Goal: Ask a question: Seek information or help from site administrators or community

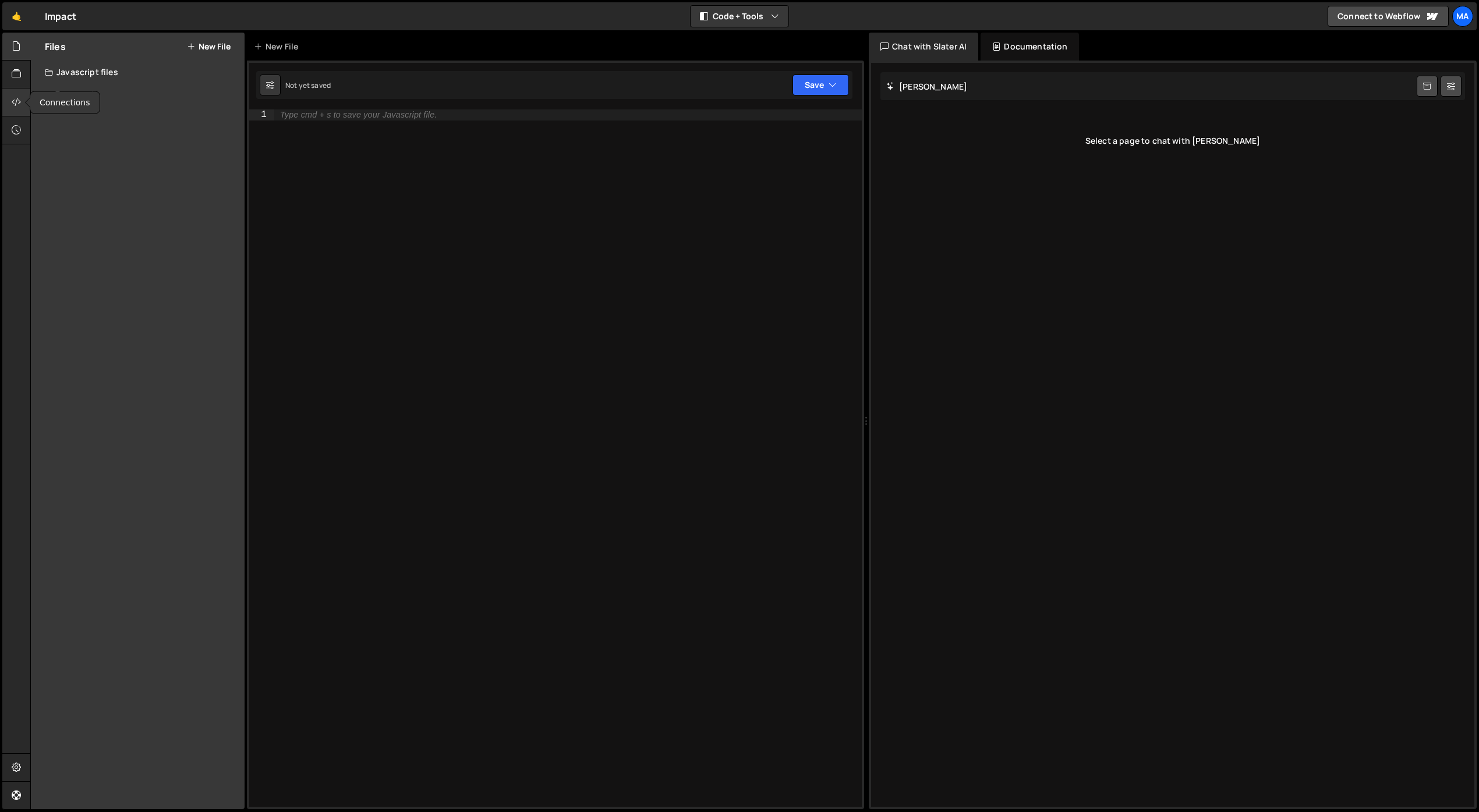
click at [11, 102] on div at bounding box center [16, 102] width 29 height 28
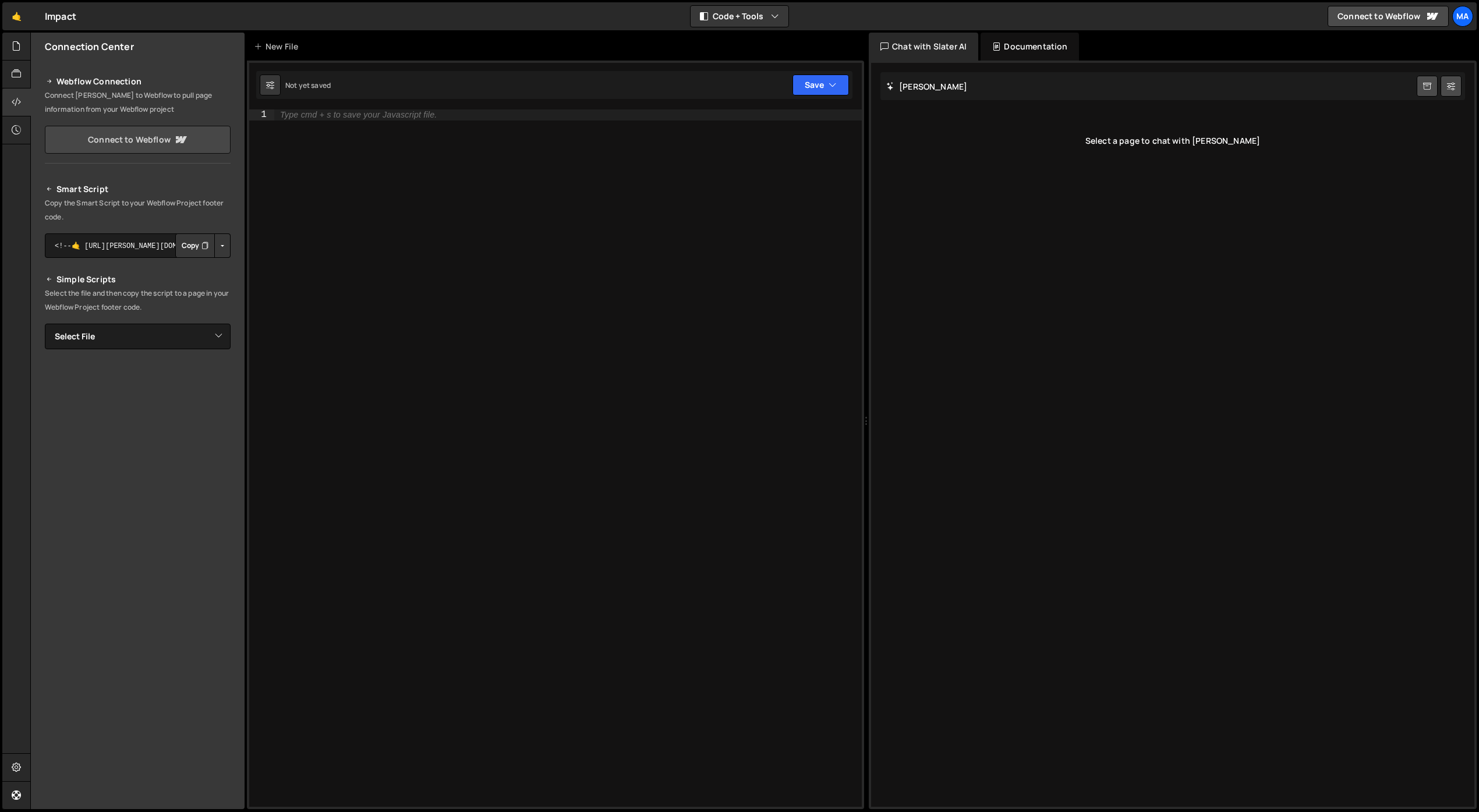
click at [170, 142] on link "Connect to Webflow" at bounding box center [138, 140] width 186 height 28
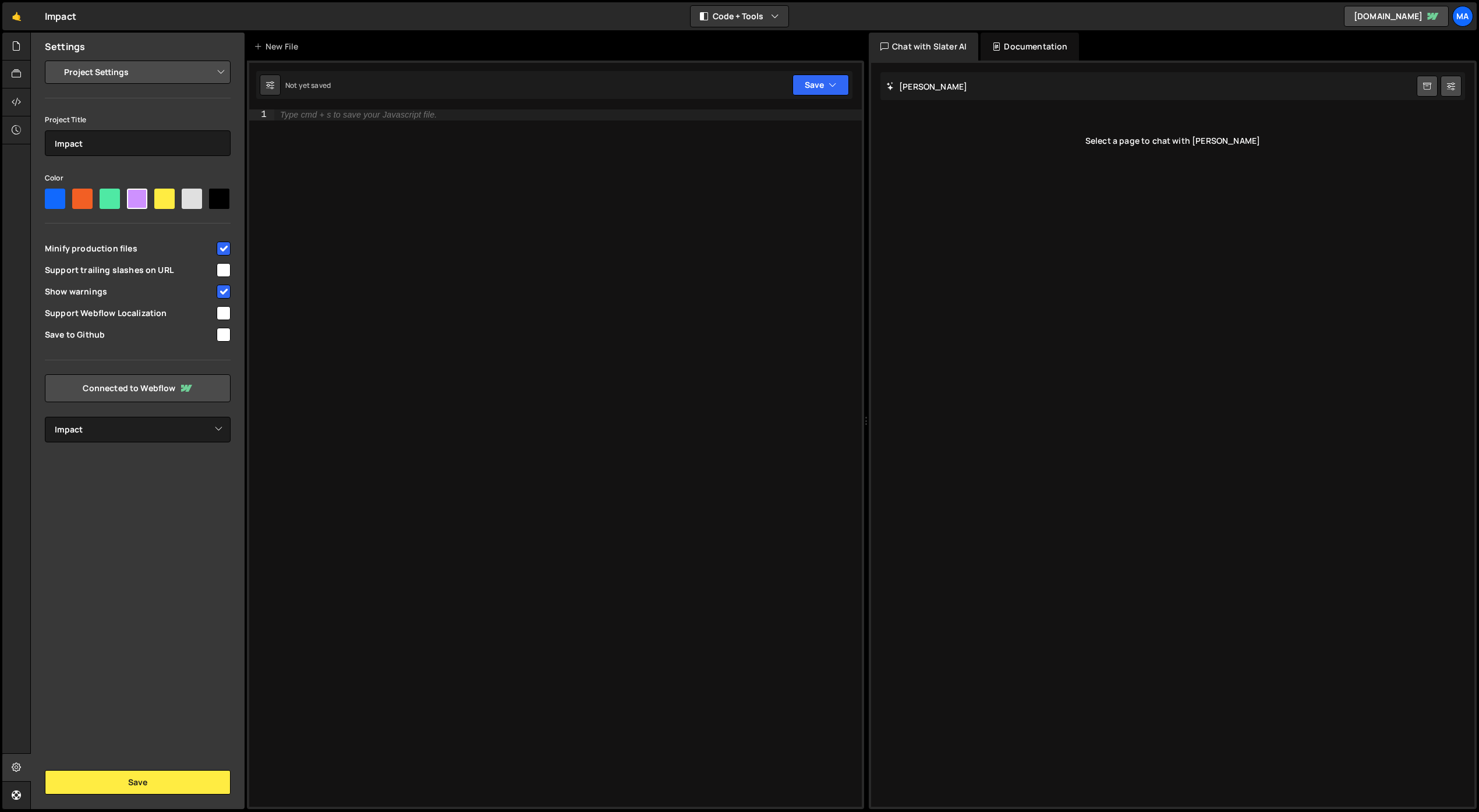
select select "68bfdd182abae45caff2bc27"
click at [159, 785] on button "Save" at bounding box center [138, 783] width 186 height 24
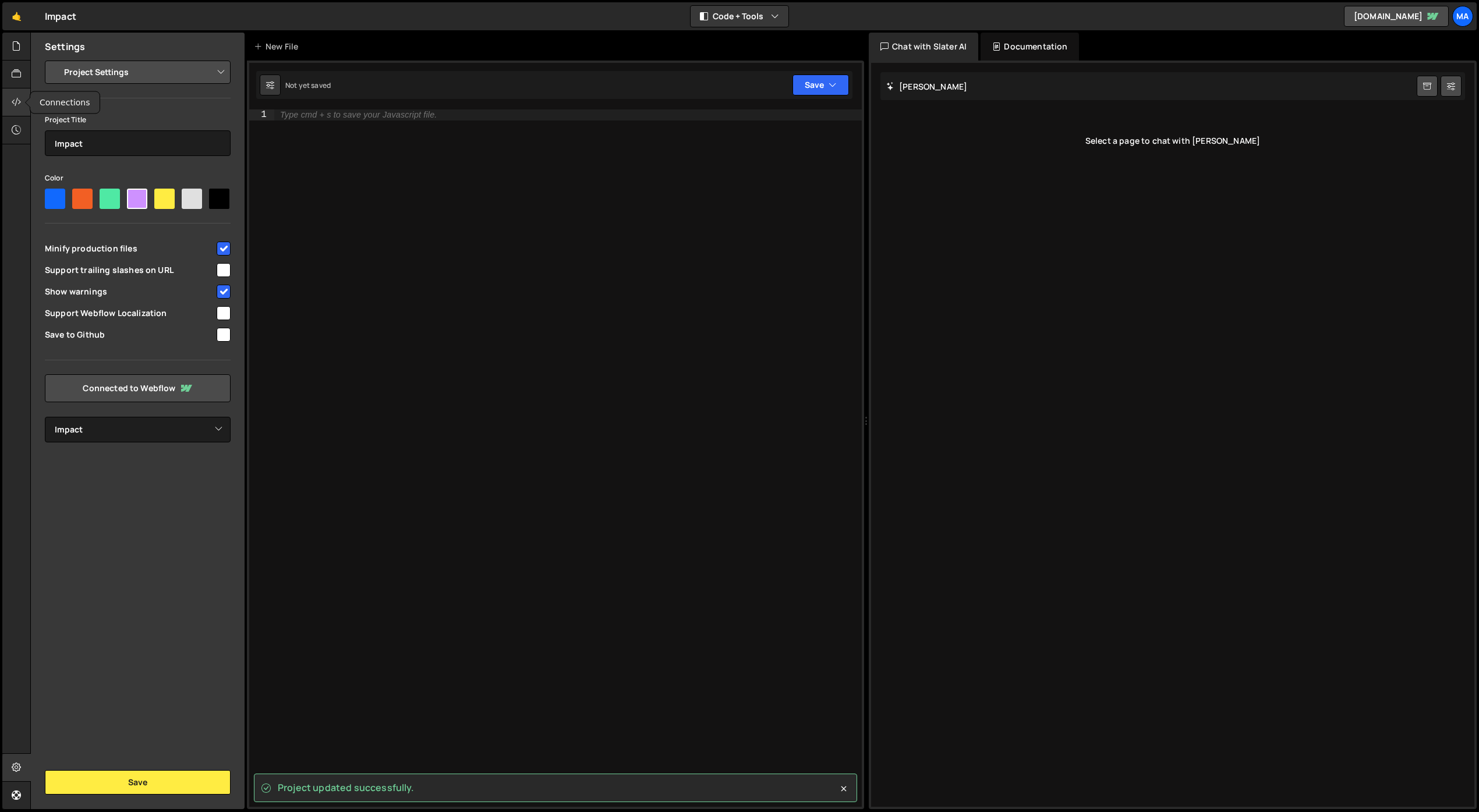
click at [18, 106] on icon at bounding box center [16, 102] width 9 height 13
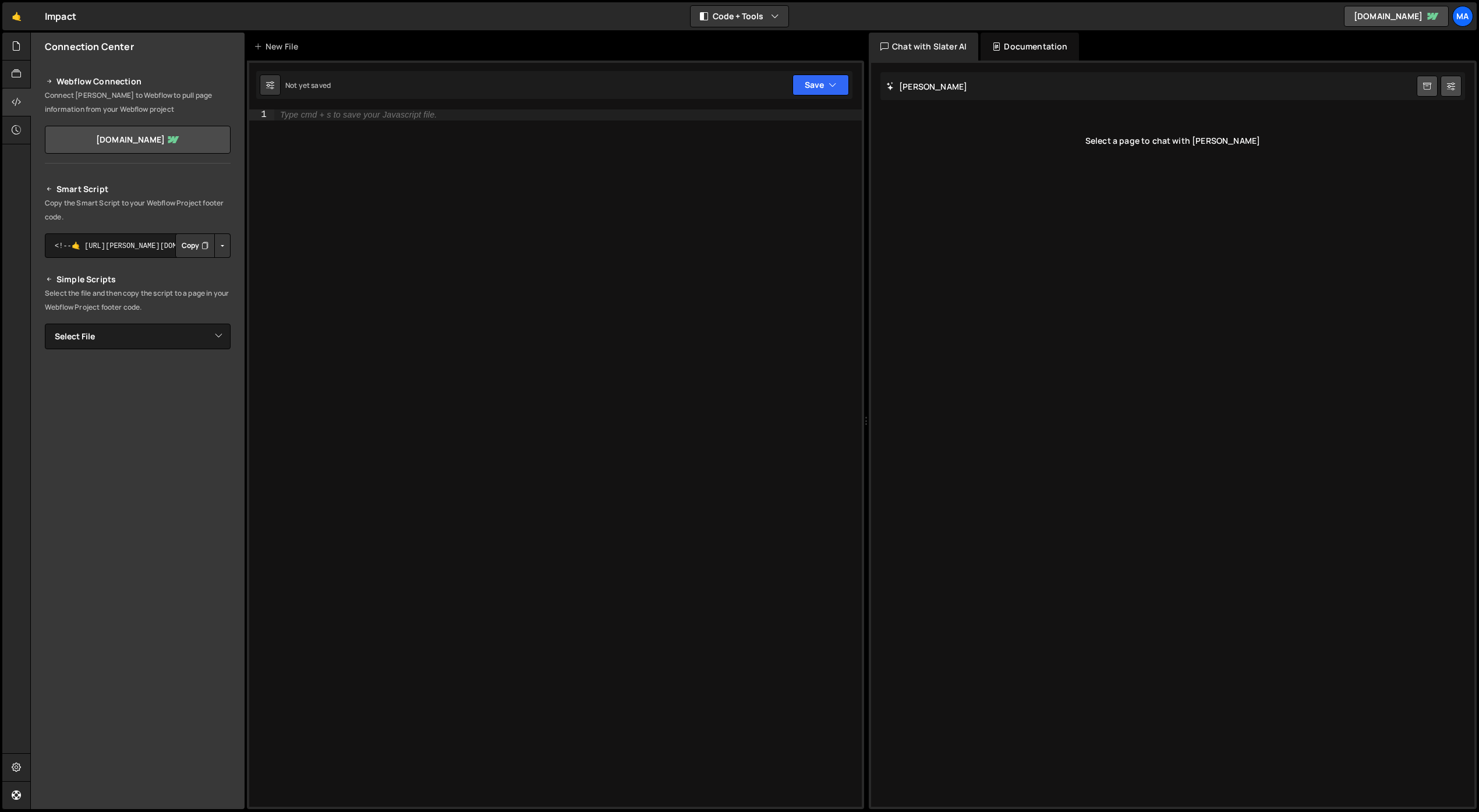
click at [201, 245] on button "Copy" at bounding box center [195, 246] width 39 height 24
click at [176, 339] on select "Select File Home.js" at bounding box center [138, 337] width 186 height 26
click at [292, 44] on div "New File" at bounding box center [278, 47] width 49 height 11
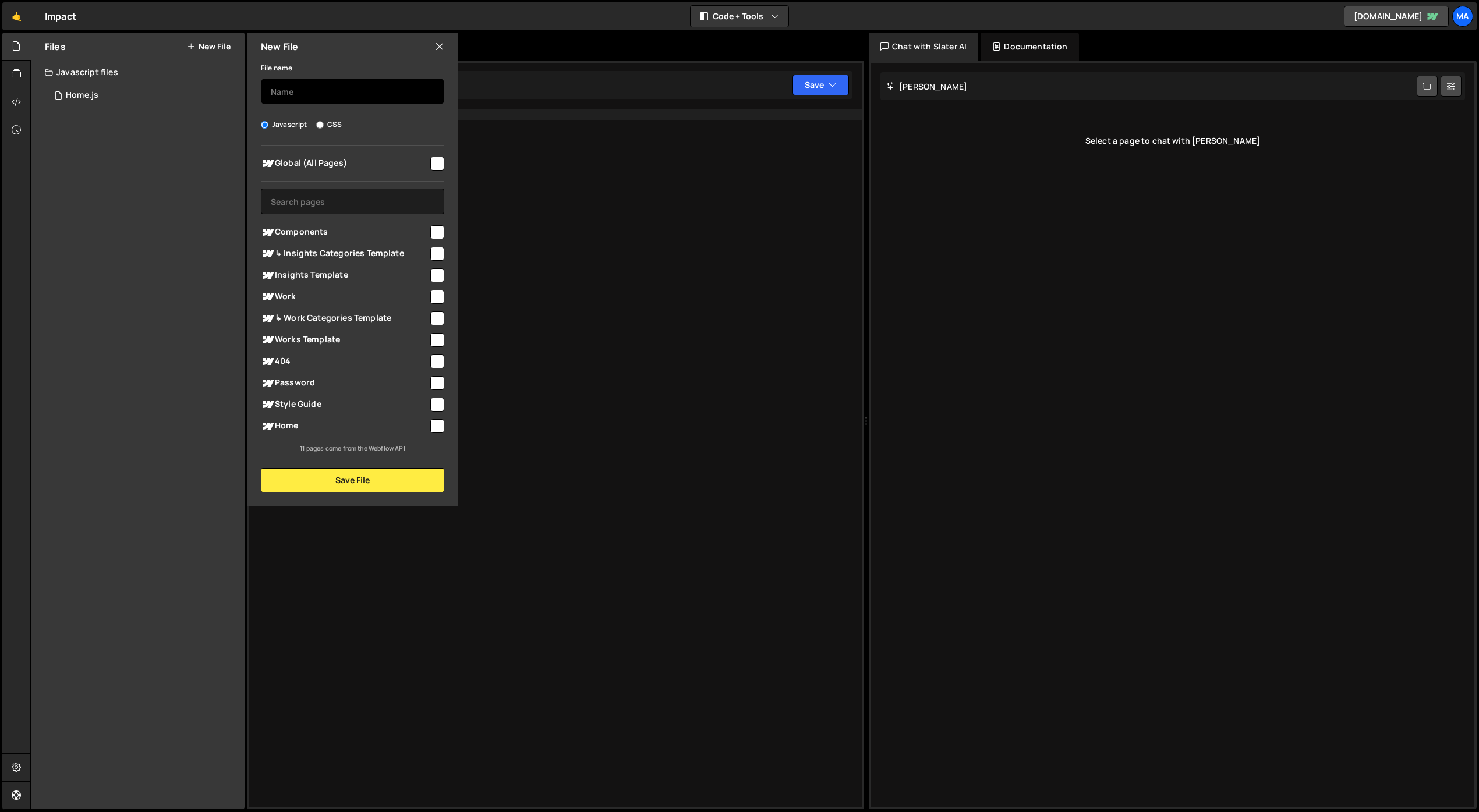
click at [331, 100] on input "text" at bounding box center [352, 92] width 183 height 26
type input "Image Reveal"
click at [438, 157] on input "checkbox" at bounding box center [438, 164] width 14 height 14
checkbox input "true"
click at [386, 485] on button "Save File" at bounding box center [352, 480] width 183 height 24
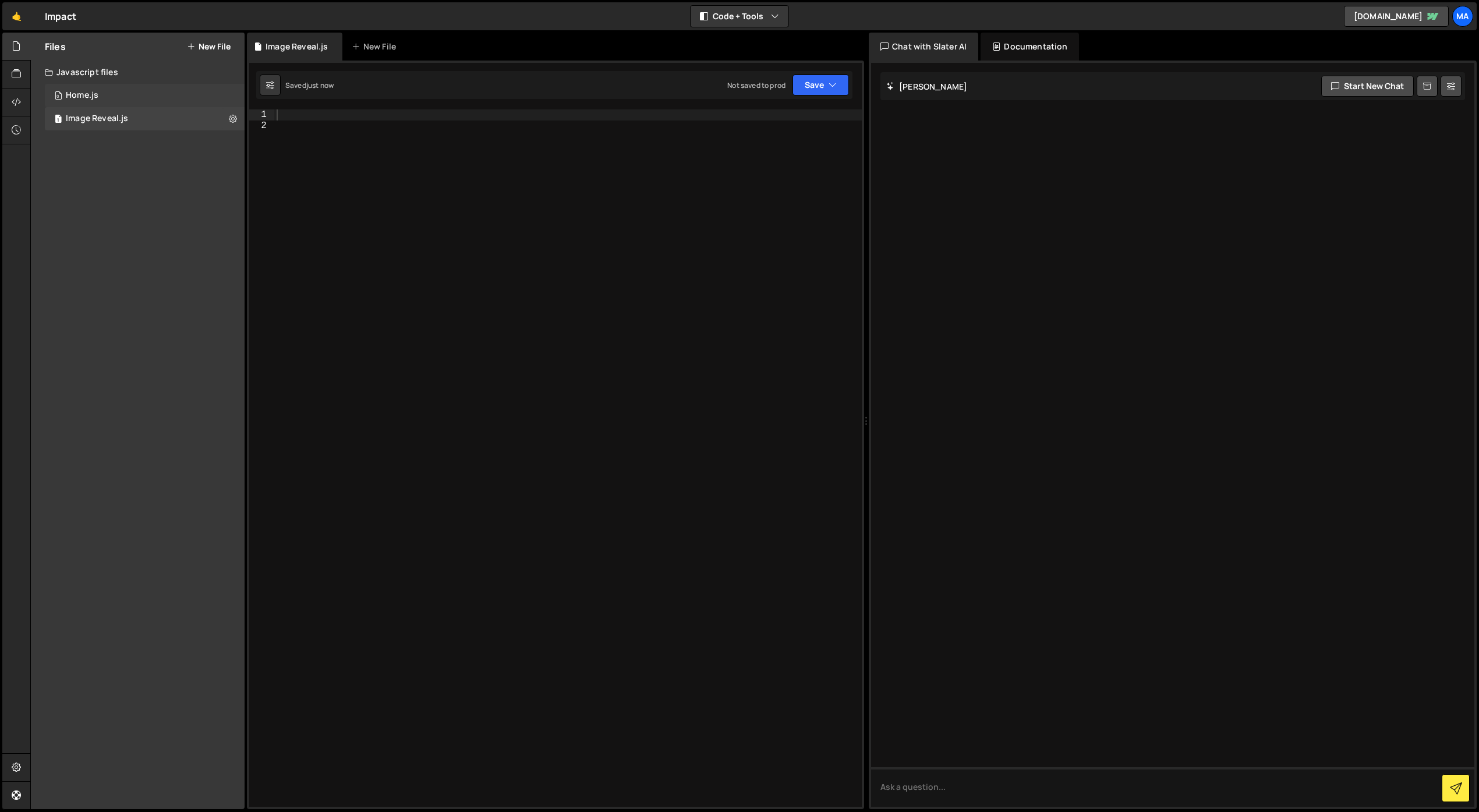
click at [140, 90] on div "0 Home.js 0" at bounding box center [145, 95] width 200 height 24
click at [232, 93] on icon at bounding box center [233, 95] width 8 height 11
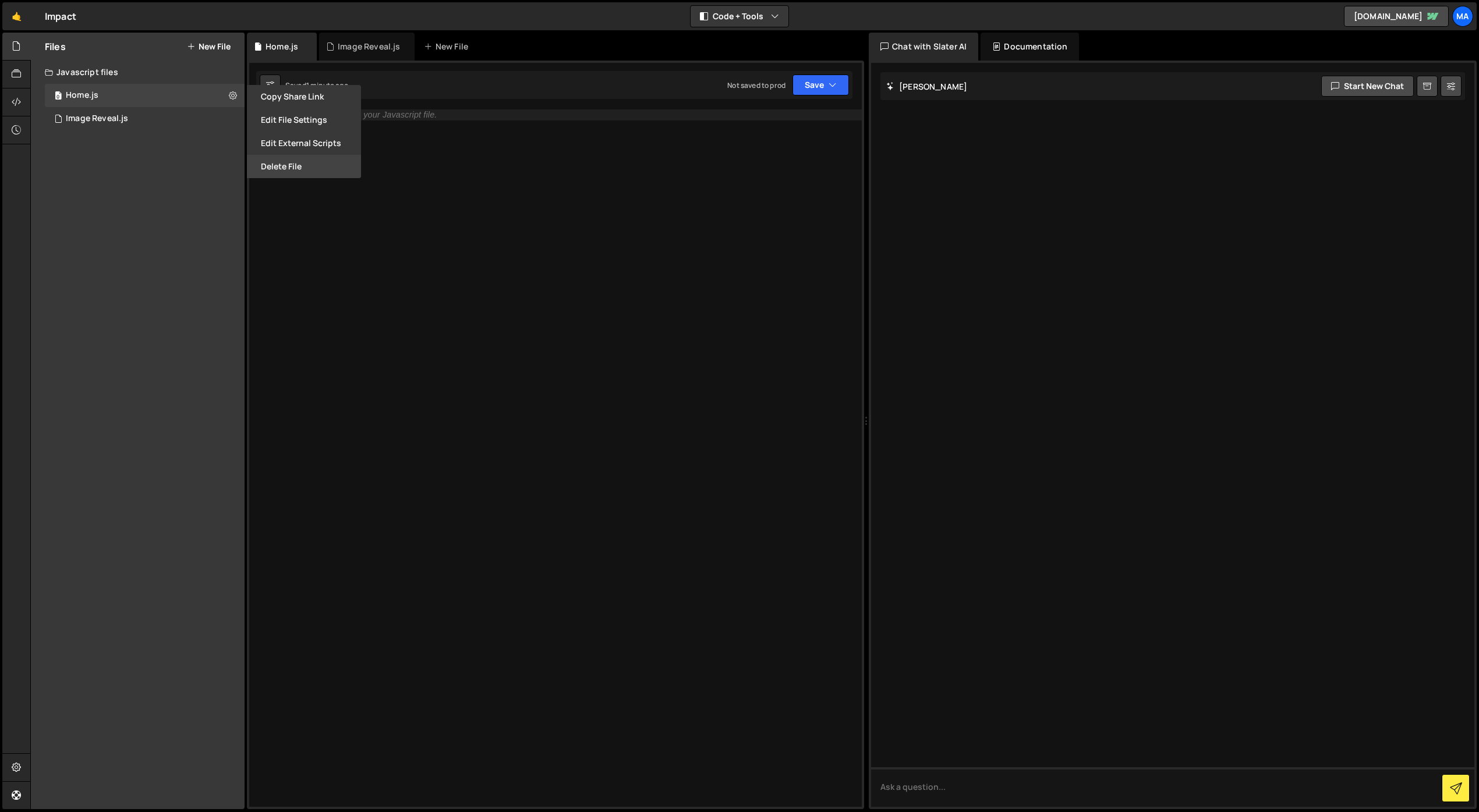
click at [291, 168] on button "Delete File" at bounding box center [304, 166] width 114 height 24
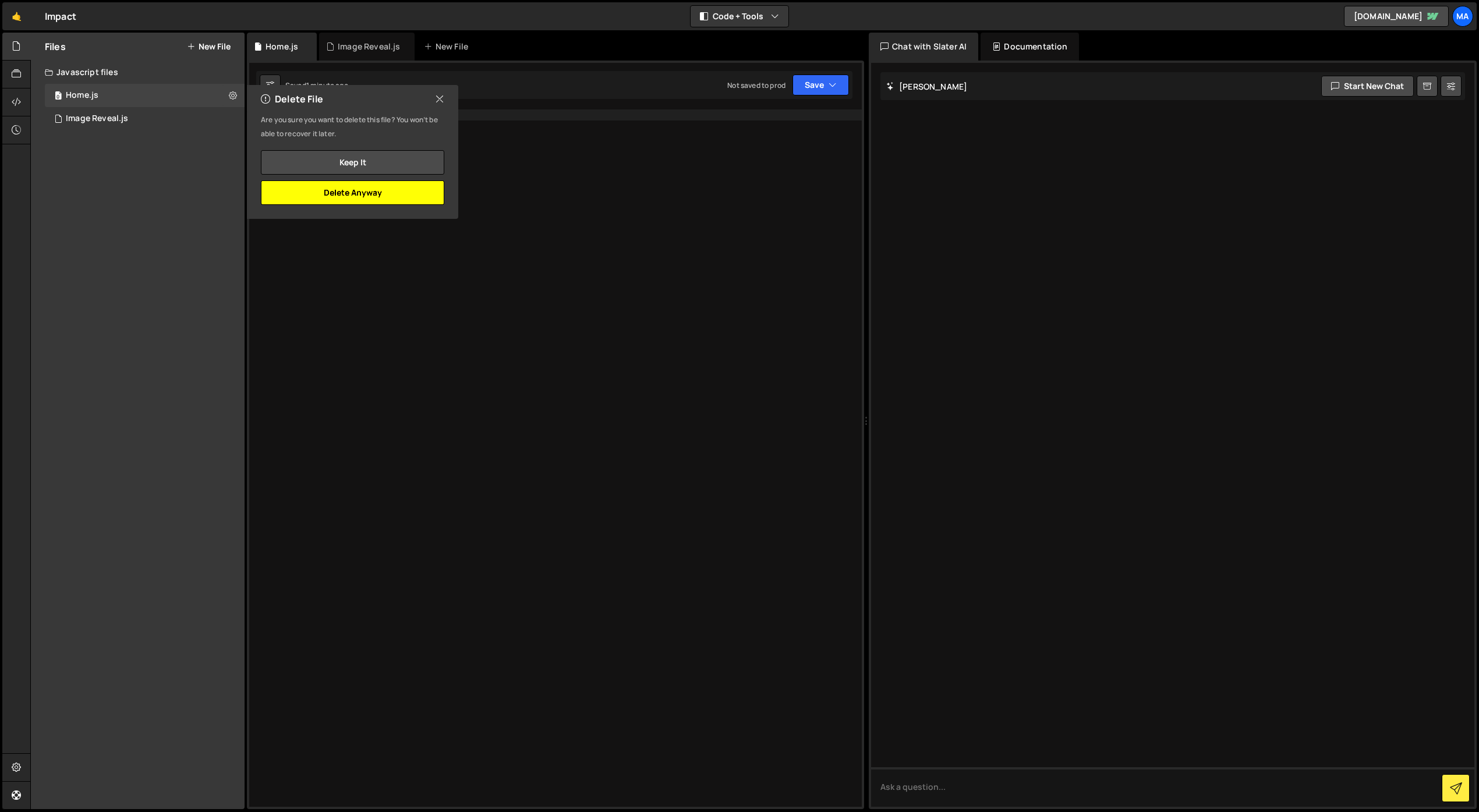
click at [364, 191] on button "Delete Anyway" at bounding box center [352, 193] width 183 height 24
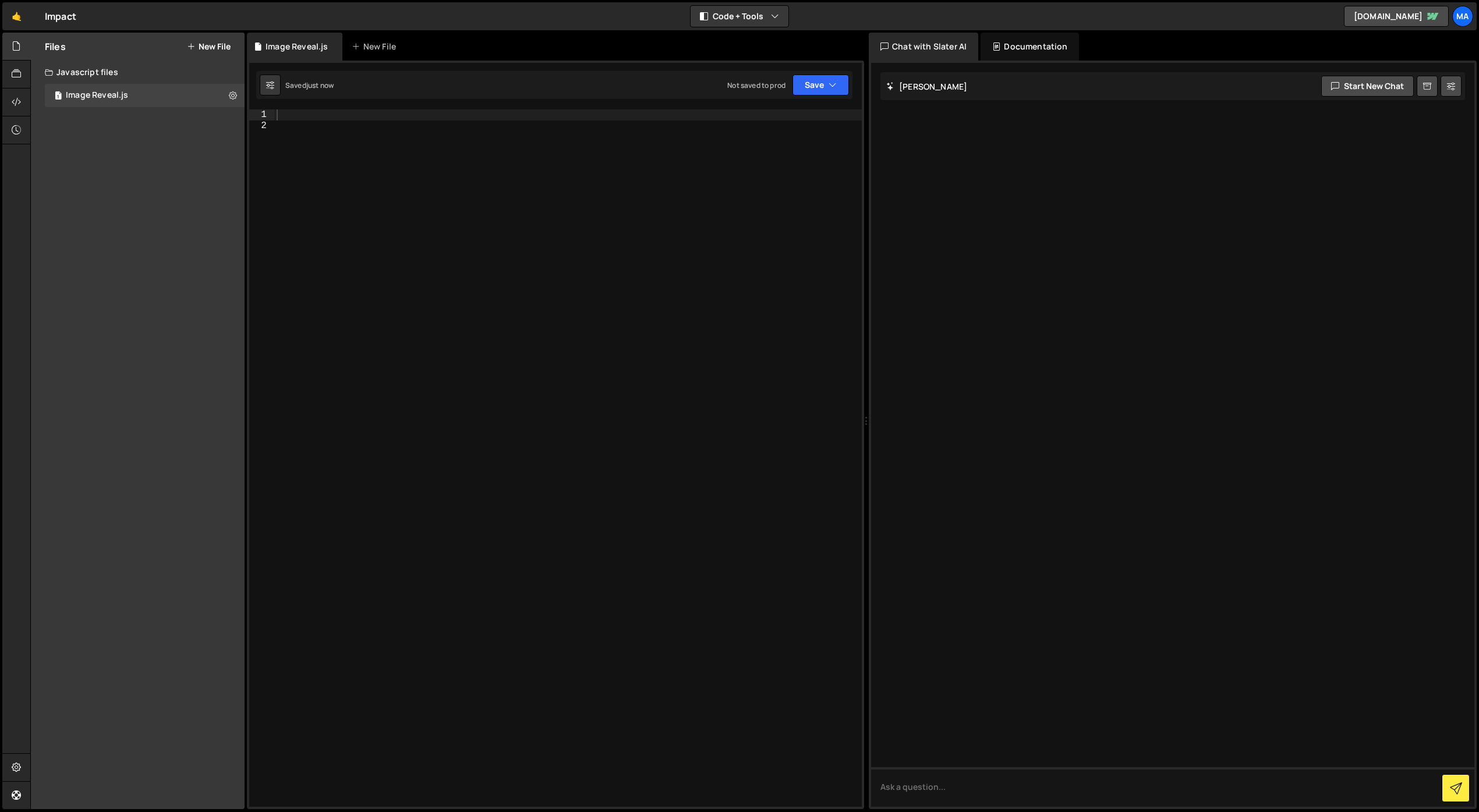
click at [517, 252] on div at bounding box center [568, 469] width 587 height 720
type textarea "a"
drag, startPoint x: 448, startPoint y: 115, endPoint x: 334, endPoint y: 117, distance: 114.0
click at [334, 117] on div "gsap . set ( "image-reveal_wrapper" )" at bounding box center [568, 469] width 587 height 720
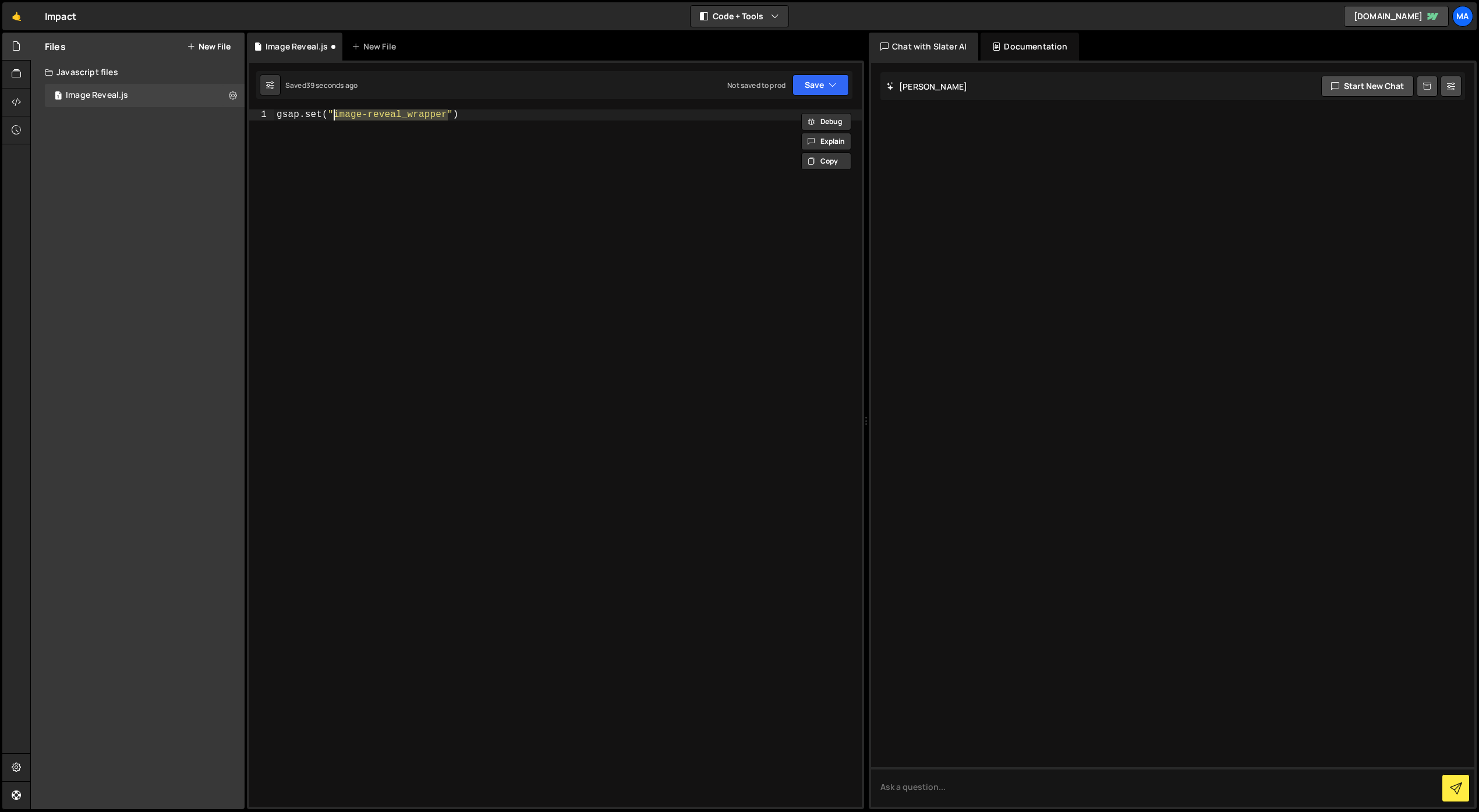
scroll to position [0, 4]
paste textarea "image-reveal_wrapper"
click at [592, 115] on div "gsap . set ( ".image-reveal_wrapper" , { })" at bounding box center [568, 469] width 587 height 720
type textarea "gsap.set(".image-reveal_wrapper", {})"
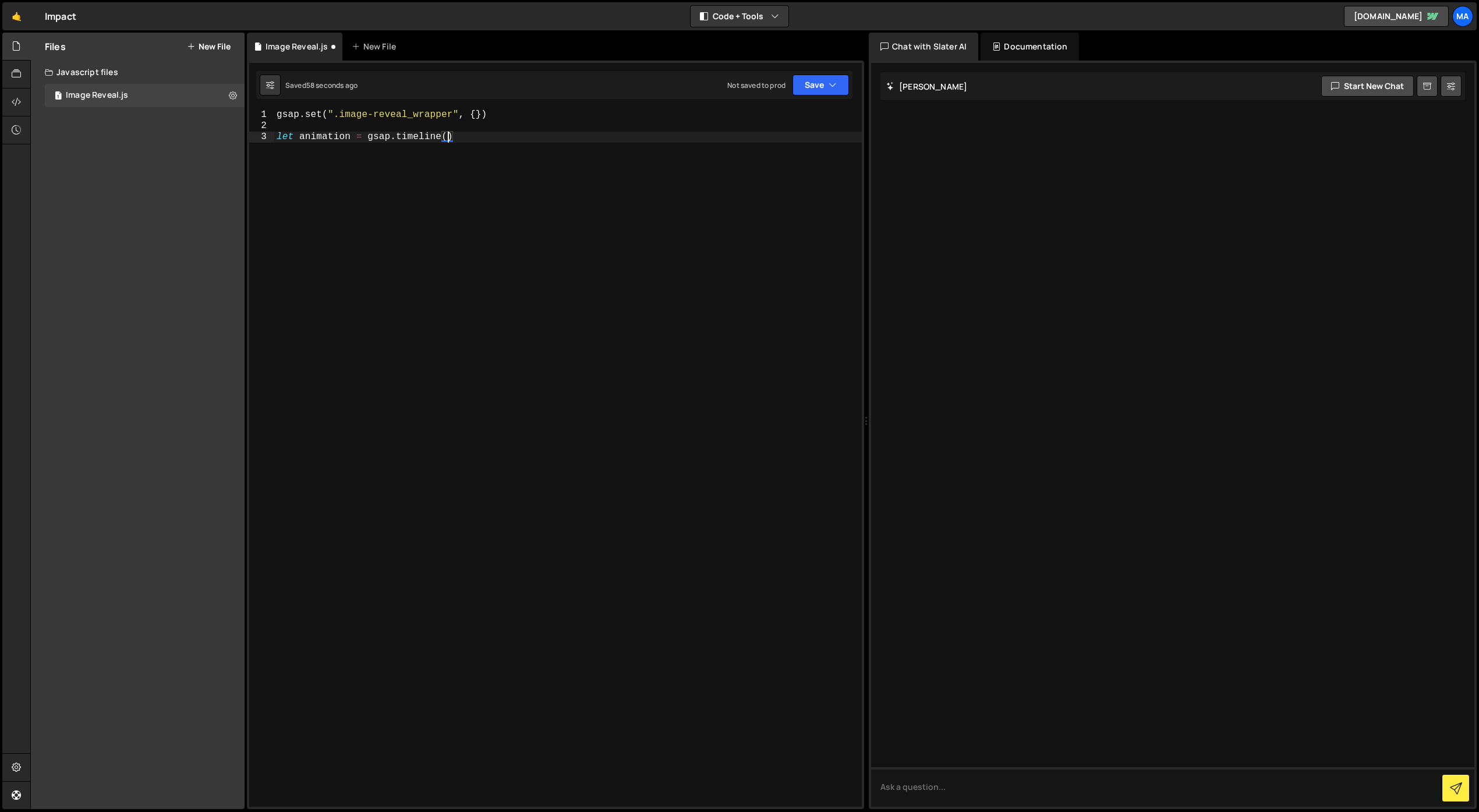
scroll to position [0, 10]
type textarea "let animation = gsap.timeline()"
click at [814, 89] on button "Save" at bounding box center [821, 84] width 57 height 21
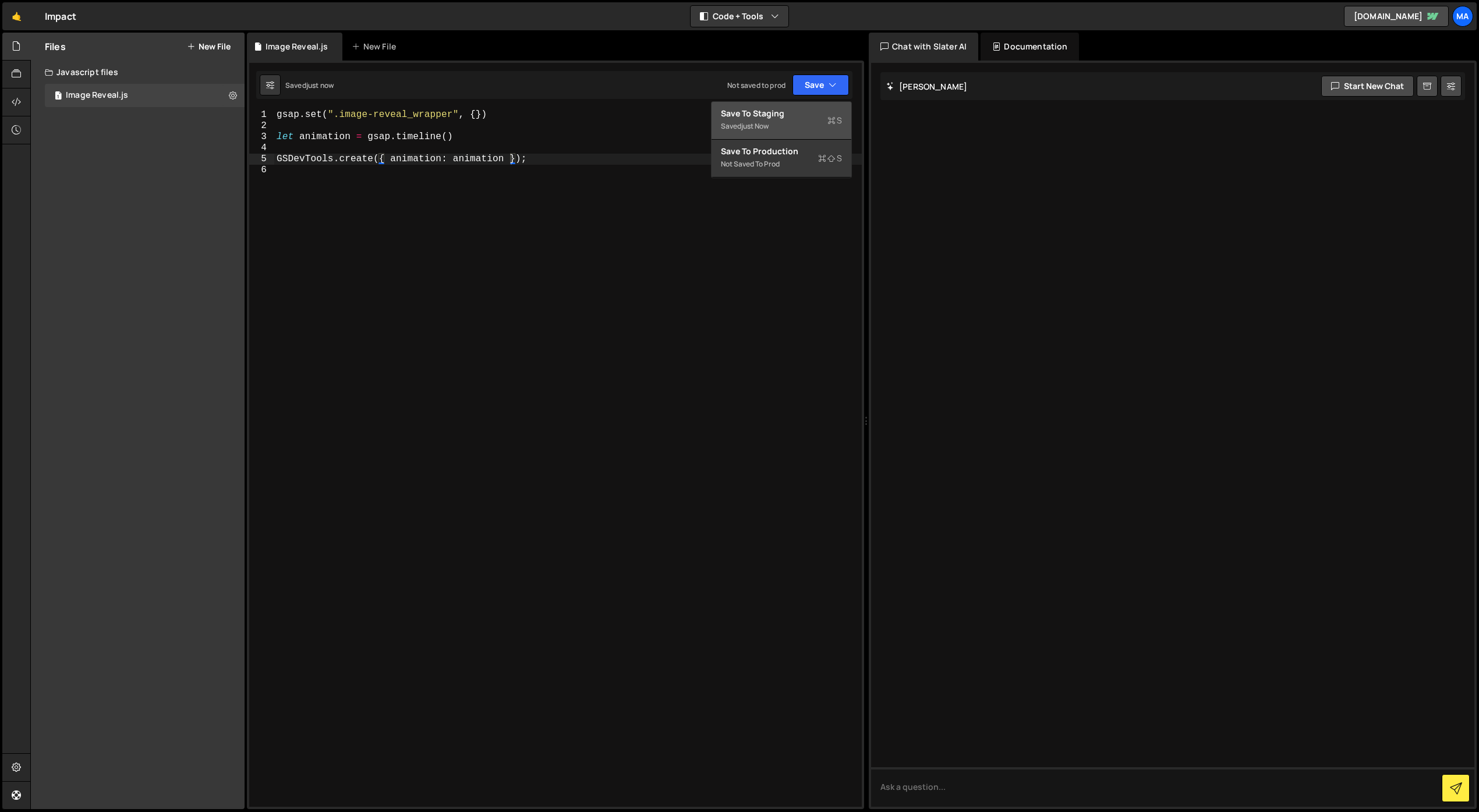
click at [810, 120] on div "Saved just now" at bounding box center [781, 127] width 121 height 14
click at [478, 115] on div "gsap . set ( ".image-reveal_wrapper" , { }) let animation = gsap . timeline ( )…" at bounding box center [568, 469] width 587 height 720
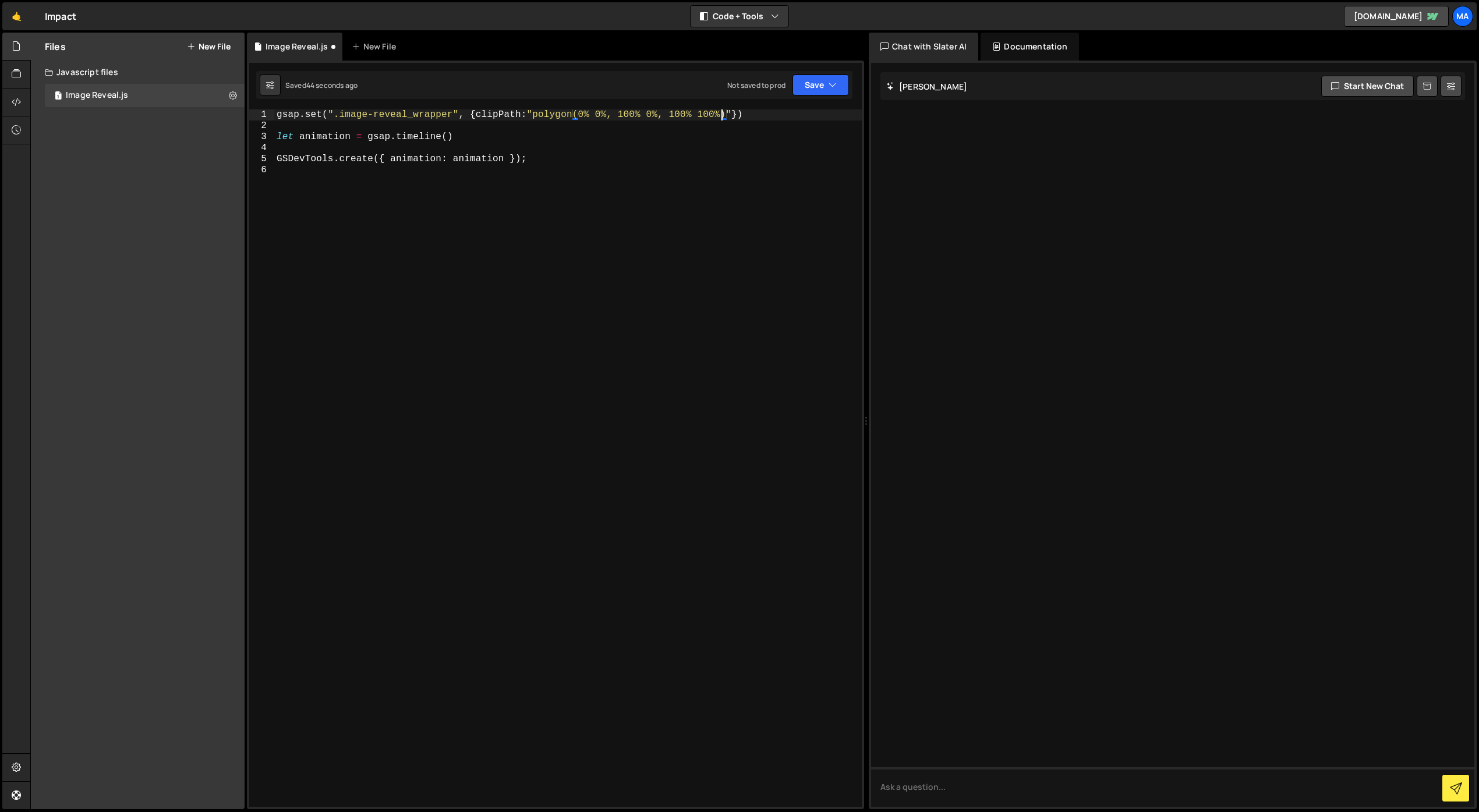
scroll to position [0, 27]
type textarea "gsap.set(".image-reveal_wrapper", {clipPath:"polygon(0% 0%, 100% 0%, 100% 100%,…"
click at [609, 216] on div "gsap . set ( ".image-reveal_wrapper" , { clipPath : "polygon(0% 0%, 100% 0%, 10…" at bounding box center [568, 469] width 587 height 720
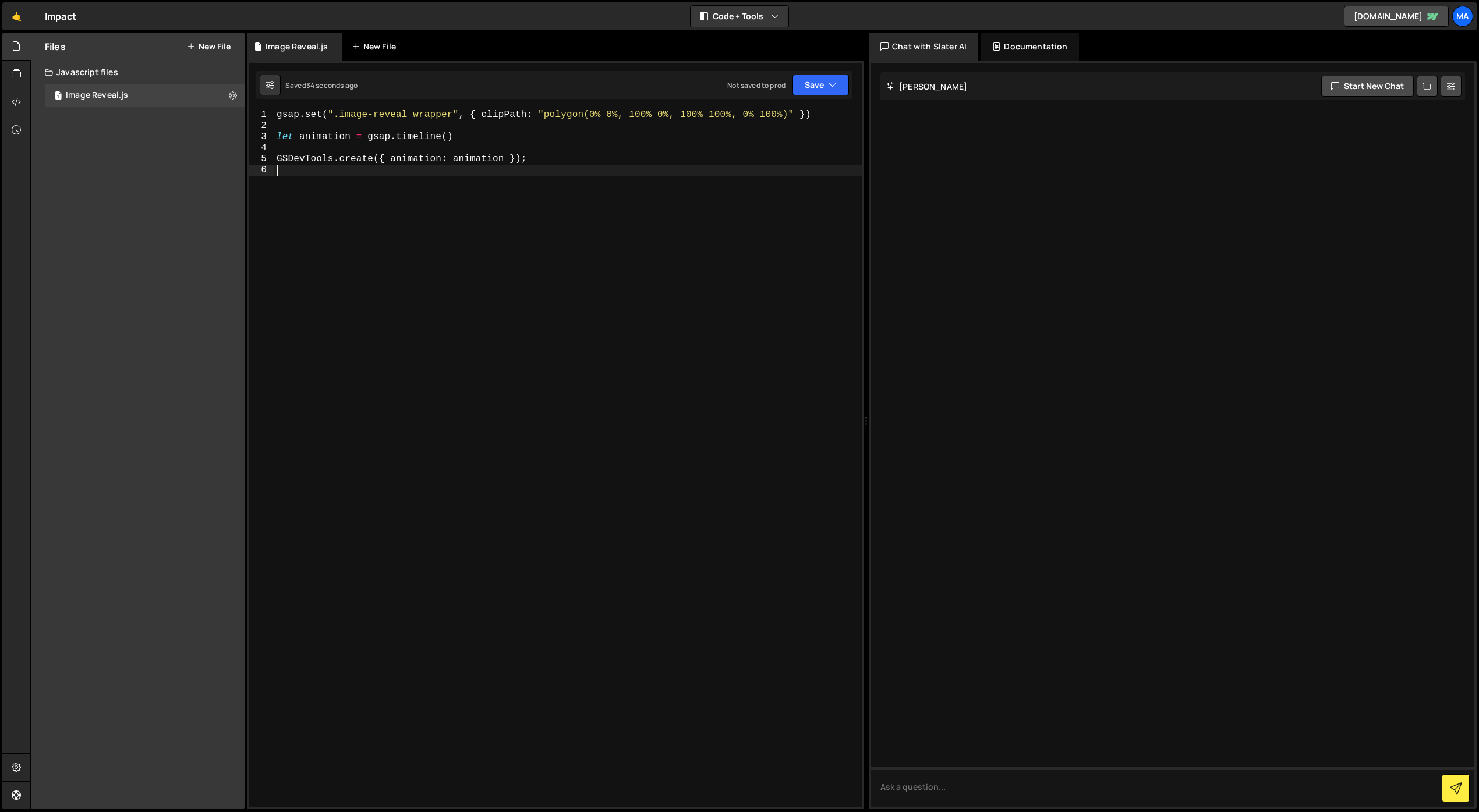
click at [372, 45] on div "New File" at bounding box center [376, 47] width 49 height 11
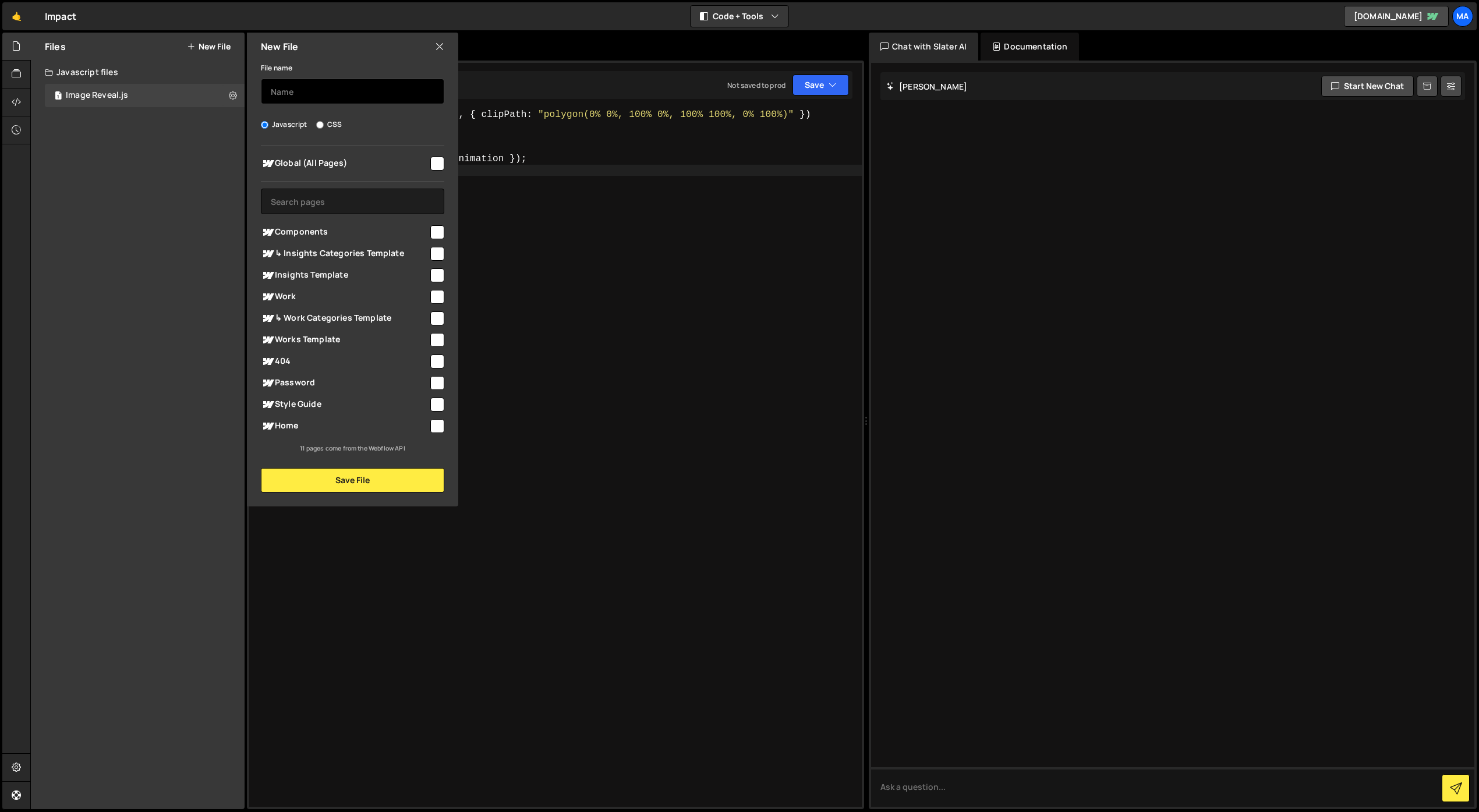
click at [372, 90] on input "text" at bounding box center [352, 92] width 183 height 26
type input "Test code"
click at [437, 166] on input "checkbox" at bounding box center [438, 164] width 14 height 14
checkbox input "true"
click at [350, 483] on button "Save File" at bounding box center [352, 480] width 183 height 24
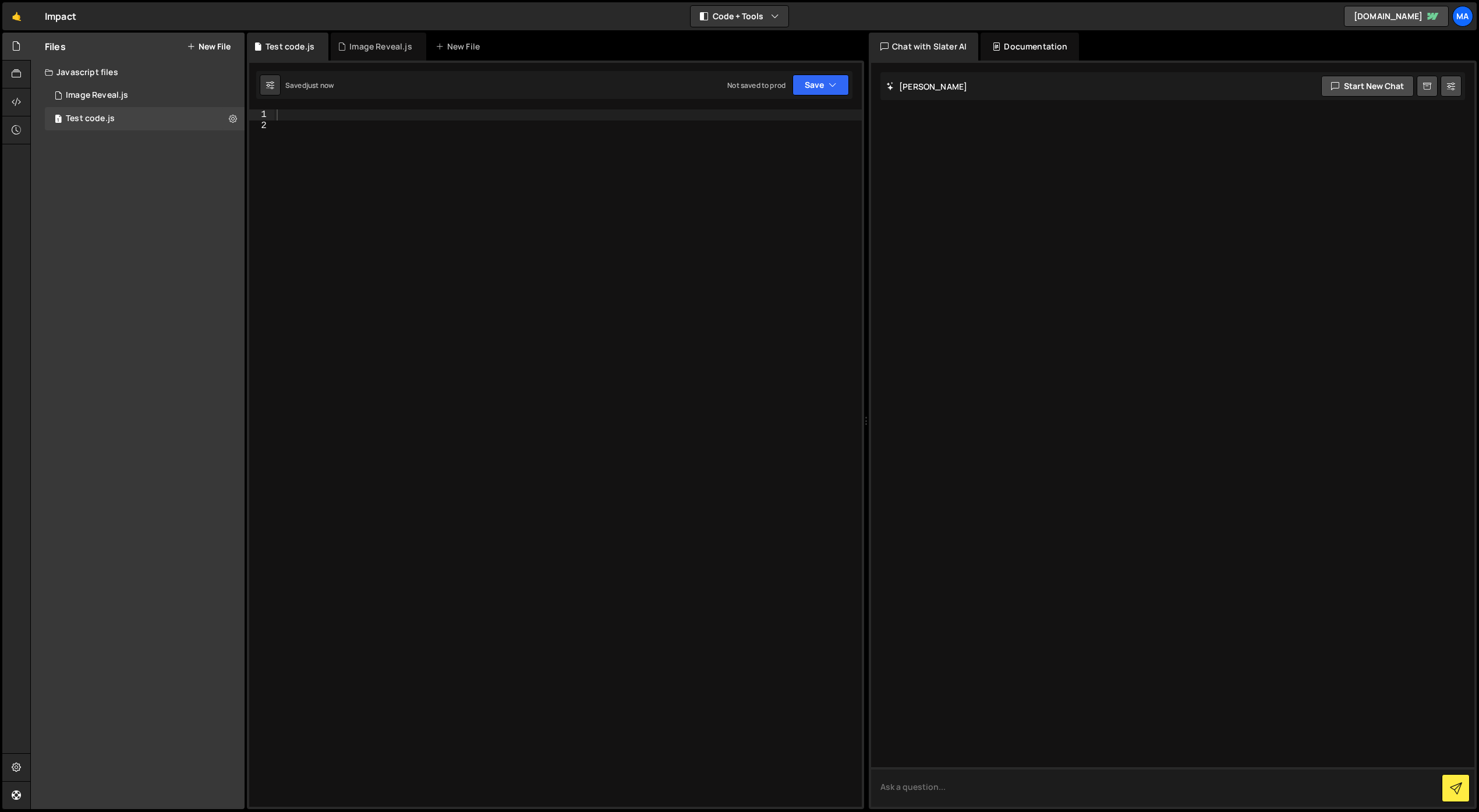
click at [1108, 782] on textarea at bounding box center [1172, 787] width 603 height 39
type textarea "can you make a simple alert that says hello on the page"
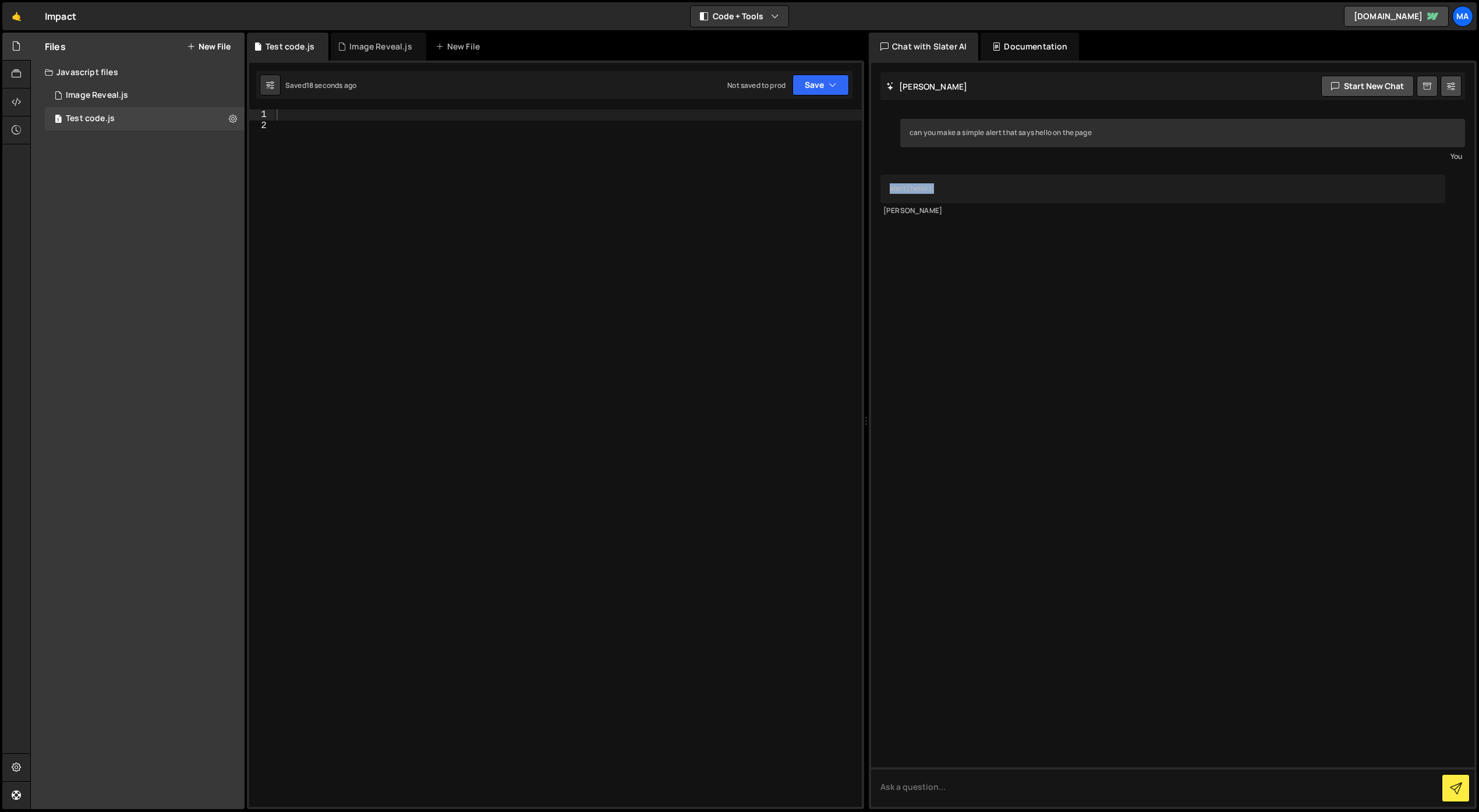
drag, startPoint x: 926, startPoint y: 190, endPoint x: 882, endPoint y: 185, distance: 44.3
click at [882, 185] on div "alert('hello');" at bounding box center [1162, 189] width 565 height 29
copy div "alert('hello');"
click at [519, 226] on div at bounding box center [568, 469] width 587 height 720
paste textarea "alert('hello');"
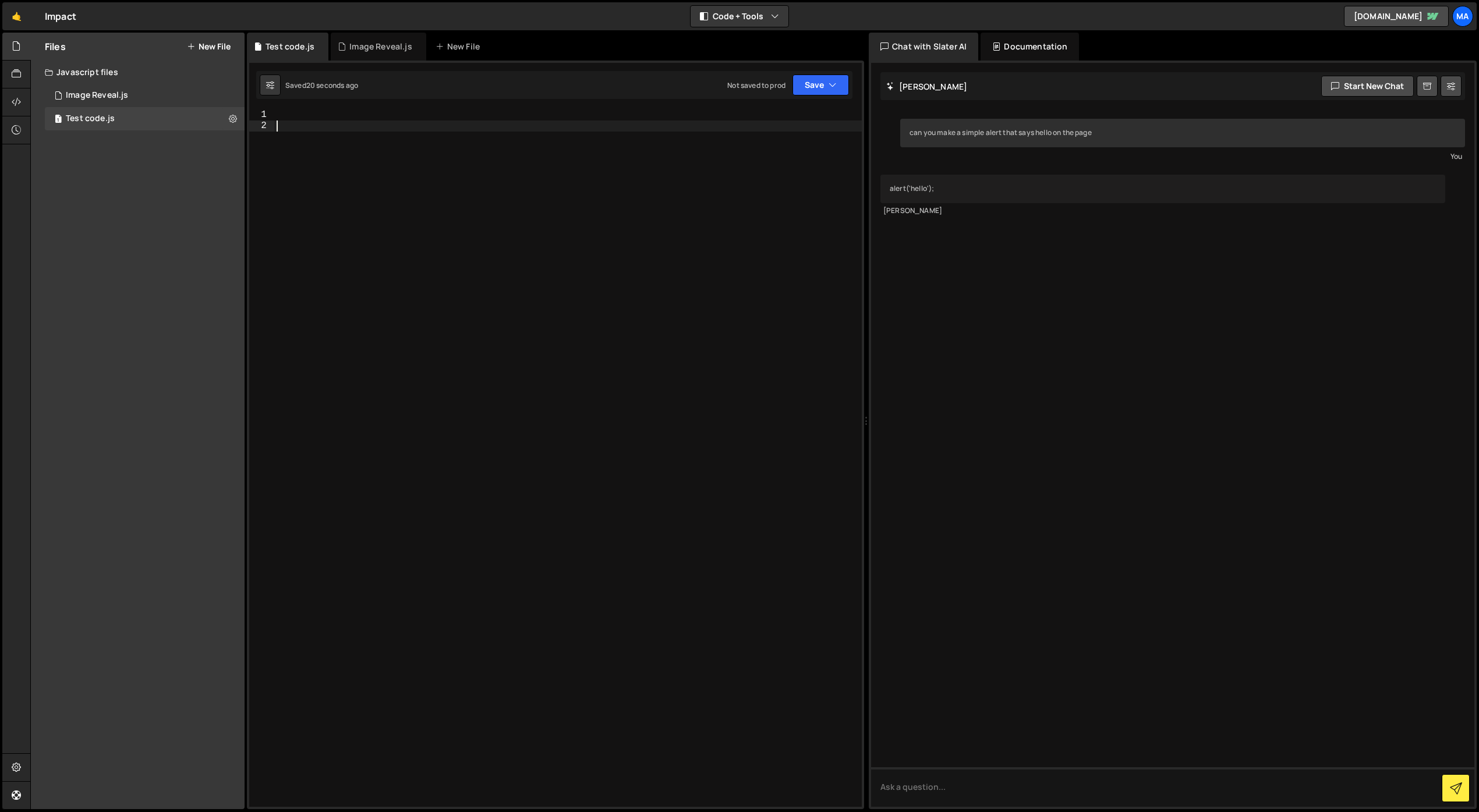
type textarea "alert('hello');"
click at [483, 279] on div "alert ( 'hello' ) ;" at bounding box center [568, 469] width 587 height 720
click at [229, 120] on icon at bounding box center [233, 118] width 8 height 11
click at [301, 190] on button "Delete File" at bounding box center [304, 190] width 114 height 24
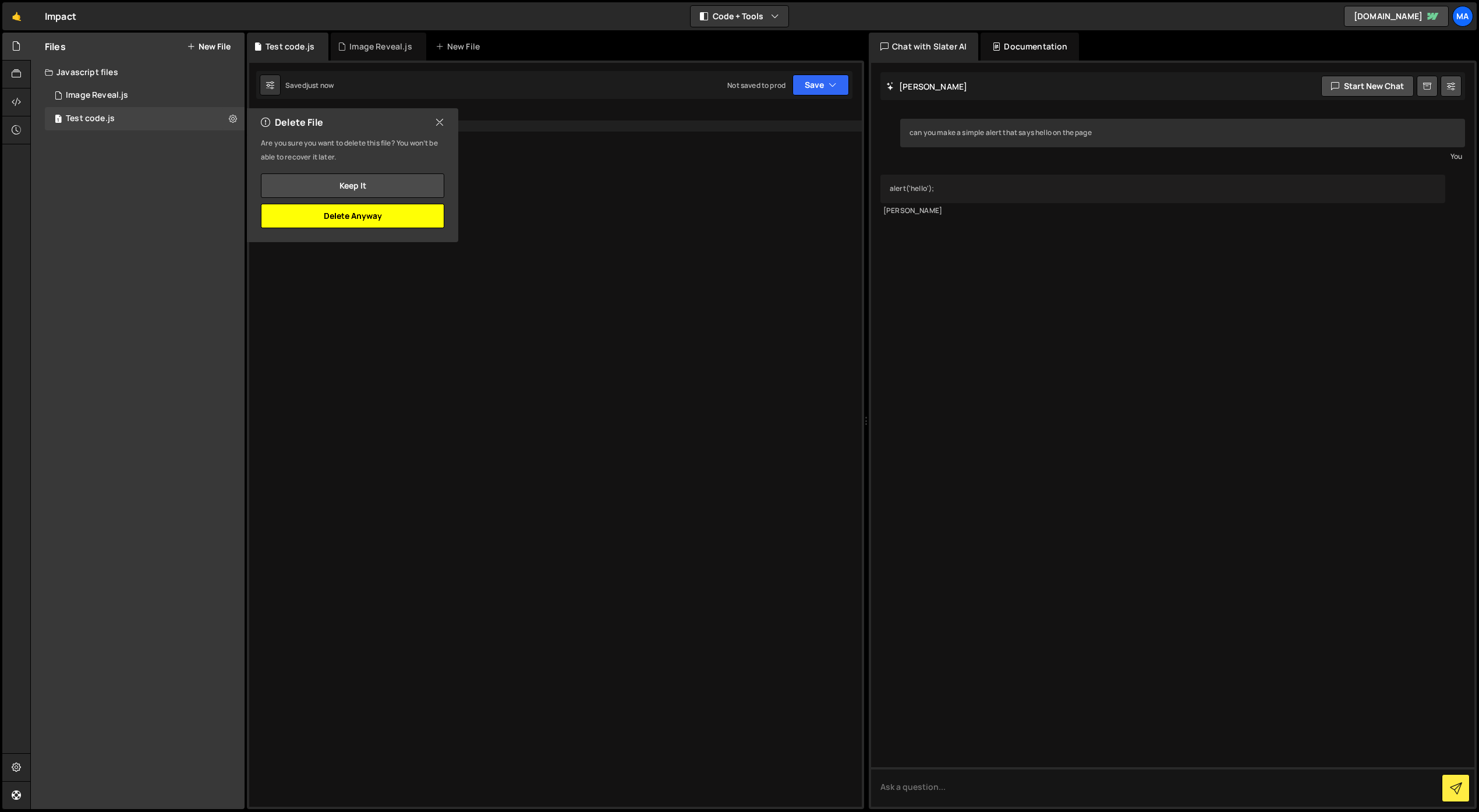
click at [381, 216] on button "Delete Anyway" at bounding box center [352, 216] width 183 height 24
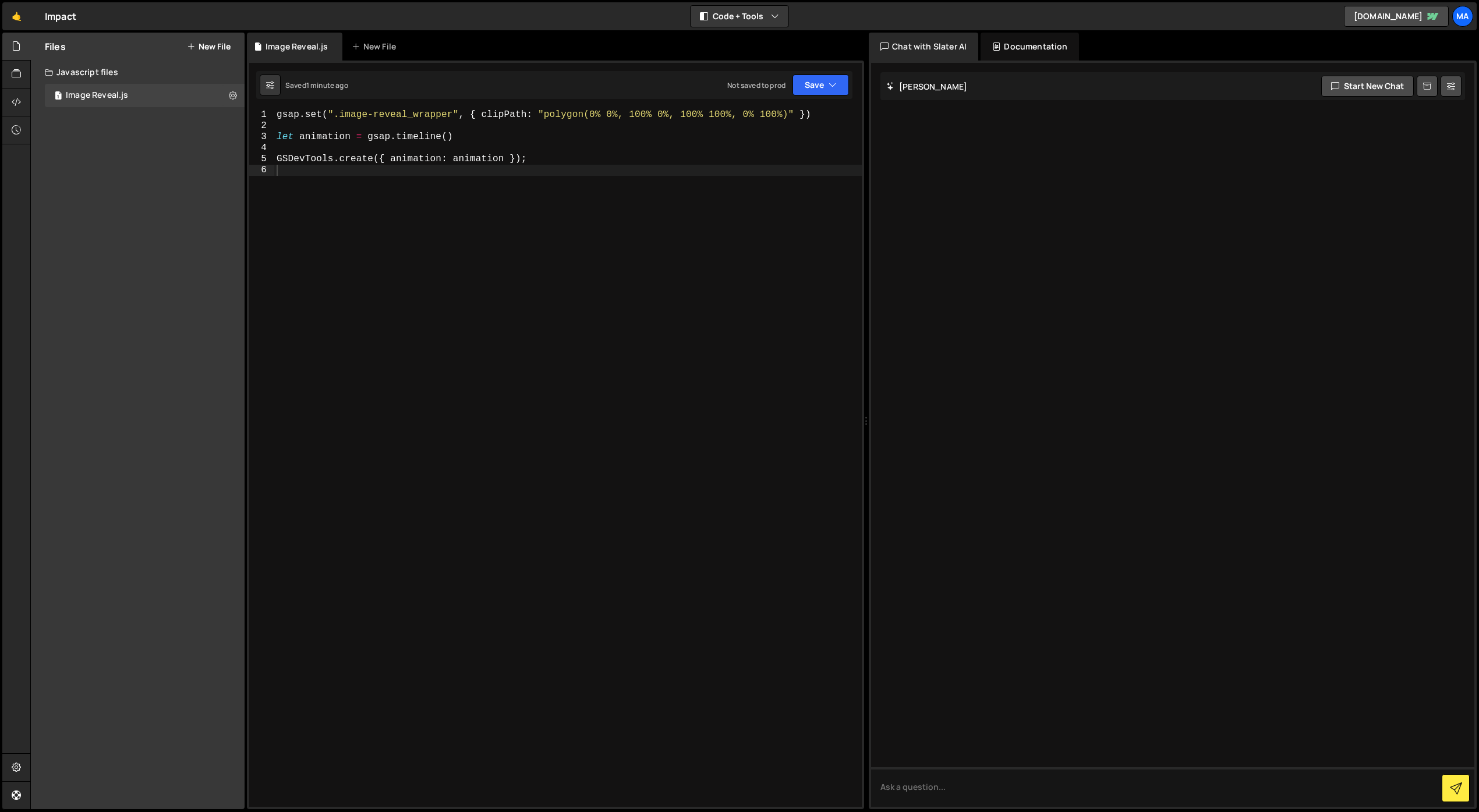
click at [552, 170] on div "gsap . set ( ".image-reveal_wrapper" , { clipPath : "polygon(0% 0%, 100% 0%, 10…" at bounding box center [568, 469] width 587 height 720
click at [545, 143] on div "gsap . set ( ".image-reveal_wrapper" , { clipPath : "polygon(0% 0%, 100% 0%, 10…" at bounding box center [568, 469] width 587 height 720
drag, startPoint x: 471, startPoint y: 112, endPoint x: 805, endPoint y: 110, distance: 334.0
click at [805, 110] on div "gsap . set ( ".image-reveal_wrapper" , { clipPath : "polygon(0% 0%, 100% 0%, 10…" at bounding box center [568, 469] width 587 height 720
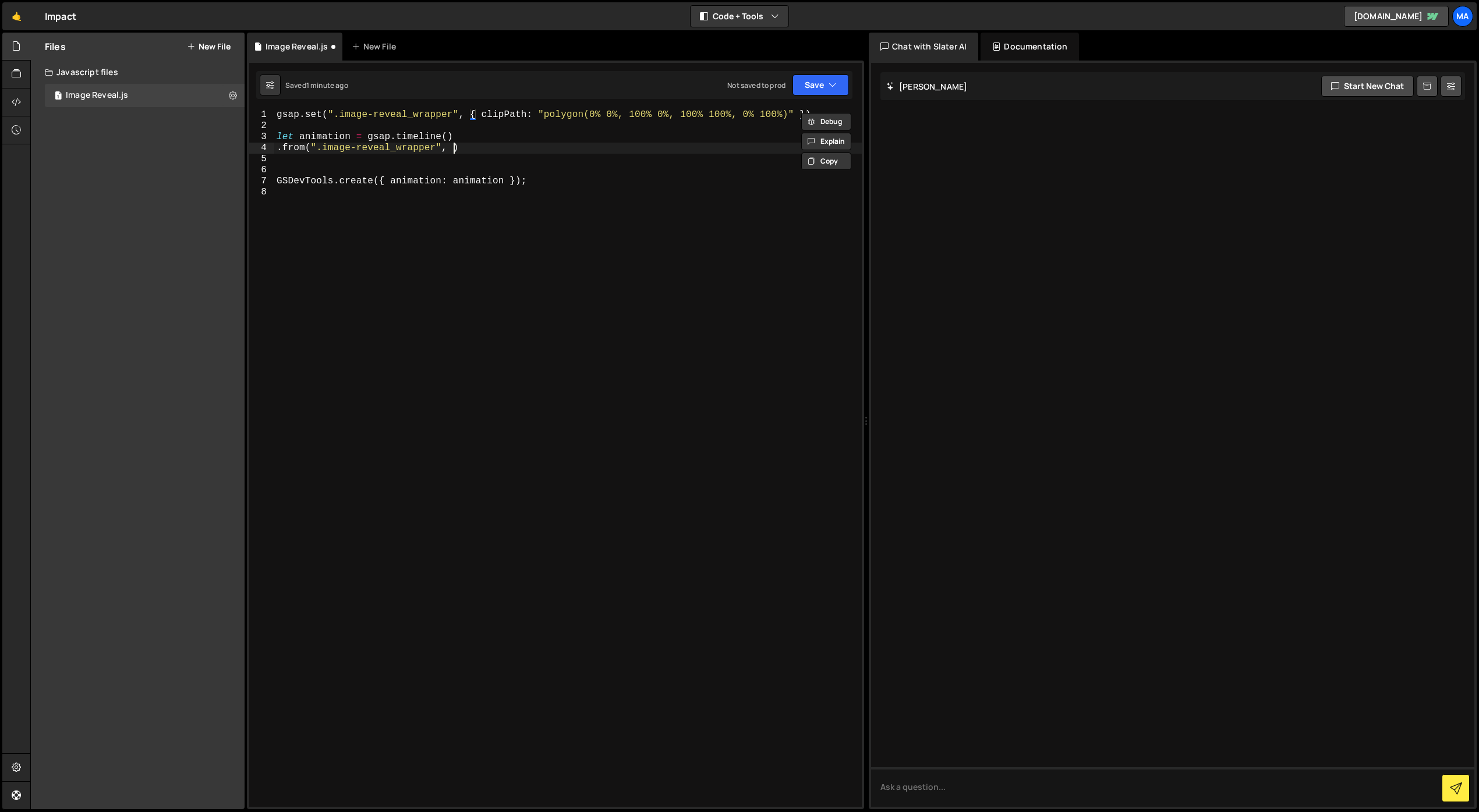
click at [455, 145] on div "gsap . set ( ".image-reveal_wrapper" , { clipPath : "polygon(0% 0%, 100% 0%, 10…" at bounding box center [568, 469] width 587 height 720
paste textarea "{ clipPath: "polygon(0% 0%, 100% 0%, 100% 100%, 0% 100%)" }"
click at [596, 146] on div "gsap . set ( ".image-reveal_wrapper" , { clipPath : "polygon(0% 0%, 100% 0%, 10…" at bounding box center [568, 469] width 587 height 720
click at [579, 148] on div "gsap . set ( ".image-reveal_wrapper" , { clipPath : "polygon(0% 0%, 100% 0%, 10…" at bounding box center [568, 469] width 587 height 720
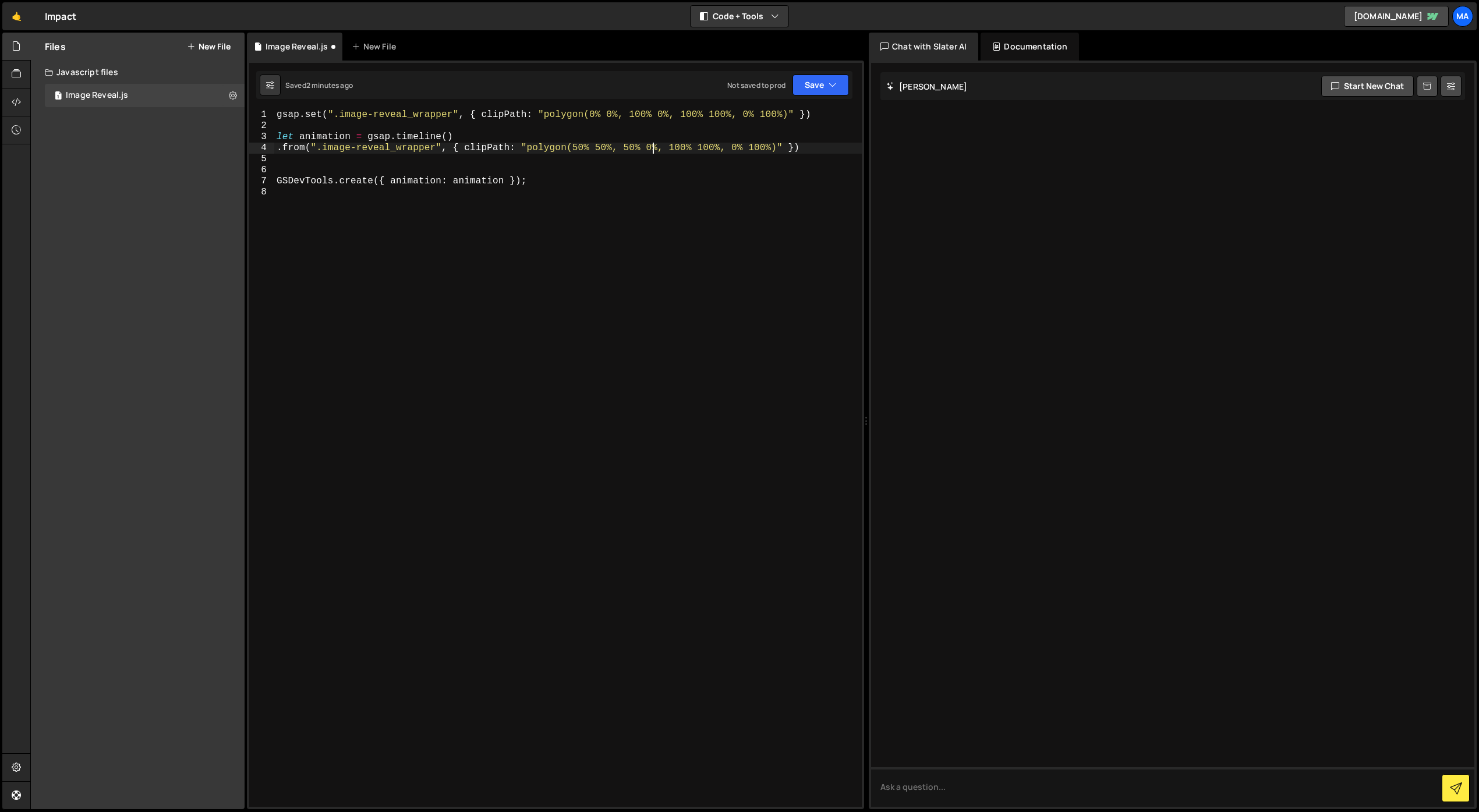
click at [655, 146] on div "gsap . set ( ".image-reveal_wrapper" , { clipPath : "polygon(0% 0%, 100% 0%, 10…" at bounding box center [568, 469] width 587 height 720
type textarea ".from(".image-reveal_wrapper", { clipPath: "polygon(50% 50%, 50% 50%, 50% 50%, …"
click at [500, 248] on div "gsap . set ( ".image-reveal_wrapper" , { clipPath : "polygon(0% 0%, 100% 0%, 10…" at bounding box center [568, 469] width 587 height 720
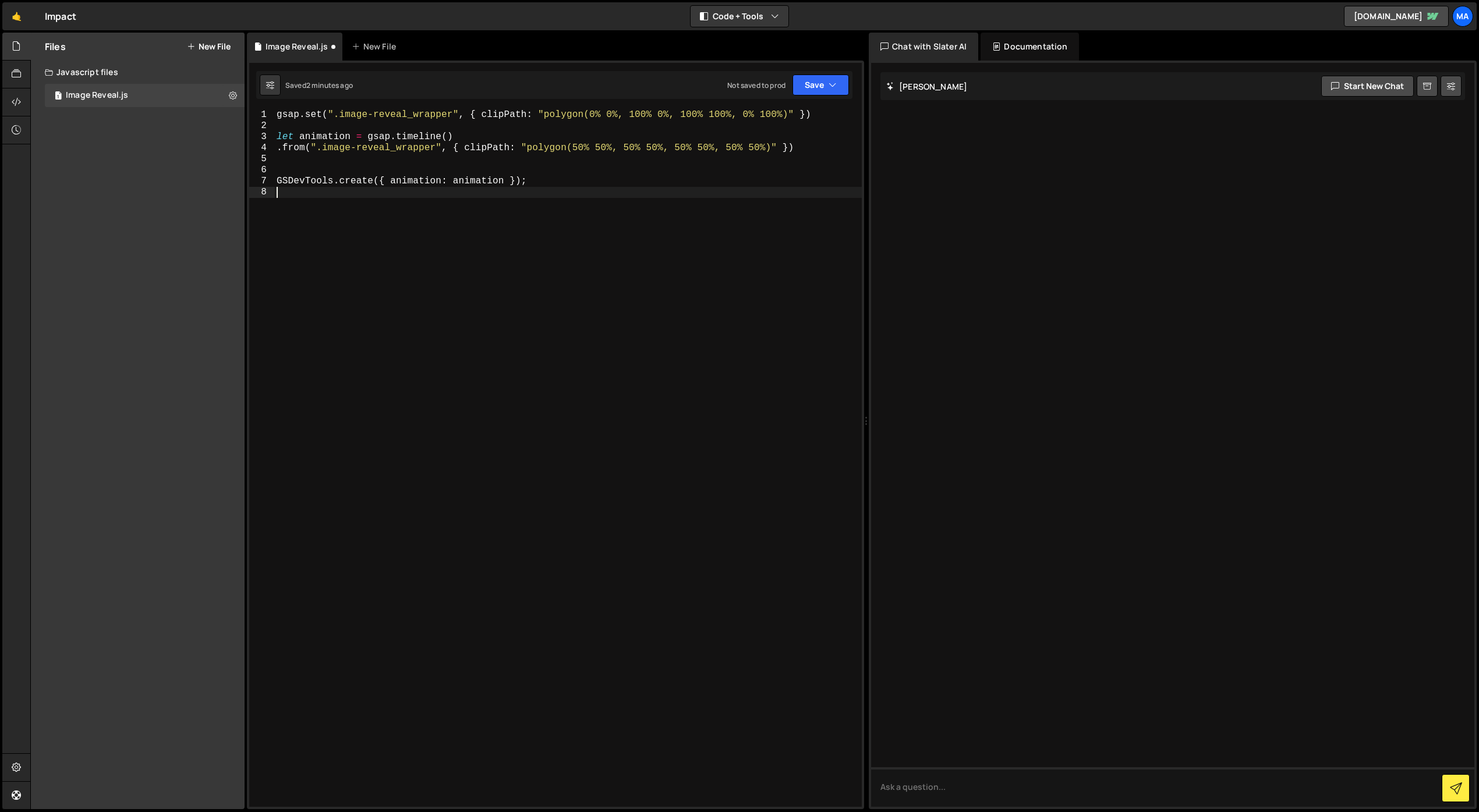
scroll to position [0, 0]
click at [820, 150] on div "gsap . set ( ".image-reveal_wrapper" , { clipPath : "polygon(0% 0%, 100% 0%, 10…" at bounding box center [568, 469] width 587 height 720
type textarea ".from(".image-reveal_wrapper", { clipPath: "polygon(50% 50%, 50% 50%, 50% 50%, …"
click at [997, 793] on textarea at bounding box center [1172, 787] width 603 height 39
click at [378, 44] on div "New File" at bounding box center [376, 47] width 49 height 11
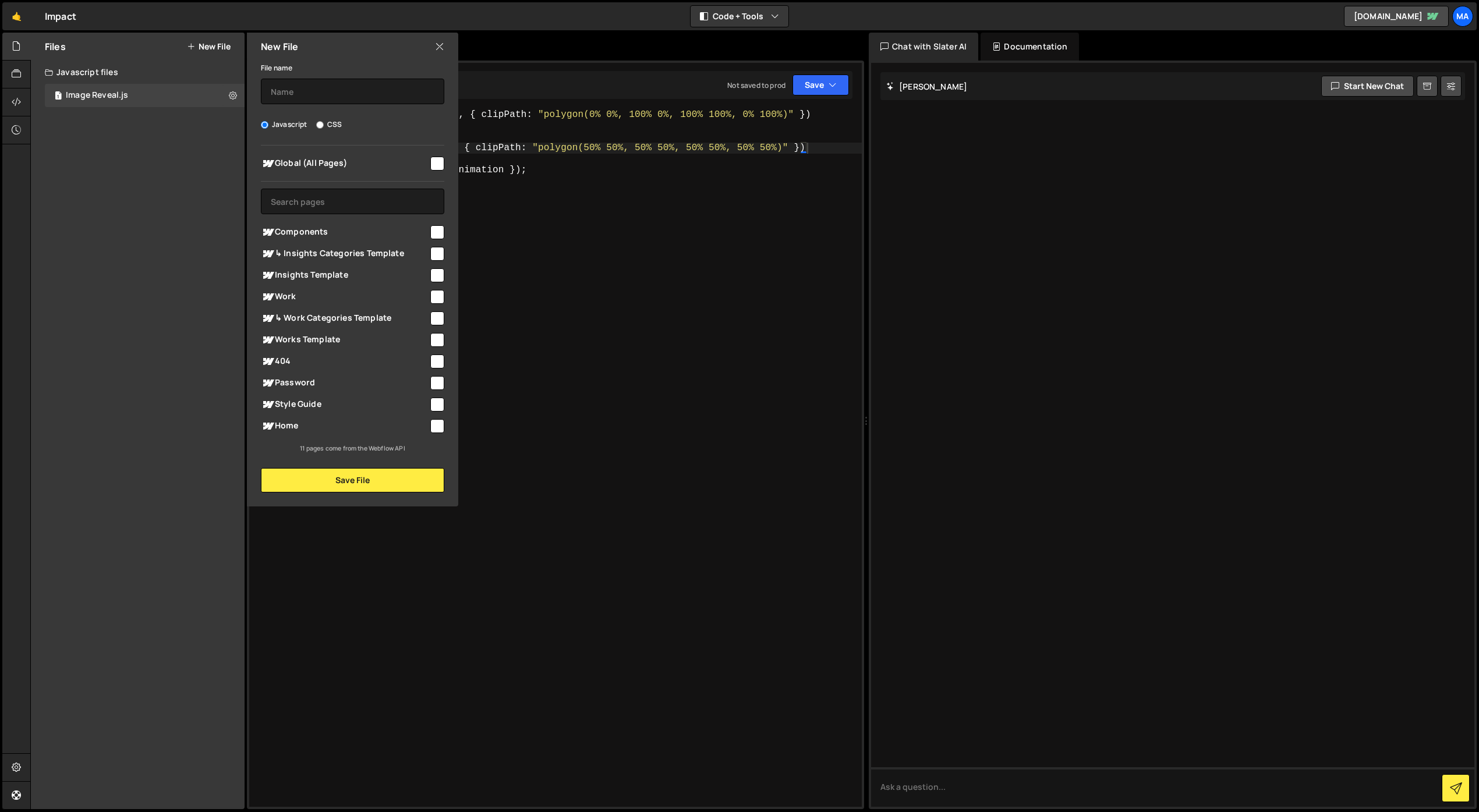
click at [314, 120] on div "Javascript CSS" at bounding box center [352, 125] width 183 height 11
click at [322, 122] on input "CSS" at bounding box center [319, 125] width 8 height 8
radio input "true"
click at [329, 95] on input "text" at bounding box center [352, 92] width 183 height 26
type input "Image reveal style"
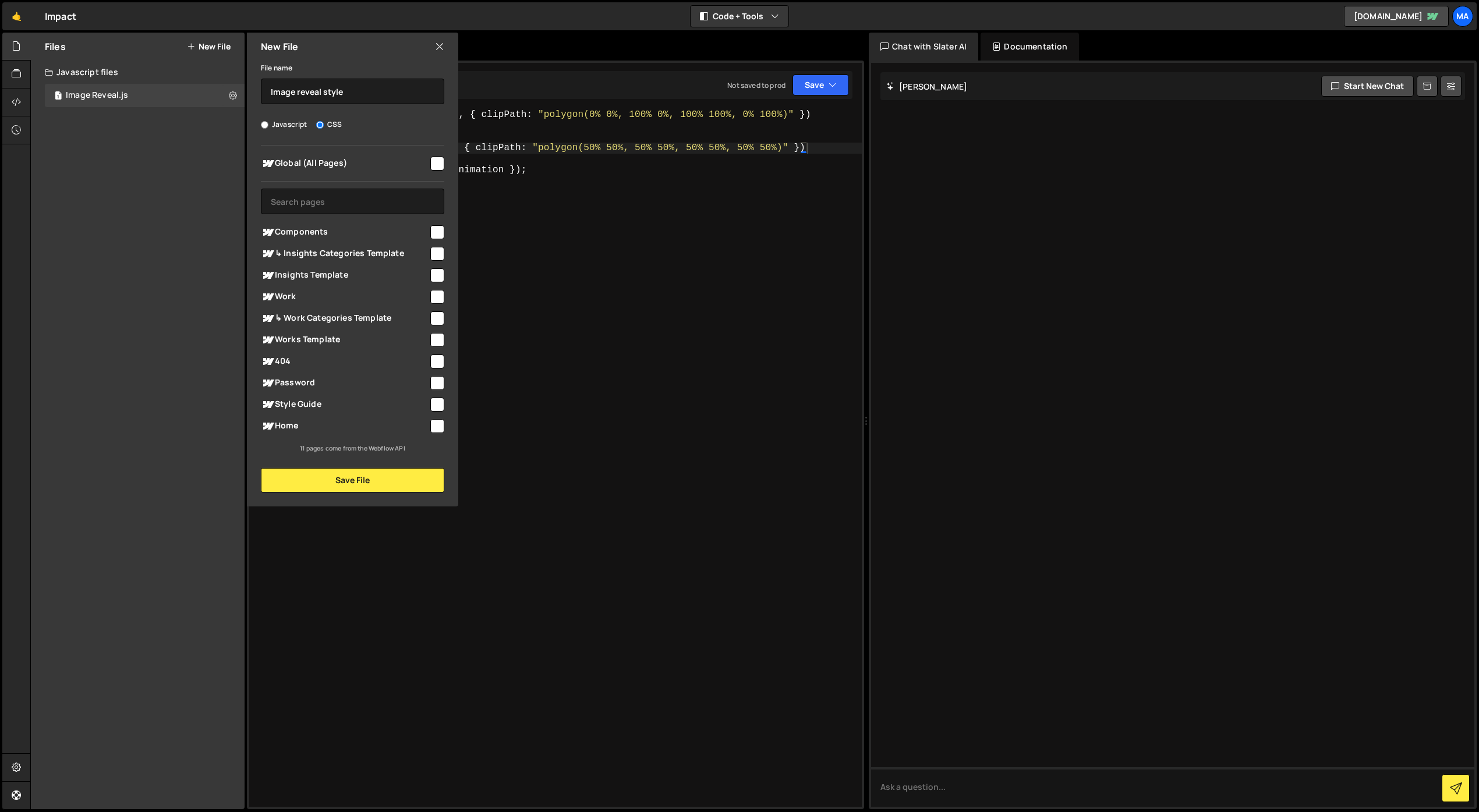
click at [435, 161] on input "checkbox" at bounding box center [438, 164] width 14 height 14
checkbox input "true"
click at [361, 484] on button "Save File" at bounding box center [352, 480] width 183 height 24
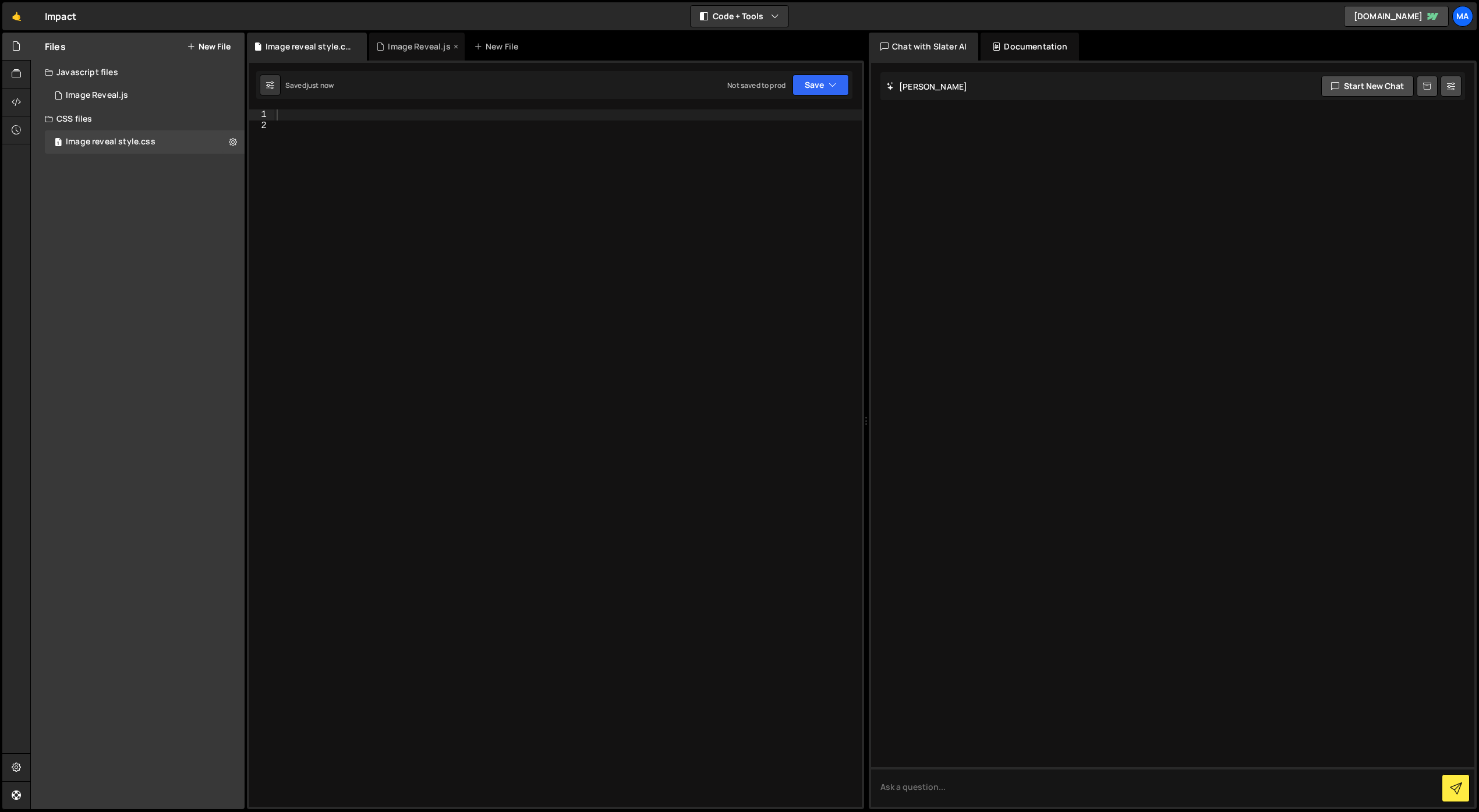
click at [410, 49] on div "Image Reveal.js" at bounding box center [418, 47] width 62 height 11
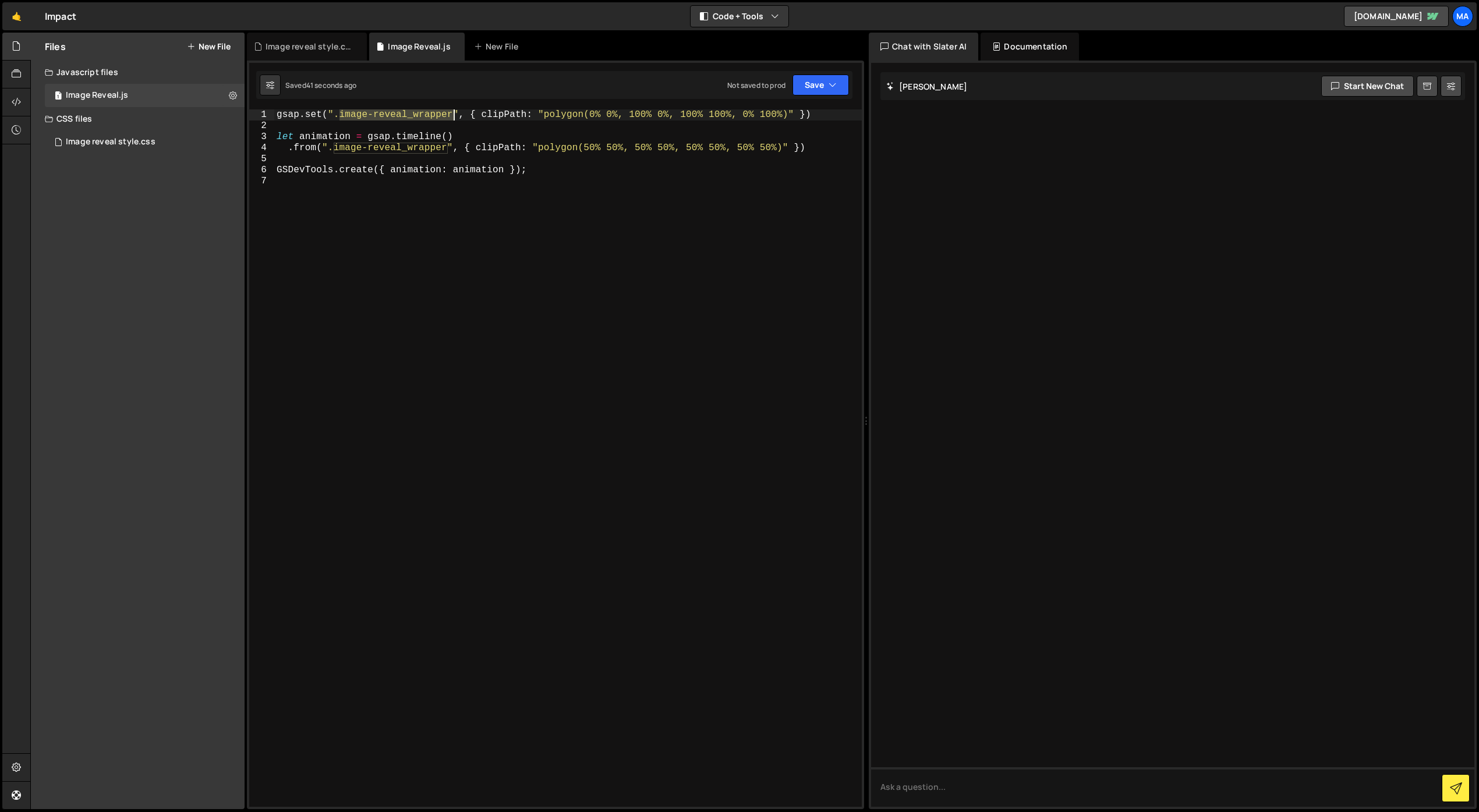
drag, startPoint x: 339, startPoint y: 117, endPoint x: 452, endPoint y: 113, distance: 113.1
click at [452, 113] on div "gsap . set ( ".image-reveal_wrapper" , { clipPath : "polygon(0% 0%, 100% 0%, 10…" at bounding box center [568, 469] width 587 height 720
click at [317, 48] on div "Image reveal style.css" at bounding box center [309, 47] width 87 height 11
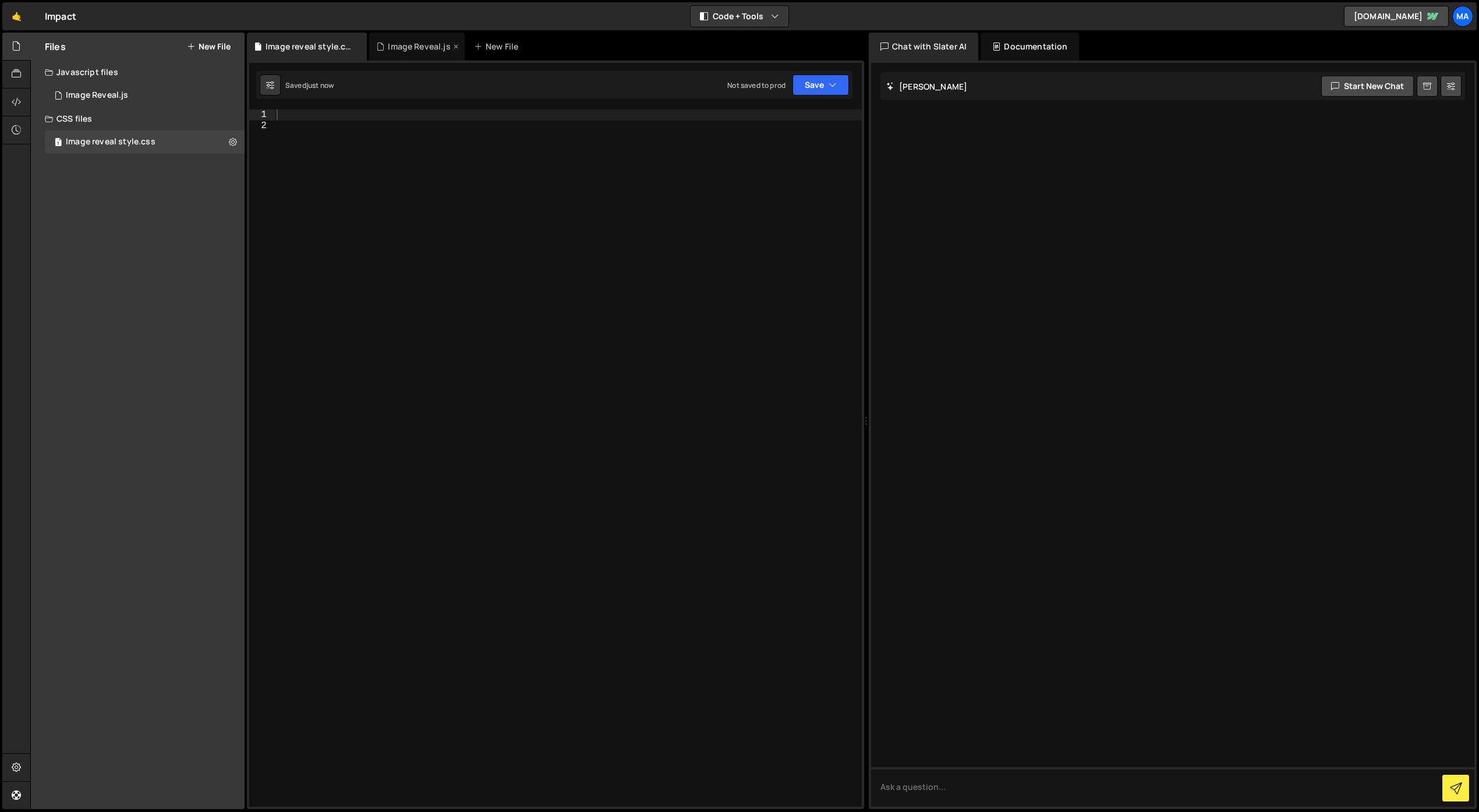
click at [398, 40] on div "Image Reveal.js" at bounding box center [416, 47] width 95 height 28
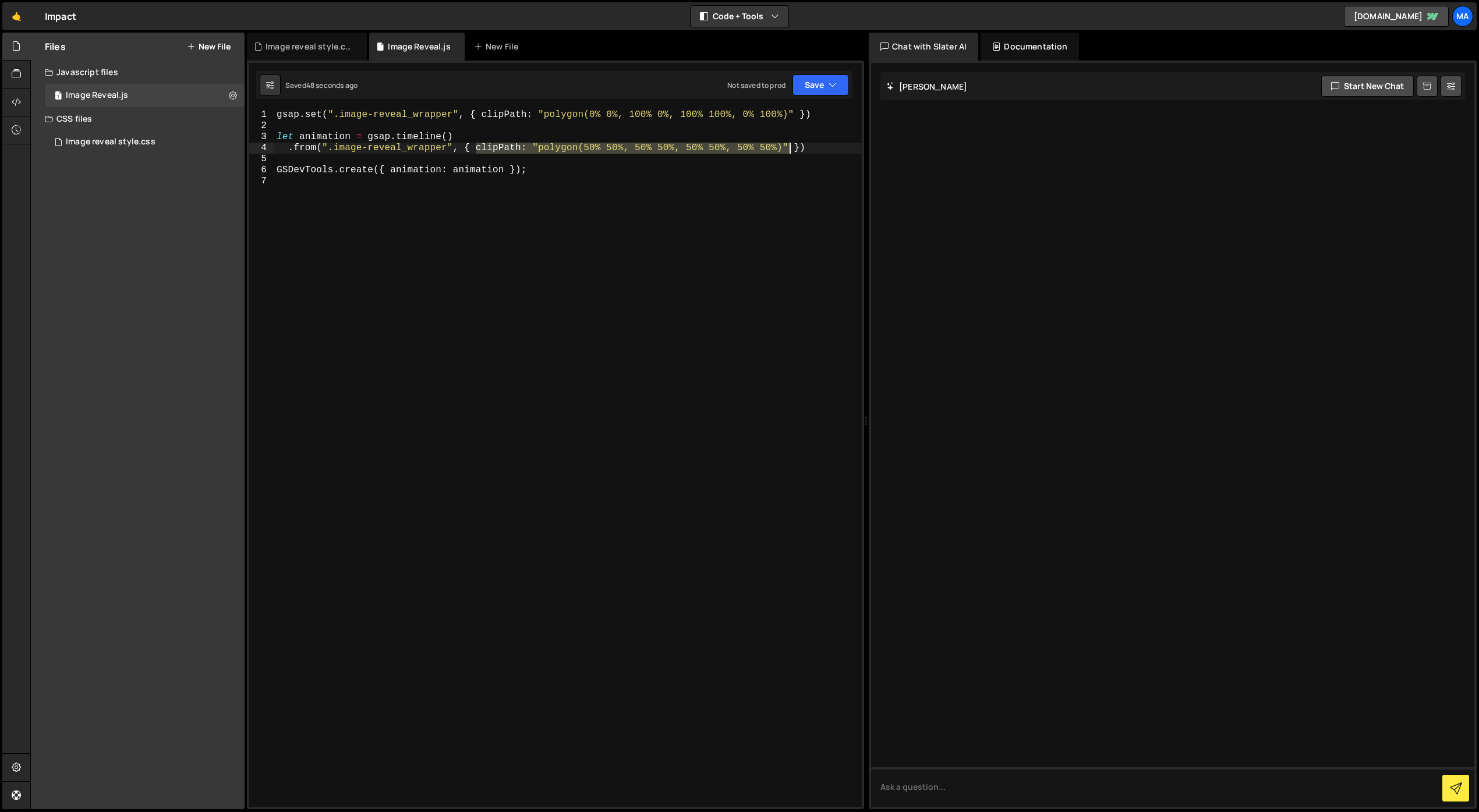
drag, startPoint x: 477, startPoint y: 148, endPoint x: 789, endPoint y: 148, distance: 312.0
click at [789, 148] on div "gsap . set ( ".image-reveal_wrapper" , { clipPath : "polygon(0% 0%, 100% 0%, 10…" at bounding box center [568, 469] width 587 height 720
click at [316, 149] on div "gsap . set ( ".image-reveal_wrapper" , { clipPath : "polygon(0% 0%, 100% 0%, 10…" at bounding box center [568, 469] width 587 height 720
click at [315, 149] on div "gsap . set ( ".image-reveal_wrapper" , { clipPath : "polygon(0% 0%, 100% 0%, 10…" at bounding box center [568, 469] width 587 height 720
drag, startPoint x: 279, startPoint y: 137, endPoint x: 827, endPoint y: 153, distance: 548.2
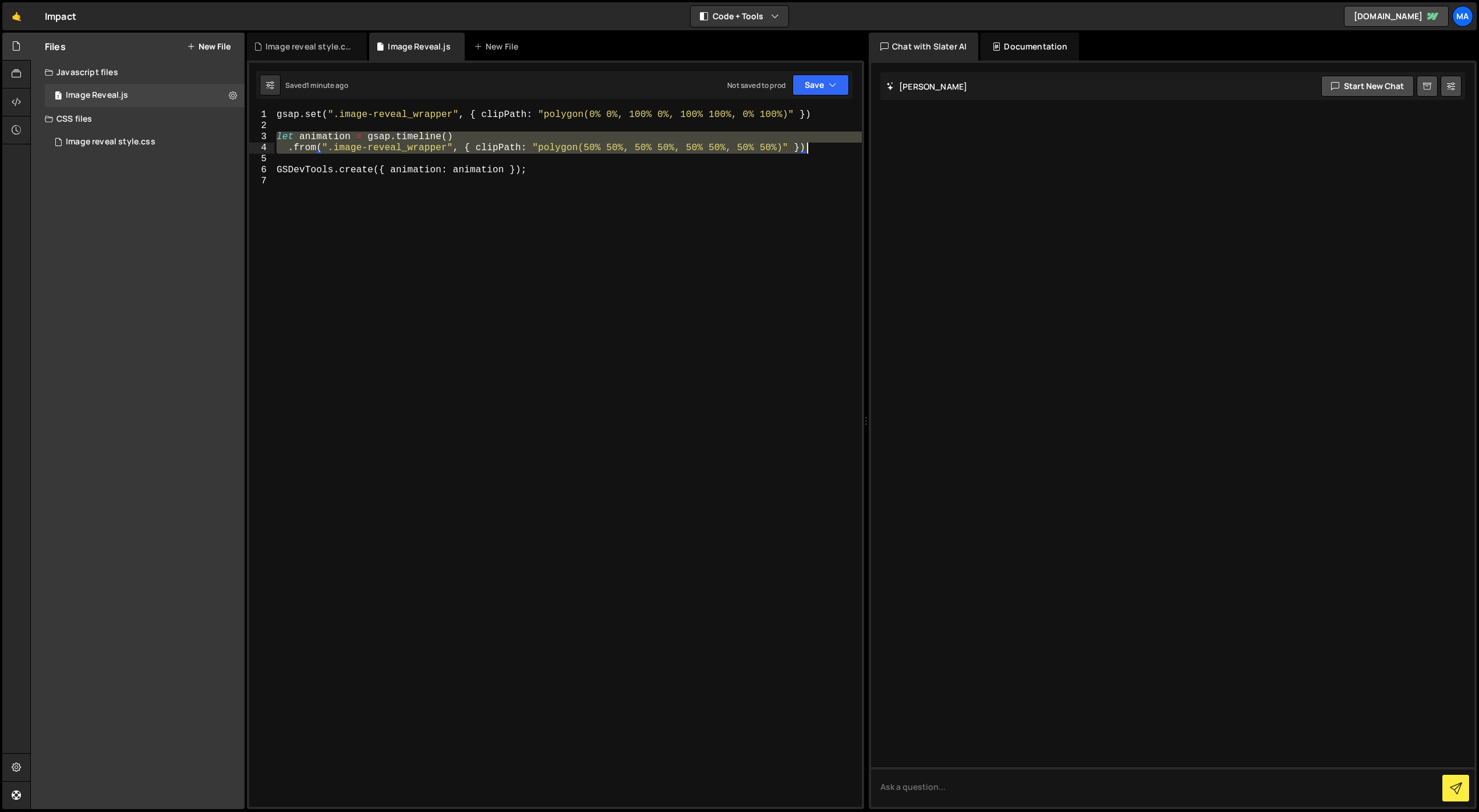
click at [827, 153] on div "gsap . set ( ".image-reveal_wrapper" , { clipPath : "polygon(0% 0%, 100% 0%, 10…" at bounding box center [568, 469] width 587 height 720
type textarea "let animation = gsap.timeline() .from(".image-reveal_wrapper", { clipPath: "pol…"
click at [294, 48] on div "Image reveal style.css" at bounding box center [309, 47] width 87 height 11
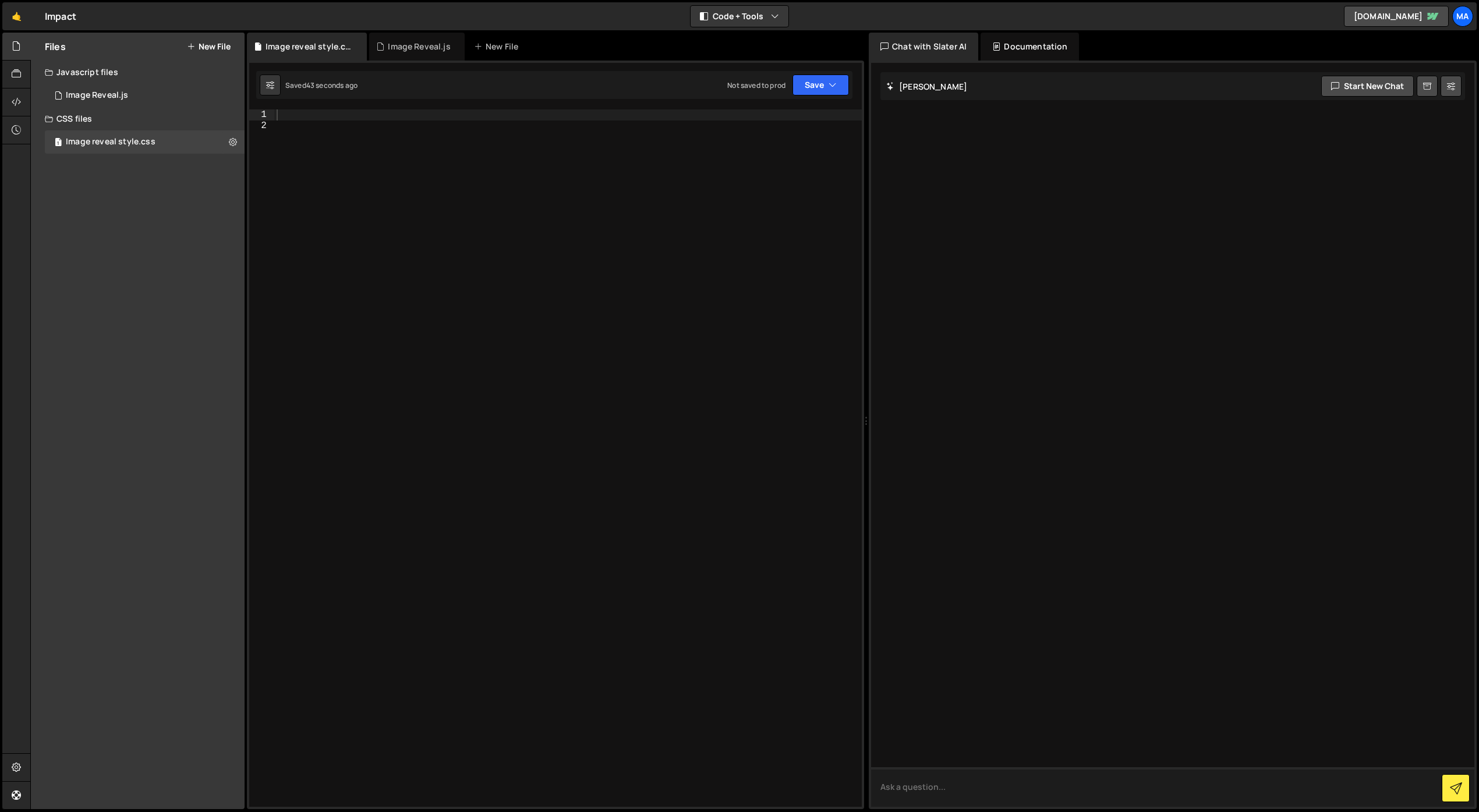
click at [1026, 785] on textarea at bounding box center [1172, 787] width 603 height 39
paste textarea "let animation = gsap.timeline() .from(".image-reveal_wrapper", { clipPath: "pol…"
type textarea "can you make some css that will set the image wrapper to be what this from anim…"
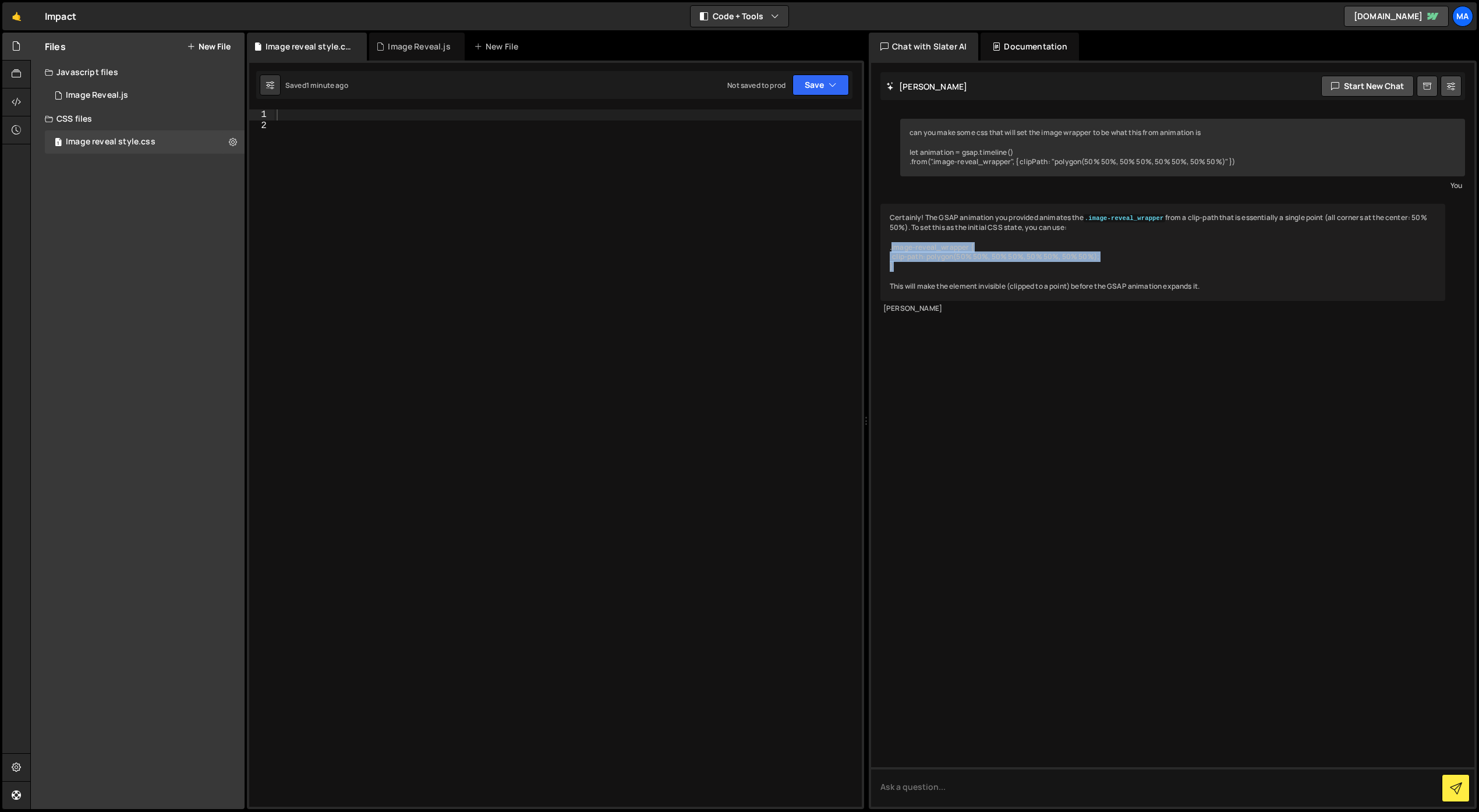
drag, startPoint x: 919, startPoint y: 268, endPoint x: 884, endPoint y: 244, distance: 42.4
click at [884, 244] on div "Certainly! The GSAP animation you provided animates the .image-reveal_wrapper f…" at bounding box center [1162, 252] width 565 height 97
copy div ".image-reveal_wrapper { clip-path: polygon(50% 50%, 50% 50%, 50% 50%, 50% 50%);…"
click at [304, 123] on div at bounding box center [568, 469] width 587 height 720
click at [307, 116] on div at bounding box center [568, 469] width 587 height 720
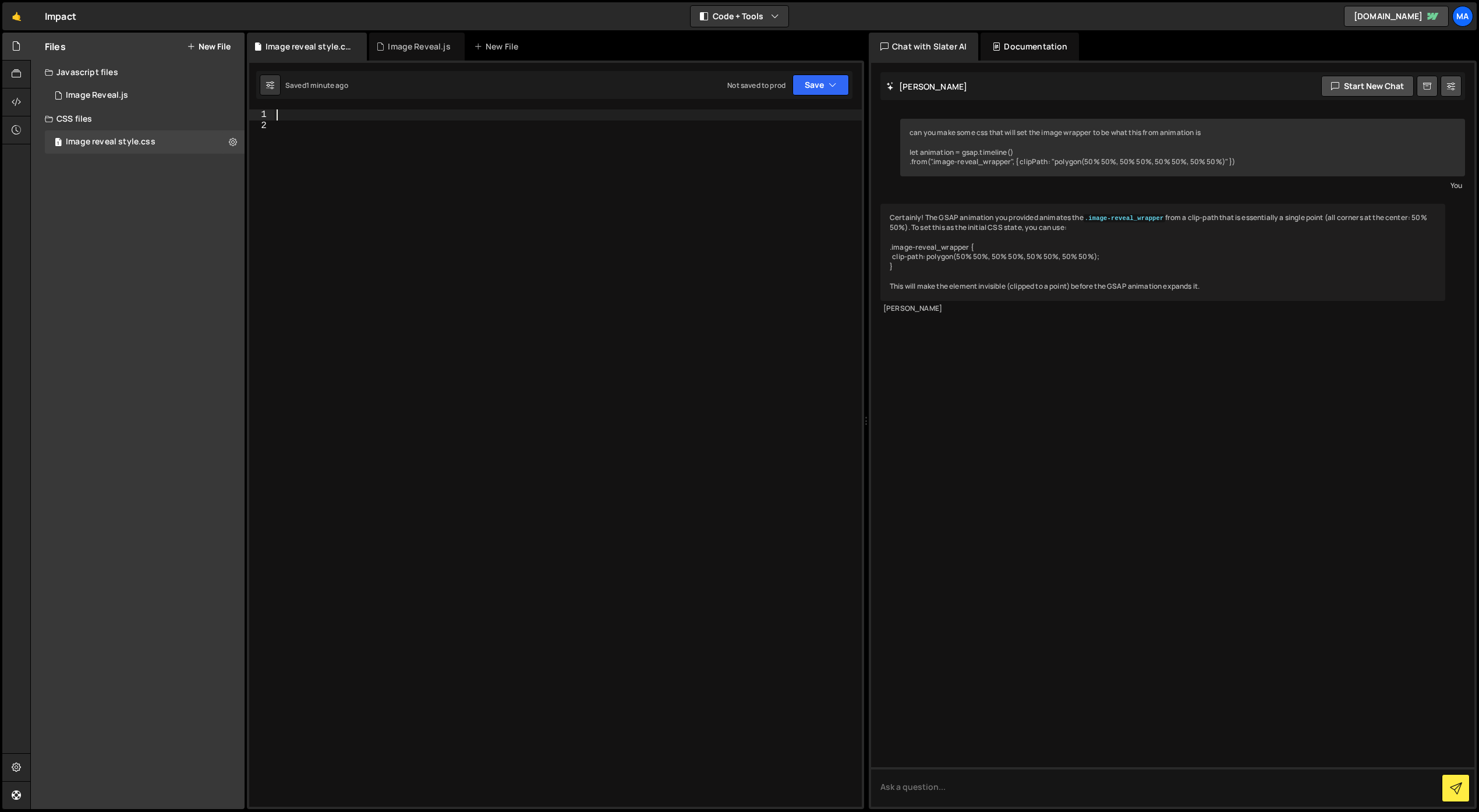
paste textarea "}"
type textarea "}"
click at [415, 176] on div ".image-reveal_wrapper { clip-path : polygon( 50 % 50 % , 50 % 50 % , 50 % 50 % …" at bounding box center [568, 469] width 587 height 720
click at [127, 97] on div "Image Reveal.js" at bounding box center [97, 95] width 62 height 11
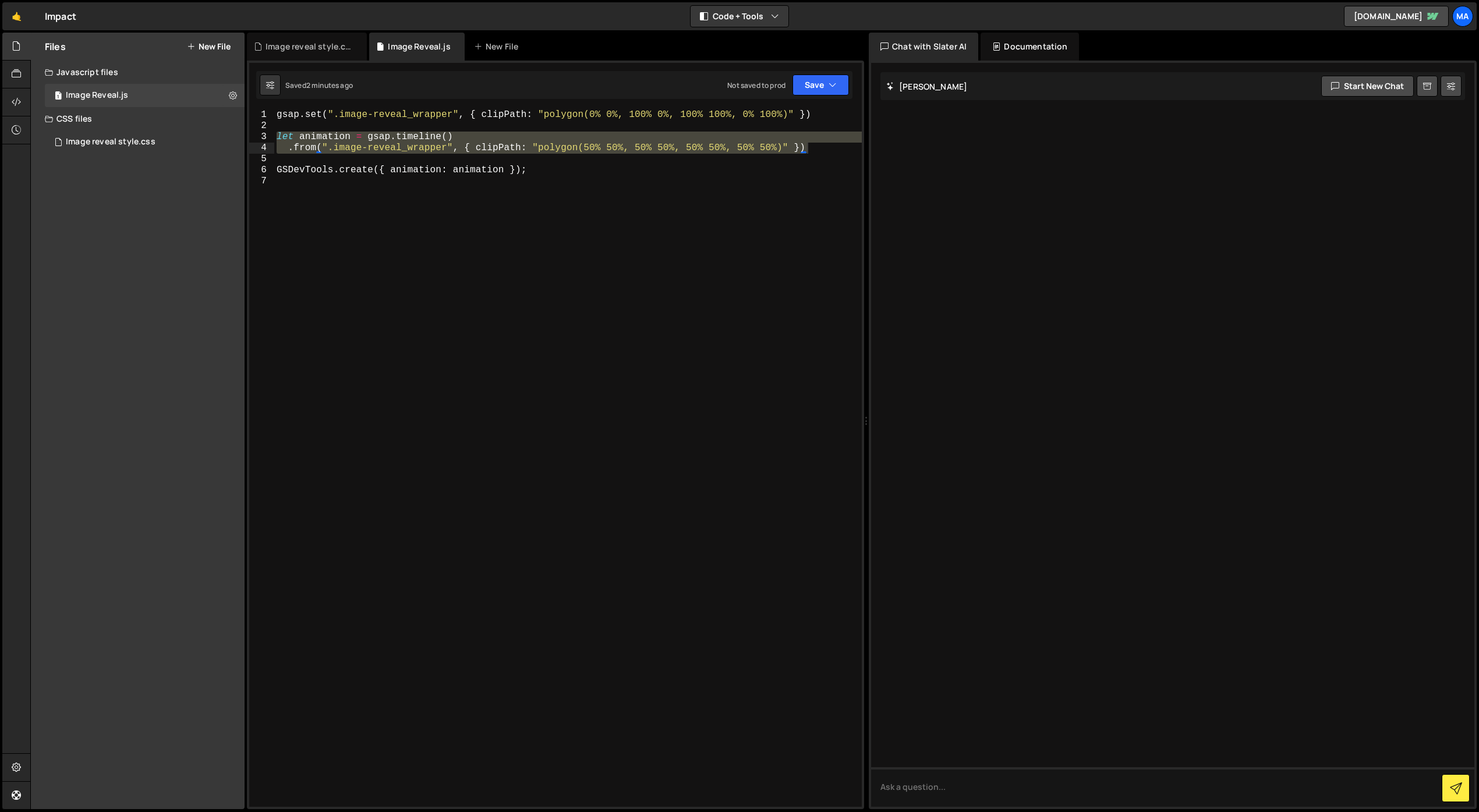
click at [276, 139] on div "gsap . set ( ".image-reveal_wrapper" , { clipPath : "polygon(0% 0%, 100% 0%, 10…" at bounding box center [568, 458] width 587 height 697
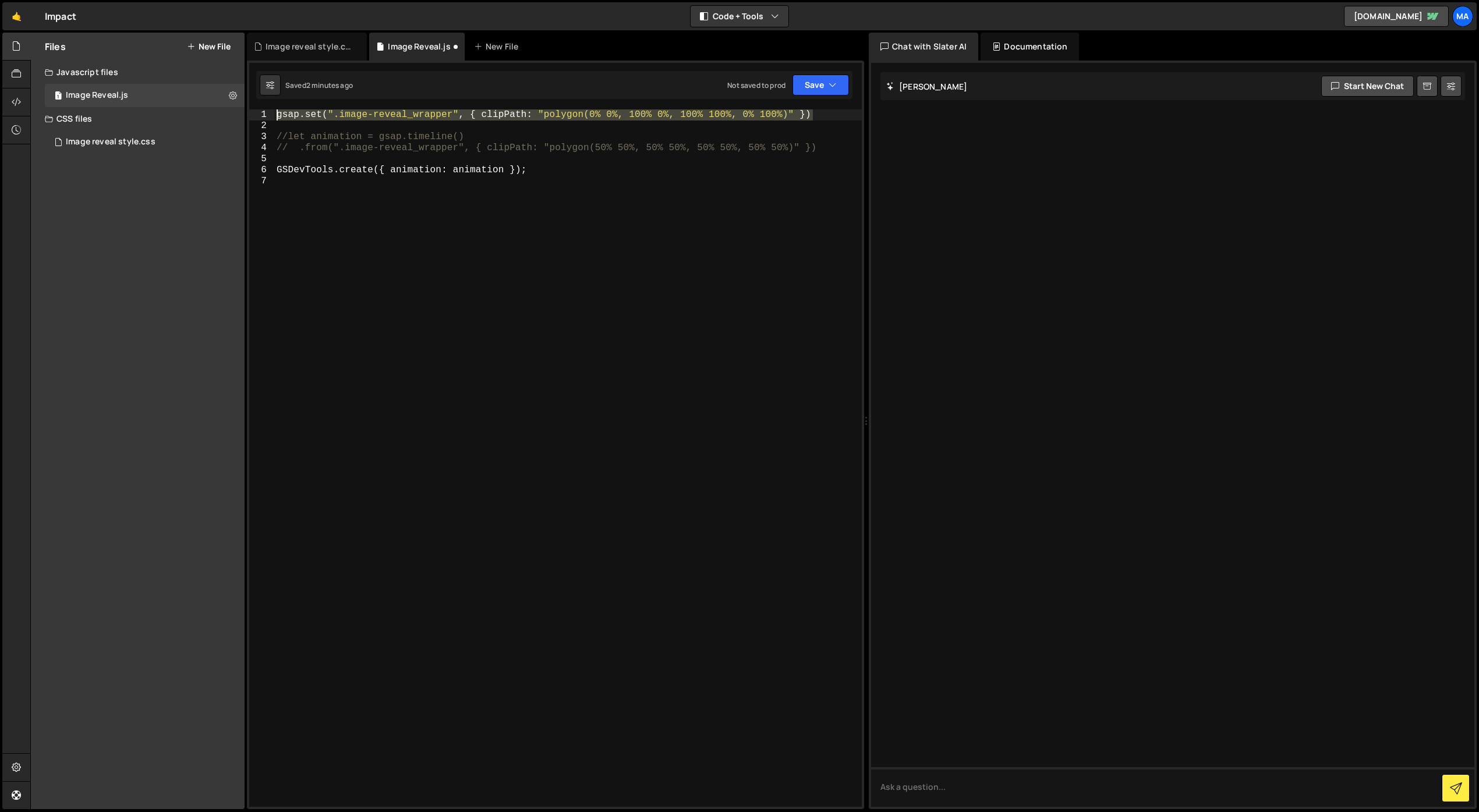
drag, startPoint x: 816, startPoint y: 116, endPoint x: 258, endPoint y: 115, distance: 558.0
click at [258, 115] on div "//let animation = gsap.timeline() 1 2 3 4 5 6 7 gsap . set ( ".image-reveal_wra…" at bounding box center [555, 458] width 612 height 697
type textarea "gsap.set(".image-reveal_wrapper", { clipPath: "polygon(0% 0%, 100% 0%, 100% 100…"
click at [123, 138] on div "Image reveal style.css" at bounding box center [110, 142] width 90 height 11
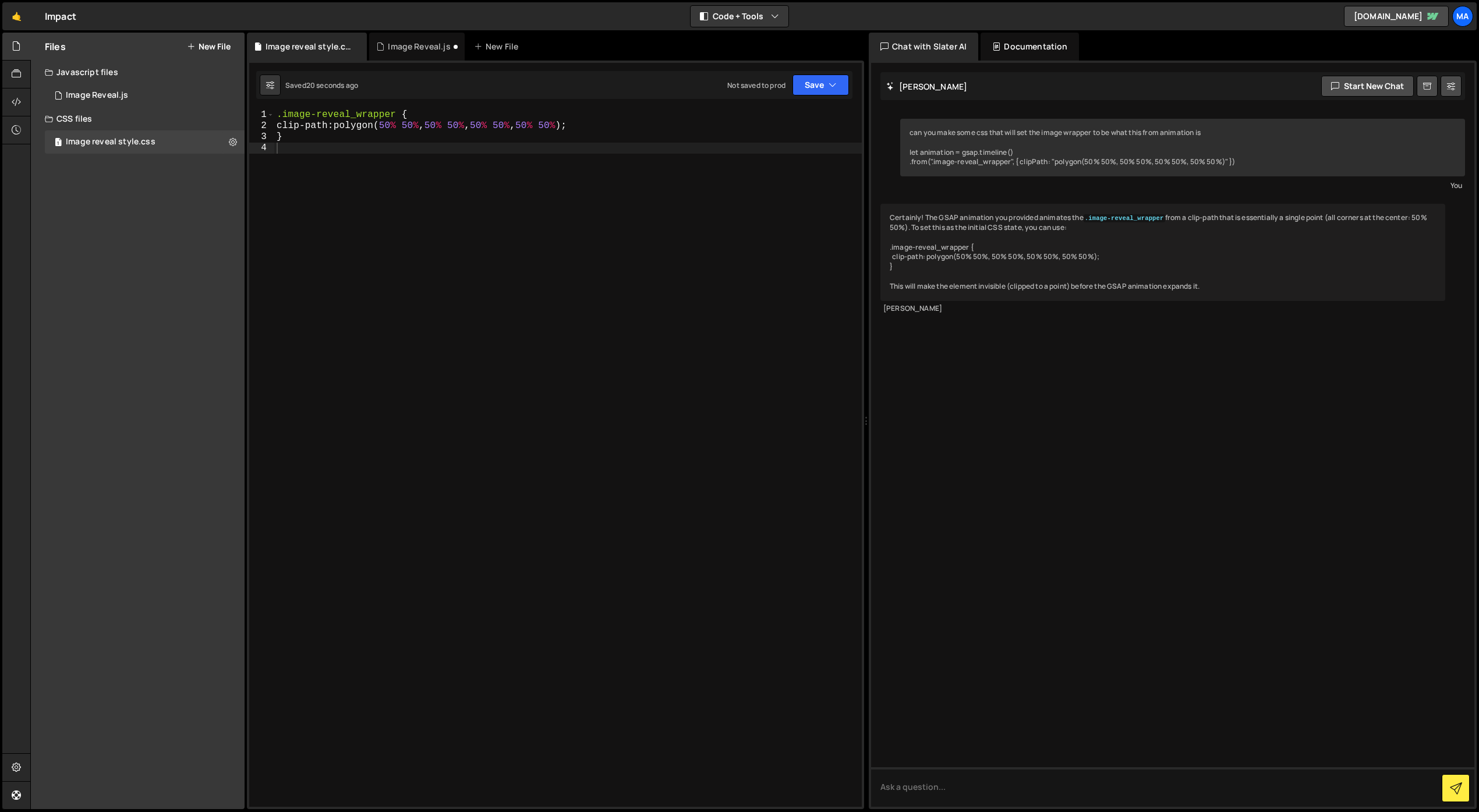
click at [278, 117] on div ".image-reveal_wrapper { clip-path : polygon( 50 % 50 % , 50 % 50 % , 50 % 50 % …" at bounding box center [568, 469] width 587 height 720
type textarea "}"
type textarea "*/"
type textarea ".image-reveal_wrapper {"
click at [97, 88] on div "1 Image Reveal.js 0" at bounding box center [145, 95] width 200 height 24
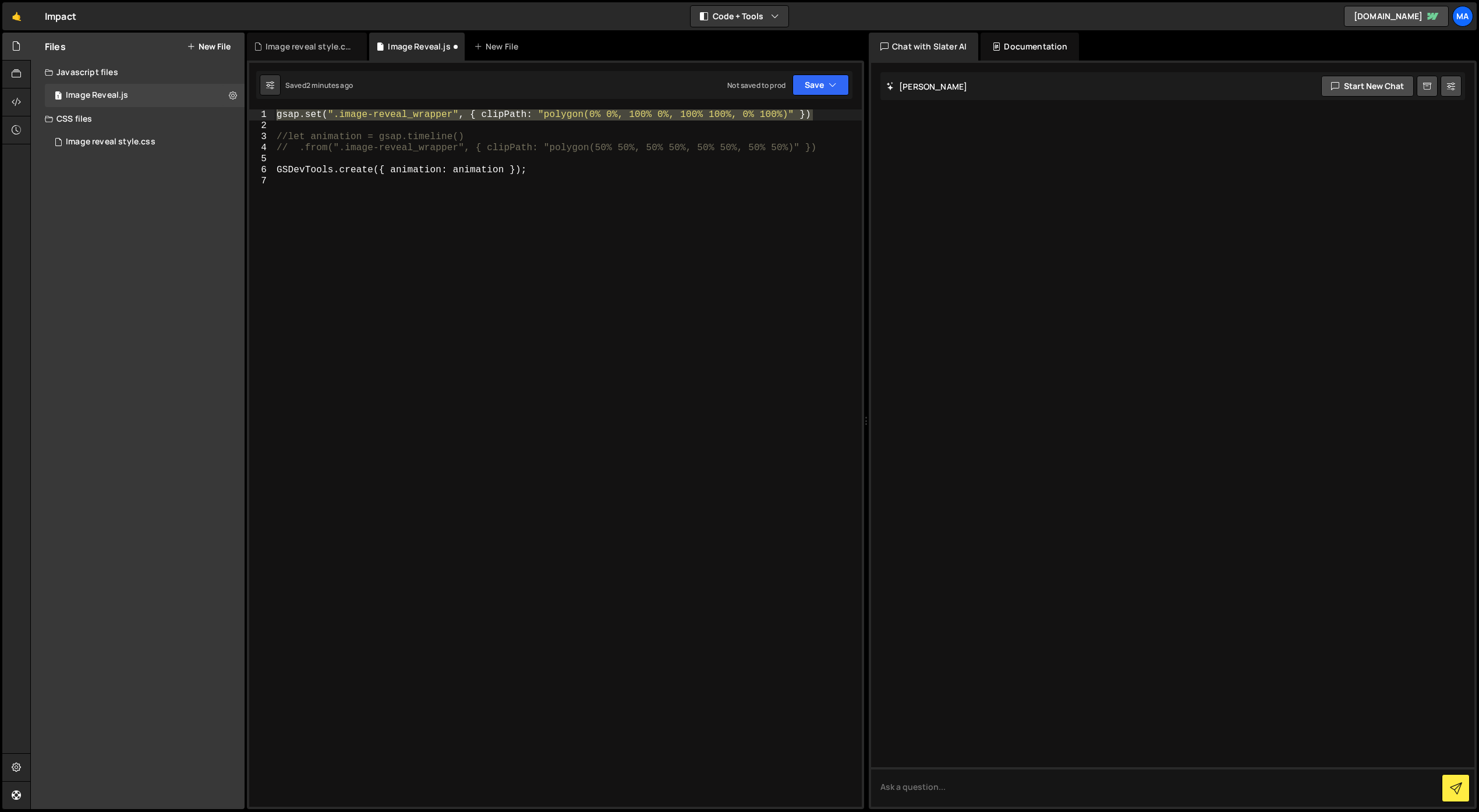
click at [484, 247] on div "gsap . set ( ".image-reveal_wrapper" , { clipPath : "polygon(0% 0%, 100% 0%, 10…" at bounding box center [568, 469] width 587 height 720
drag, startPoint x: 833, startPoint y: 115, endPoint x: 257, endPoint y: 116, distance: 576.0
click at [257, 116] on div "1 2 3 4 5 6 7 gsap . set ( ".image-reveal_wrapper" , { clipPath : "polygon(0% 0…" at bounding box center [555, 458] width 612 height 697
click at [281, 116] on div "gsap . set ( ".image-reveal_wrapper" , { clipPath : "polygon(0% 0%, 100% 0%, 10…" at bounding box center [568, 458] width 587 height 697
click at [276, 116] on div "gsap . set ( ".image-reveal_wrapper" , { clipPath : "polygon(0% 0%, 100% 0%, 10…" at bounding box center [568, 469] width 587 height 720
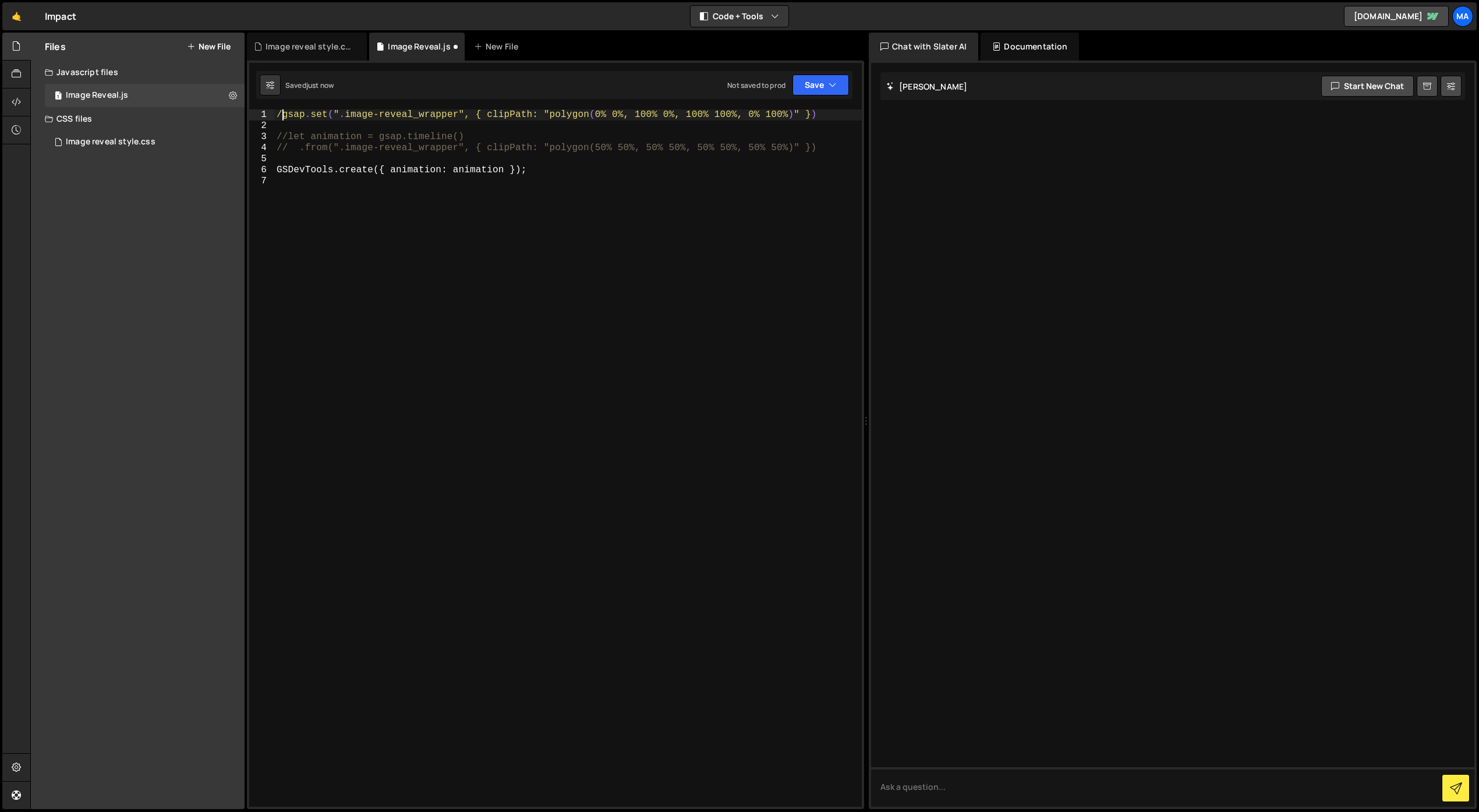
type textarea "//gsap.set(".image-reveal_wrapper", { clipPath: "polygon(0% 0%, 100% 0%, 100% 1…"
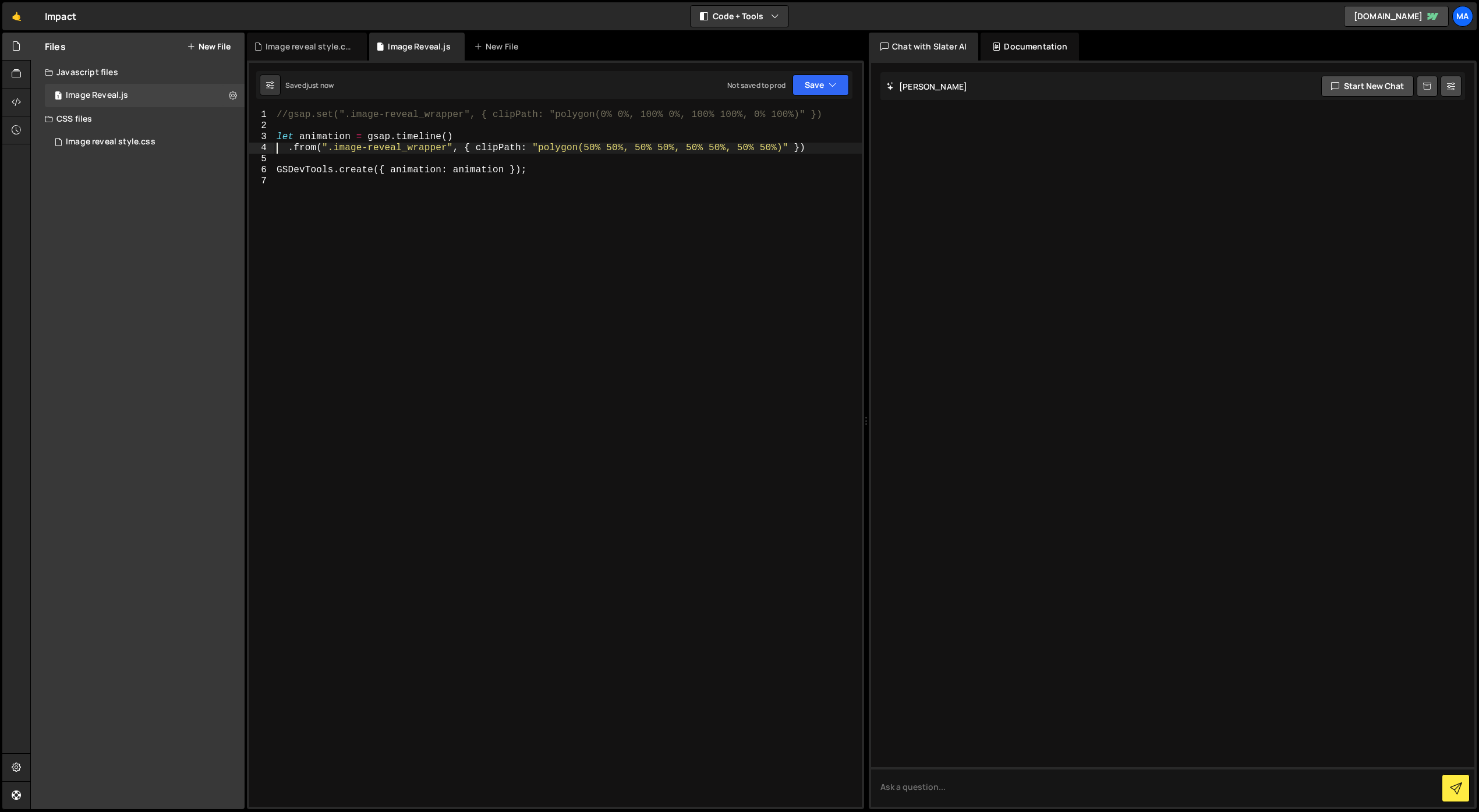
click at [287, 120] on div "//gsap.set(".image-reveal_wrapper", { clipPath: "polygon(0% 0%, 100% 0%, 100% 1…" at bounding box center [568, 469] width 587 height 720
type textarea "gsap.set(".image-reveal_wrapper", { clipPath: "polygon(0% 0%, 100% 0%, 100% 100…"
click at [768, 288] on div "gsap . set ( ".image-reveal_wrapper" , { clipPath : "polygon(0% 0%, 100% 0%, 10…" at bounding box center [568, 469] width 587 height 720
click at [955, 799] on textarea at bounding box center [1172, 787] width 603 height 39
type textarea "can you explain to me what"
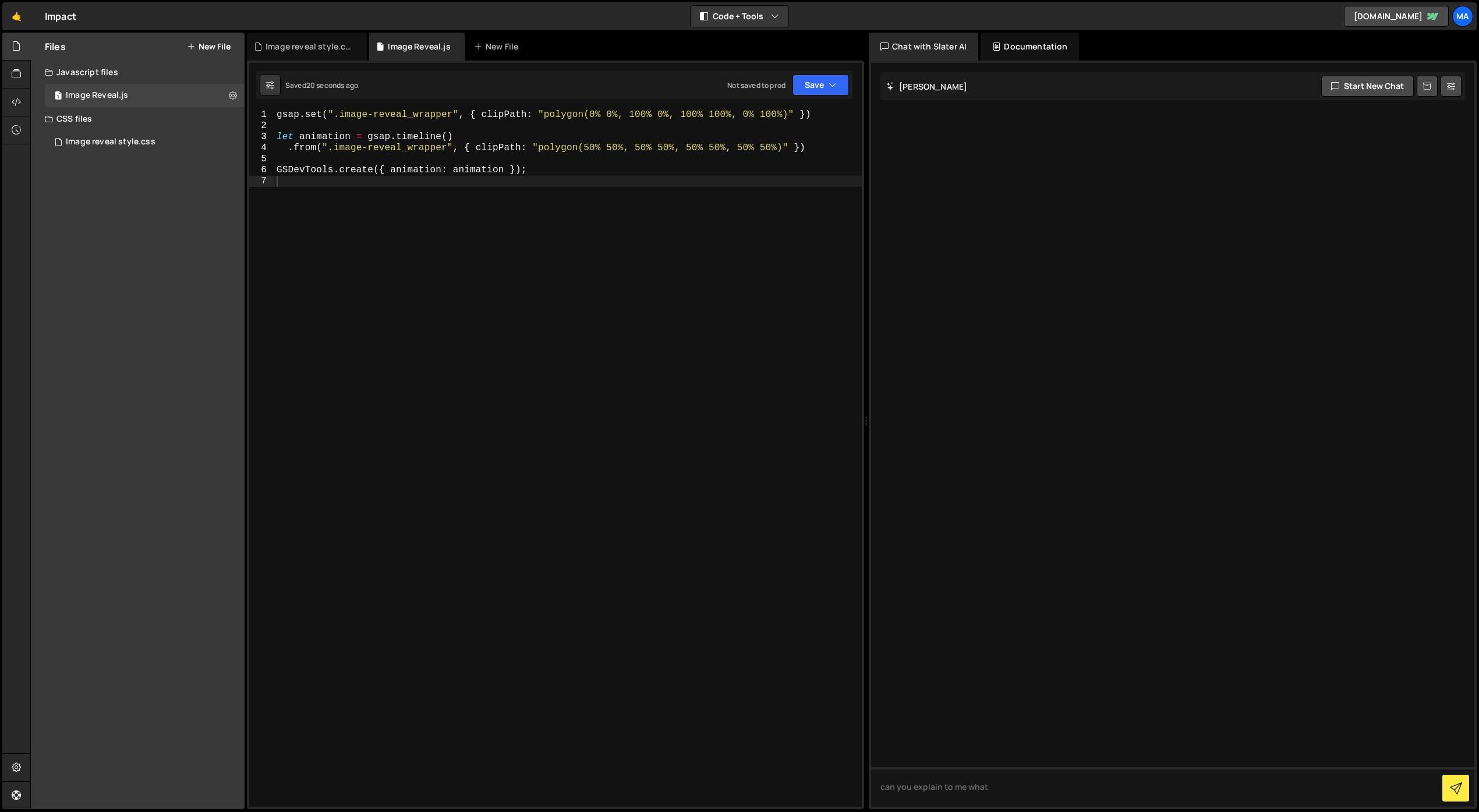
click at [551, 344] on div "gsap . set ( ".image-reveal_wrapper" , { clipPath : "polygon(0% 0%, 100% 0%, 10…" at bounding box center [568, 469] width 587 height 720
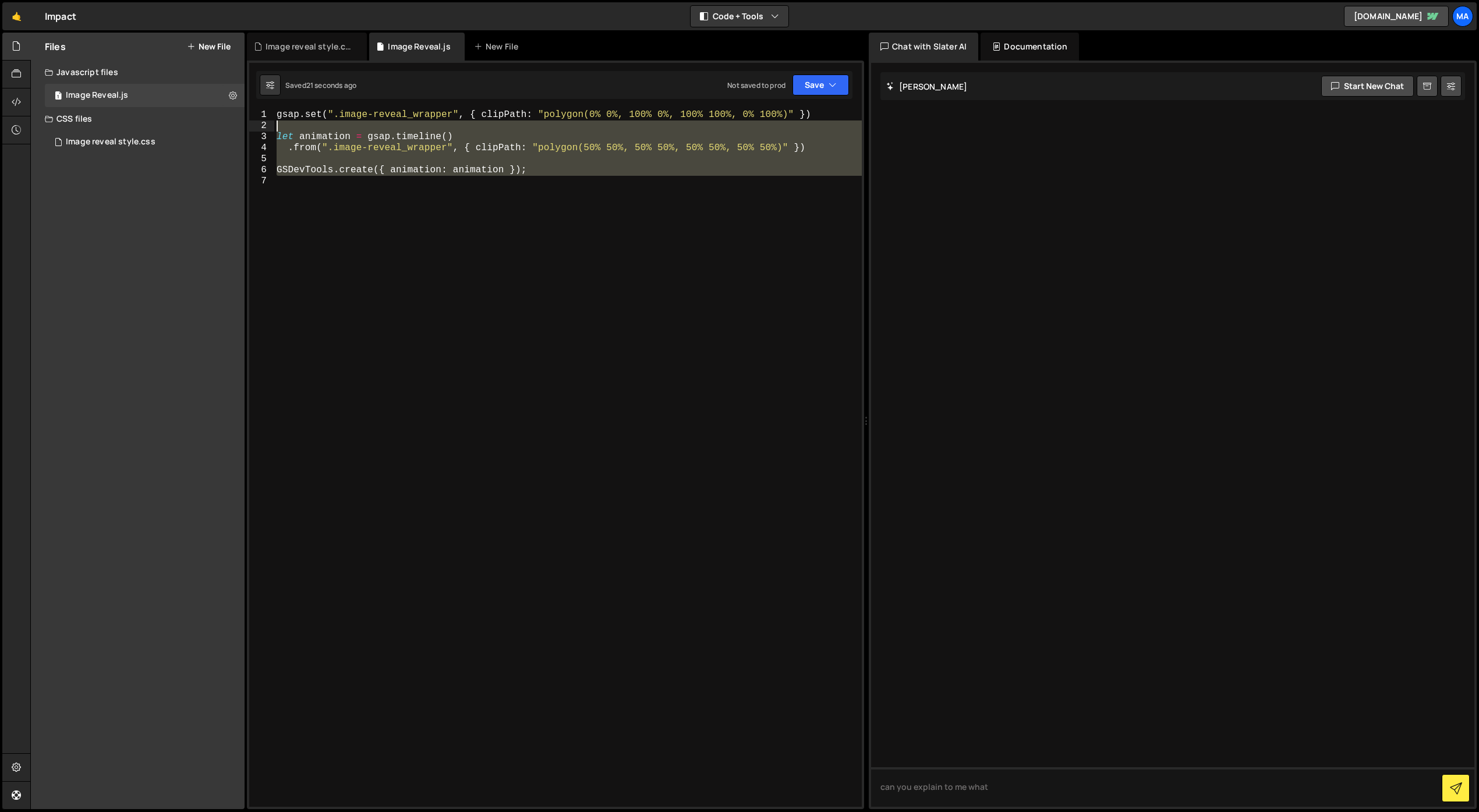
drag, startPoint x: 395, startPoint y: 253, endPoint x: 265, endPoint y: 118, distance: 187.4
click at [265, 118] on div "1 2 3 4 5 6 7 gsap . set ( ".image-reveal_wrapper" , { clipPath : "polygon(0% 0…" at bounding box center [555, 458] width 612 height 697
type textarea "gsap.set(".image-reveal_wrapper", { clipPath: "polygon(0% 0%, 100% 0%, 100% 100…"
click at [951, 798] on textarea "can you explain to me what" at bounding box center [1172, 787] width 603 height 39
paste textarea "gsap.set(".image-reveal_wrapper", { clipPath: "polygon(0% 0%, 100% 0%, 100% 100…"
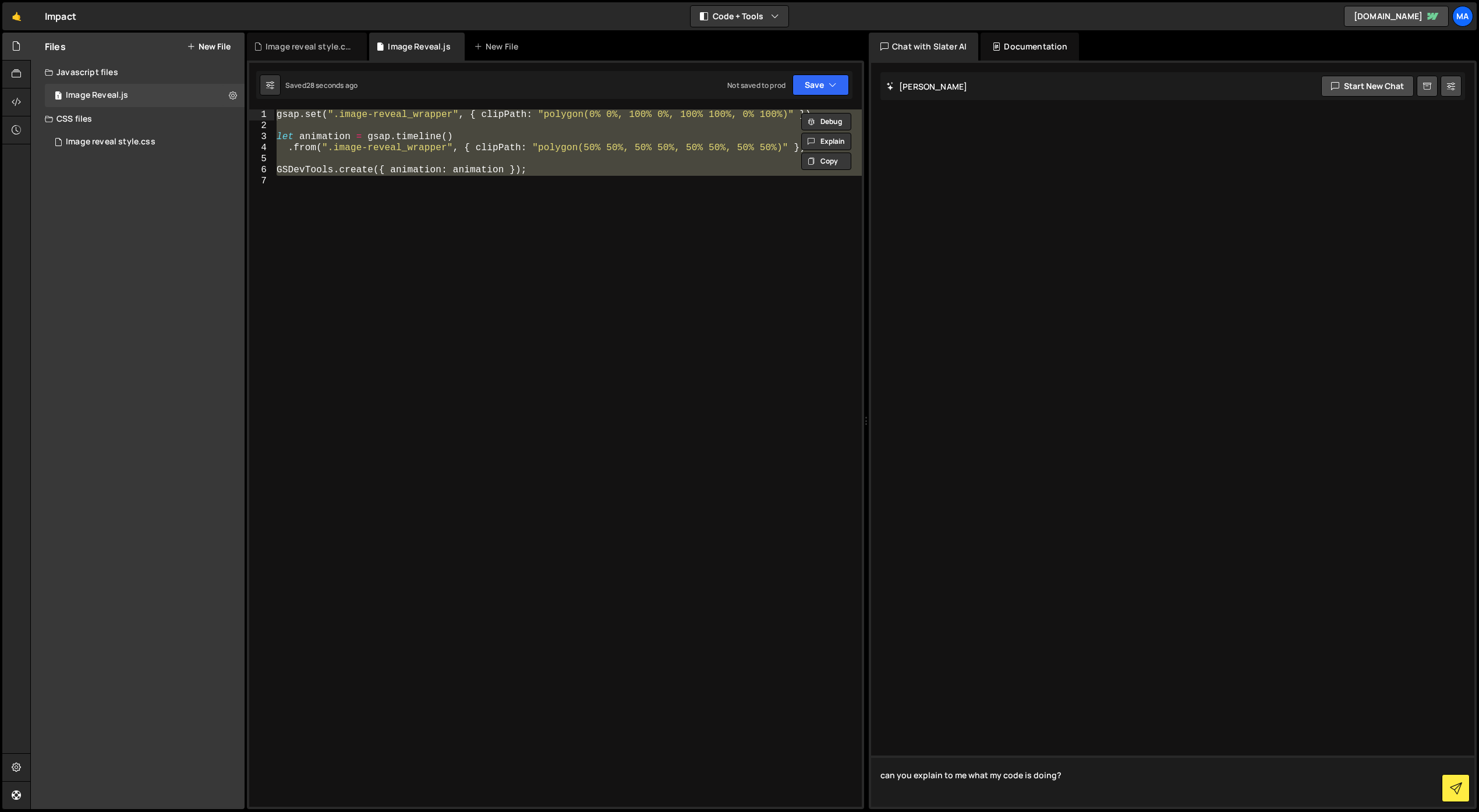
type textarea "can you explain to me what my code is doing? gsap.set(".image-reveal_wrapper", …"
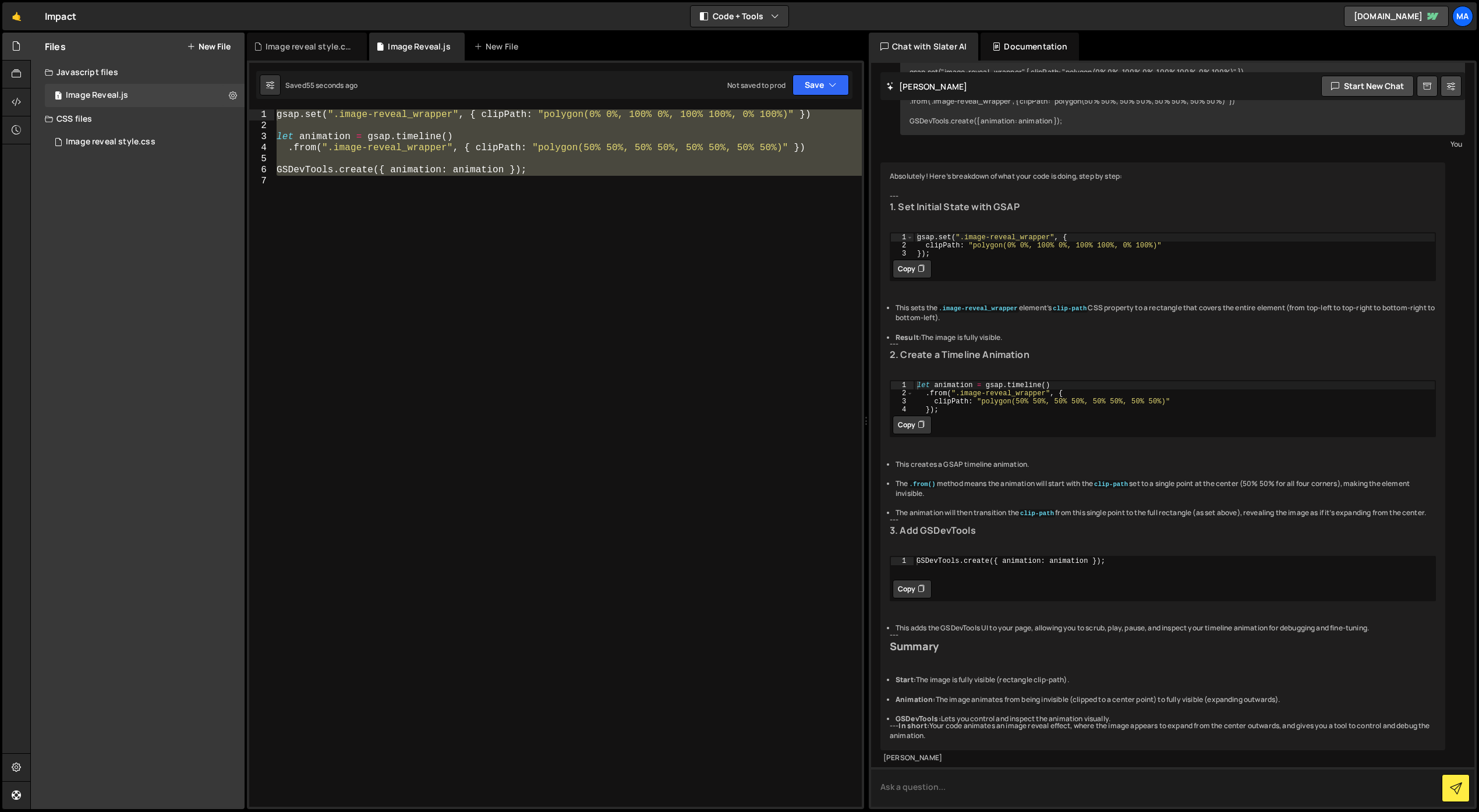
scroll to position [188, 0]
click at [300, 51] on div "Image reveal style.css" at bounding box center [309, 47] width 87 height 11
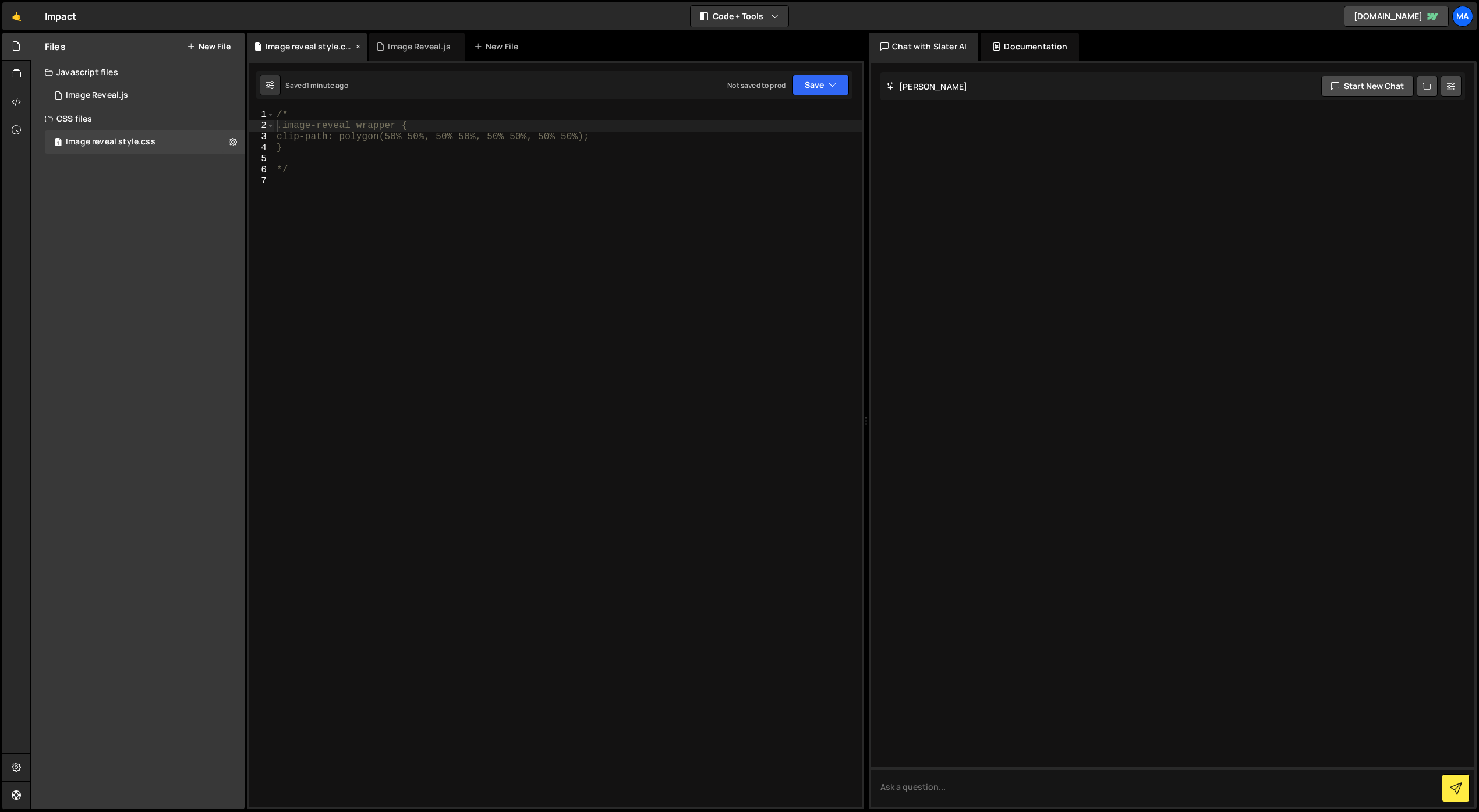
scroll to position [0, 0]
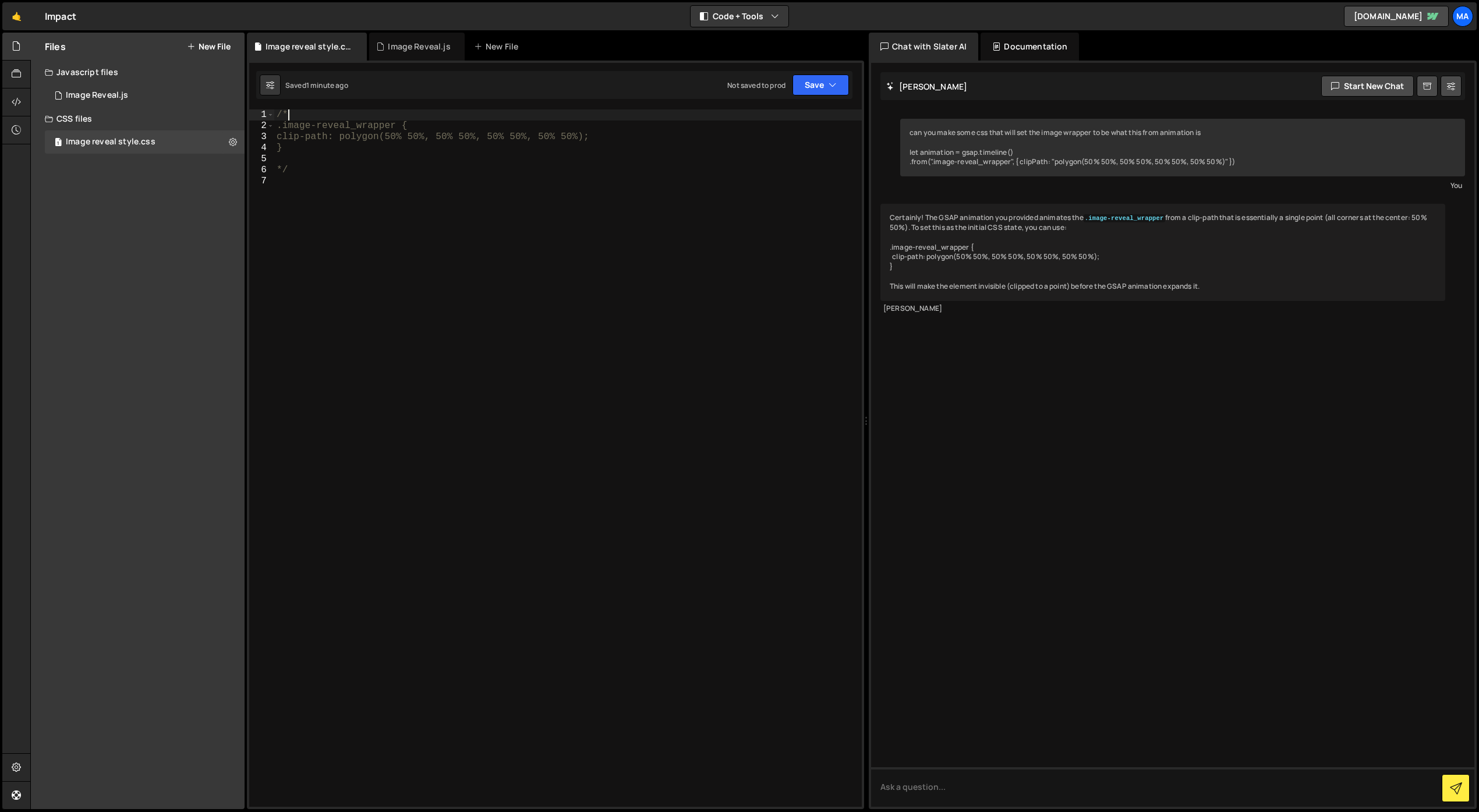
click at [317, 116] on div "/* .image-reveal_wrapper { clip-path: polygon(50% 50%, 50% 50%, 50% 50%, 50% 50…" at bounding box center [568, 469] width 587 height 720
type textarea "/"
click at [307, 171] on div ".image-reveal_wrapper { clip-path: polygon(50% 50%, 50% 50%, 50% 50%, 50% 50%);…" at bounding box center [568, 469] width 587 height 720
type textarea "*"
click at [414, 51] on div "Image Reveal.js" at bounding box center [418, 47] width 62 height 11
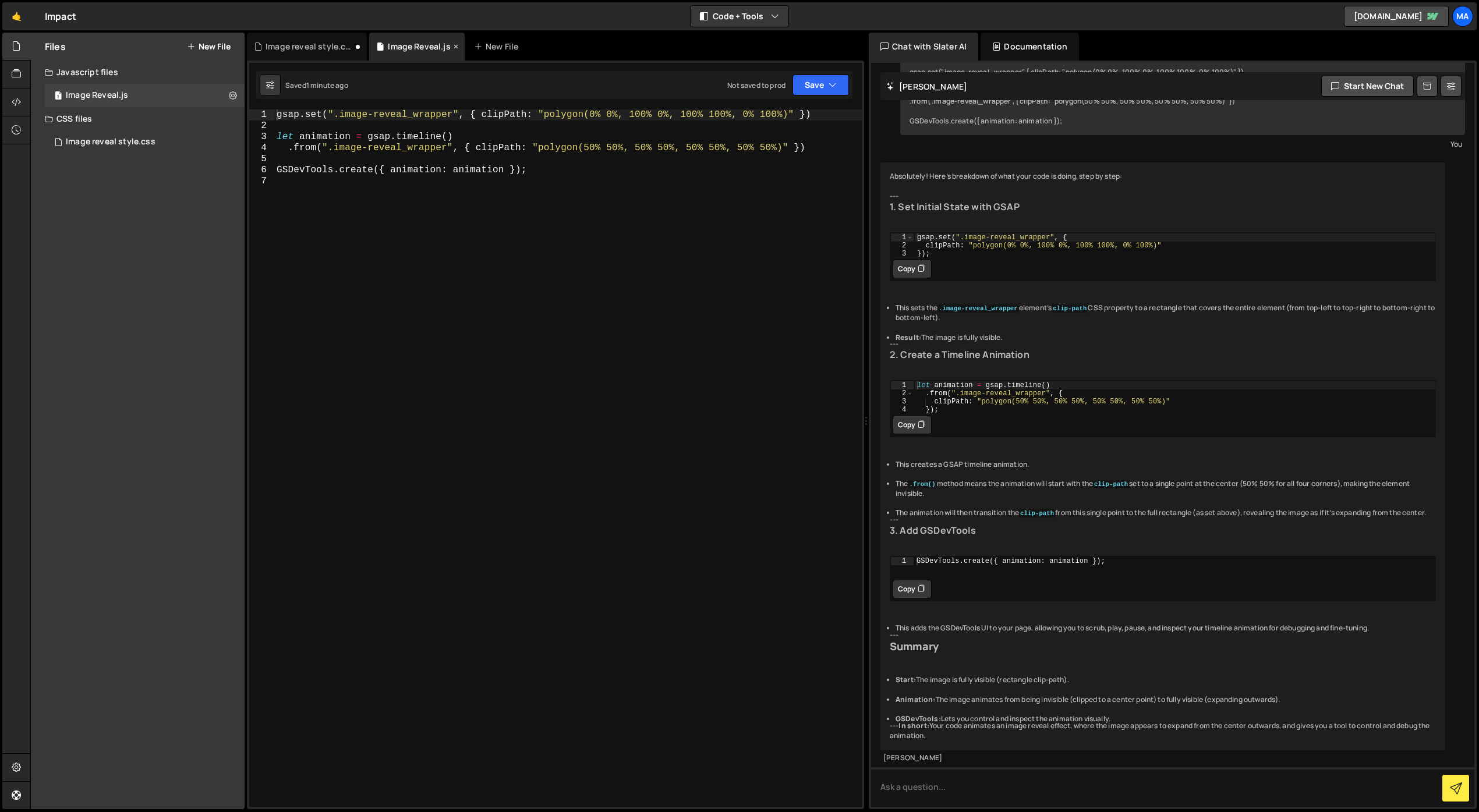
scroll to position [237, 0]
click at [307, 49] on div "Image reveal style.css" at bounding box center [309, 47] width 87 height 11
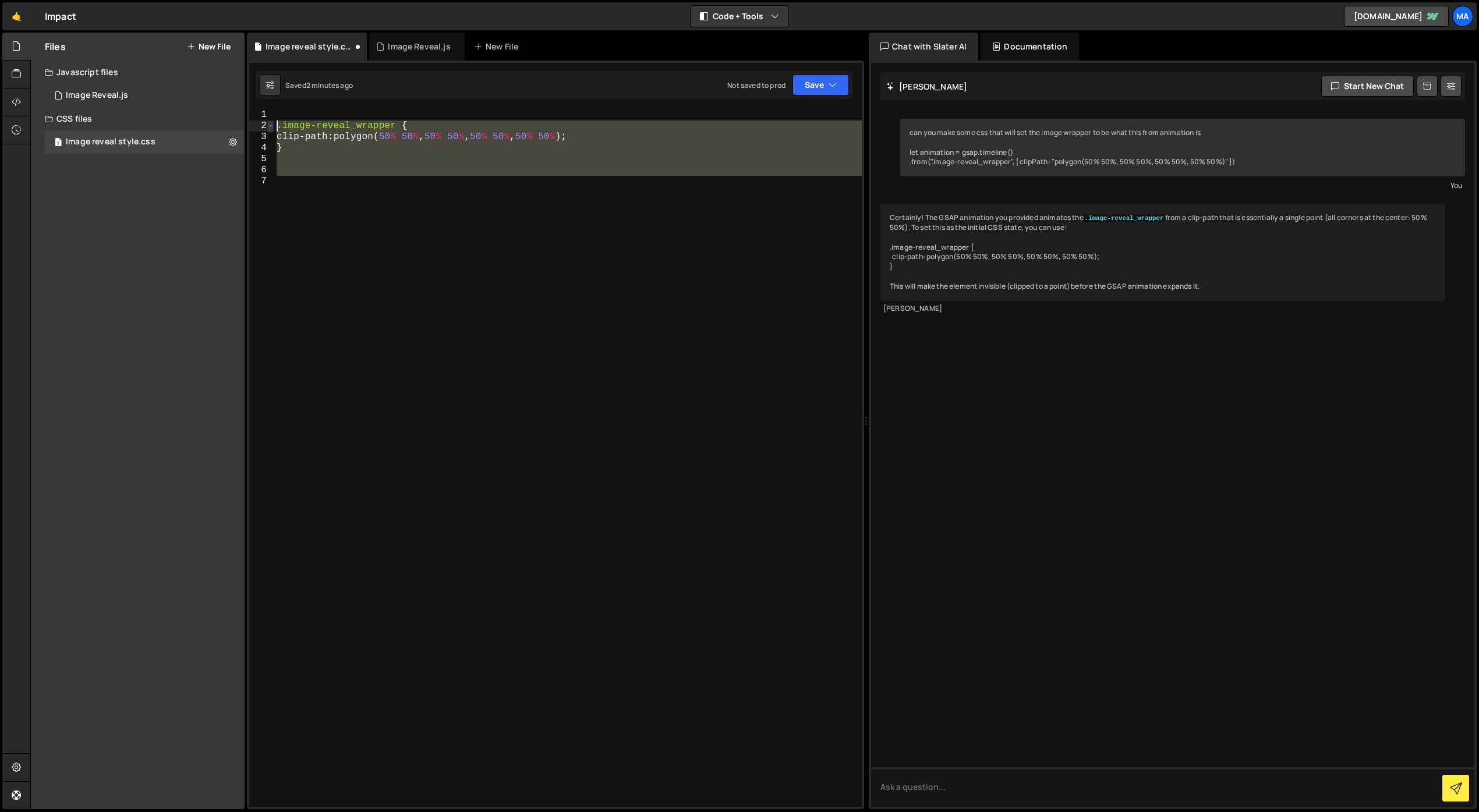
drag, startPoint x: 372, startPoint y: 178, endPoint x: 269, endPoint y: 125, distance: 115.8
click at [269, 125] on div "1 2 3 4 5 6 7 .image-reveal_wrapper { clip-path : polygon( 50 % 50 % , 50 % 50 …" at bounding box center [555, 458] width 612 height 697
type textarea ".image-reveal_wrapper { clip-path: polygon(50% 50%, 50% 50%, 50% 50%, 50% 50%);"
click at [408, 52] on div "Image Reveal.js" at bounding box center [416, 47] width 95 height 28
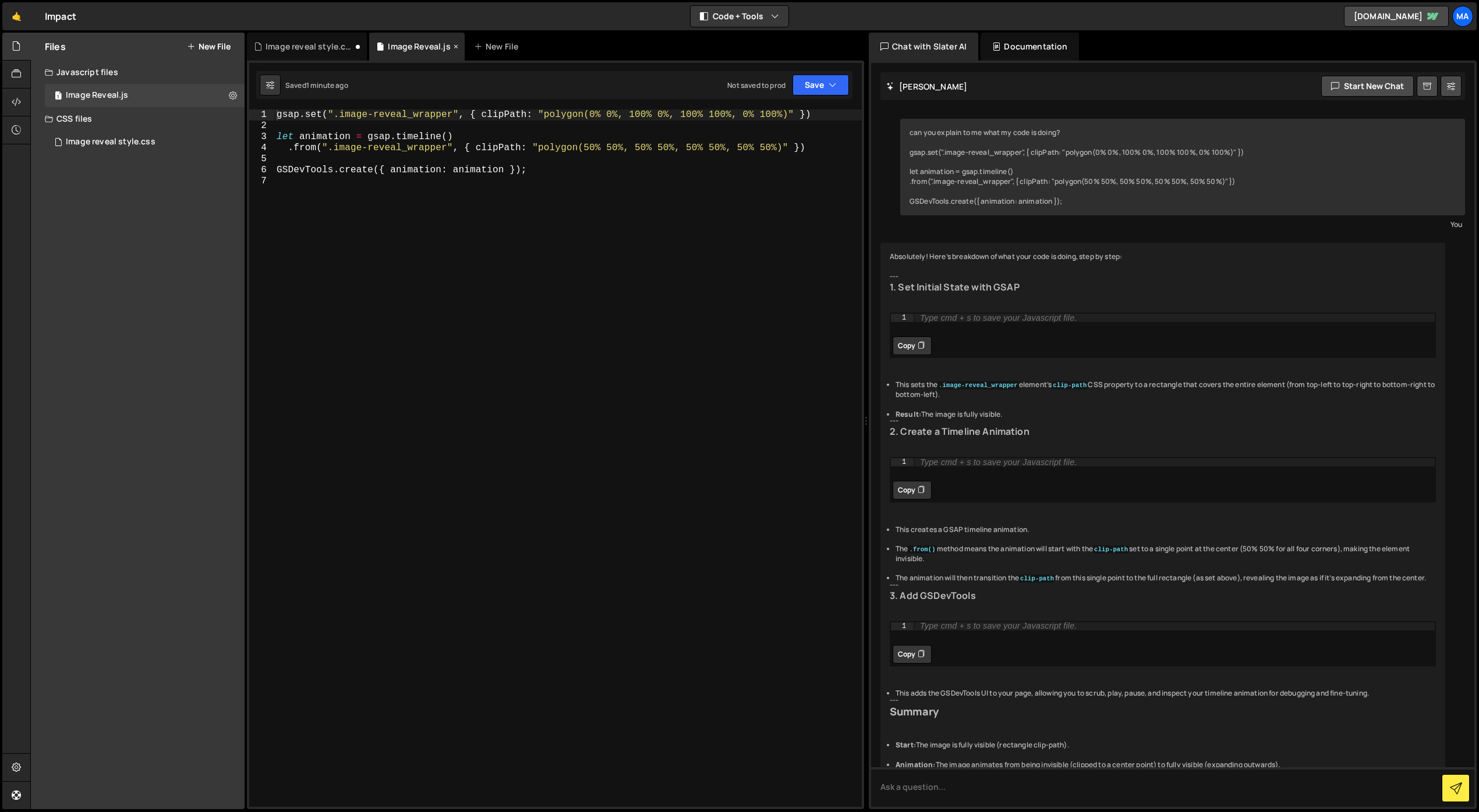
scroll to position [237, 0]
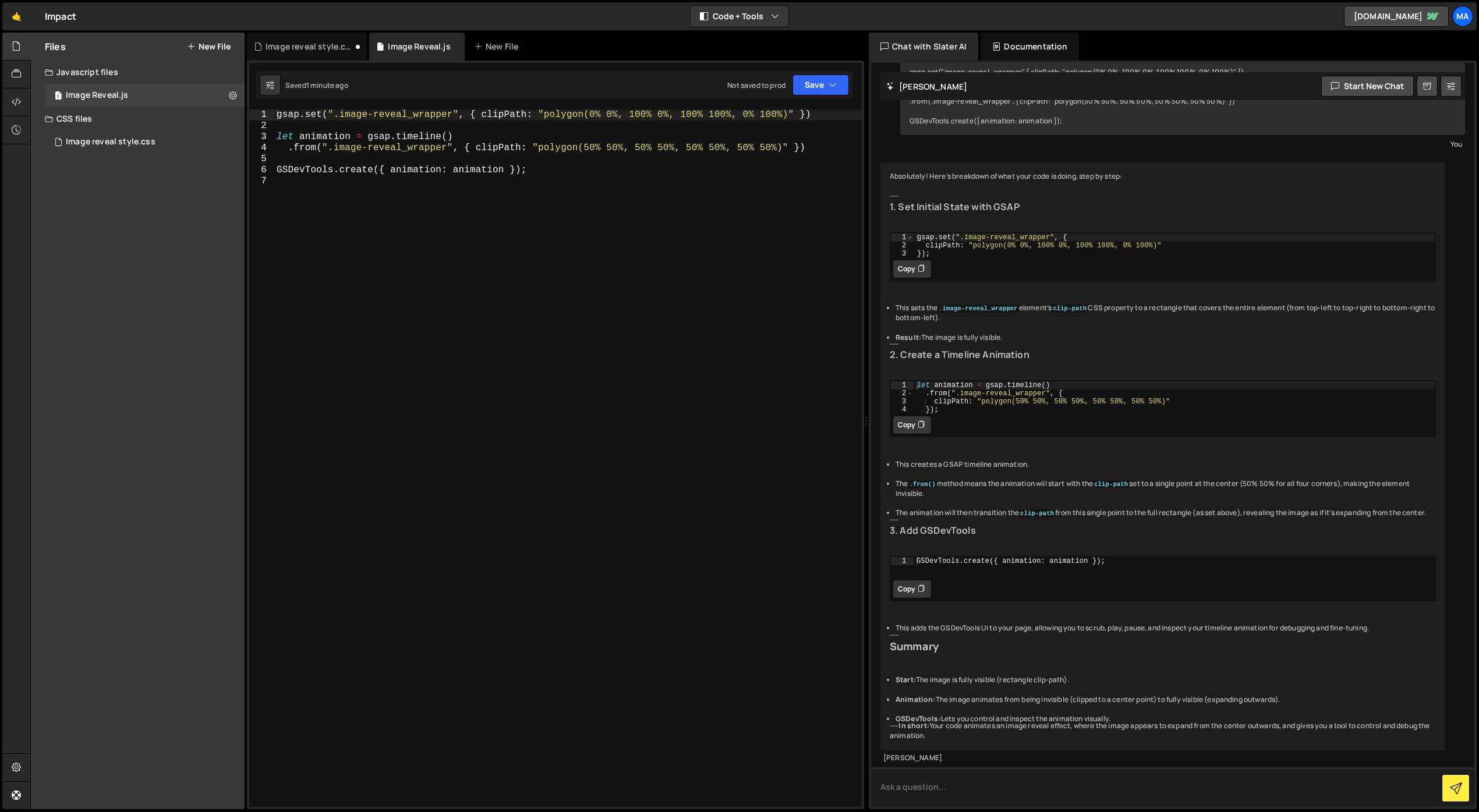
click at [948, 791] on textarea at bounding box center [1172, 787] width 603 height 39
paste textarea ".image-reveal_wrapper { clip-path: polygon(50% 50%, 50% 50%, 50% 50%, 50% 50%);…"
type textarea "okay so i have this css for the clip path. can you write a gsap to animation th…"
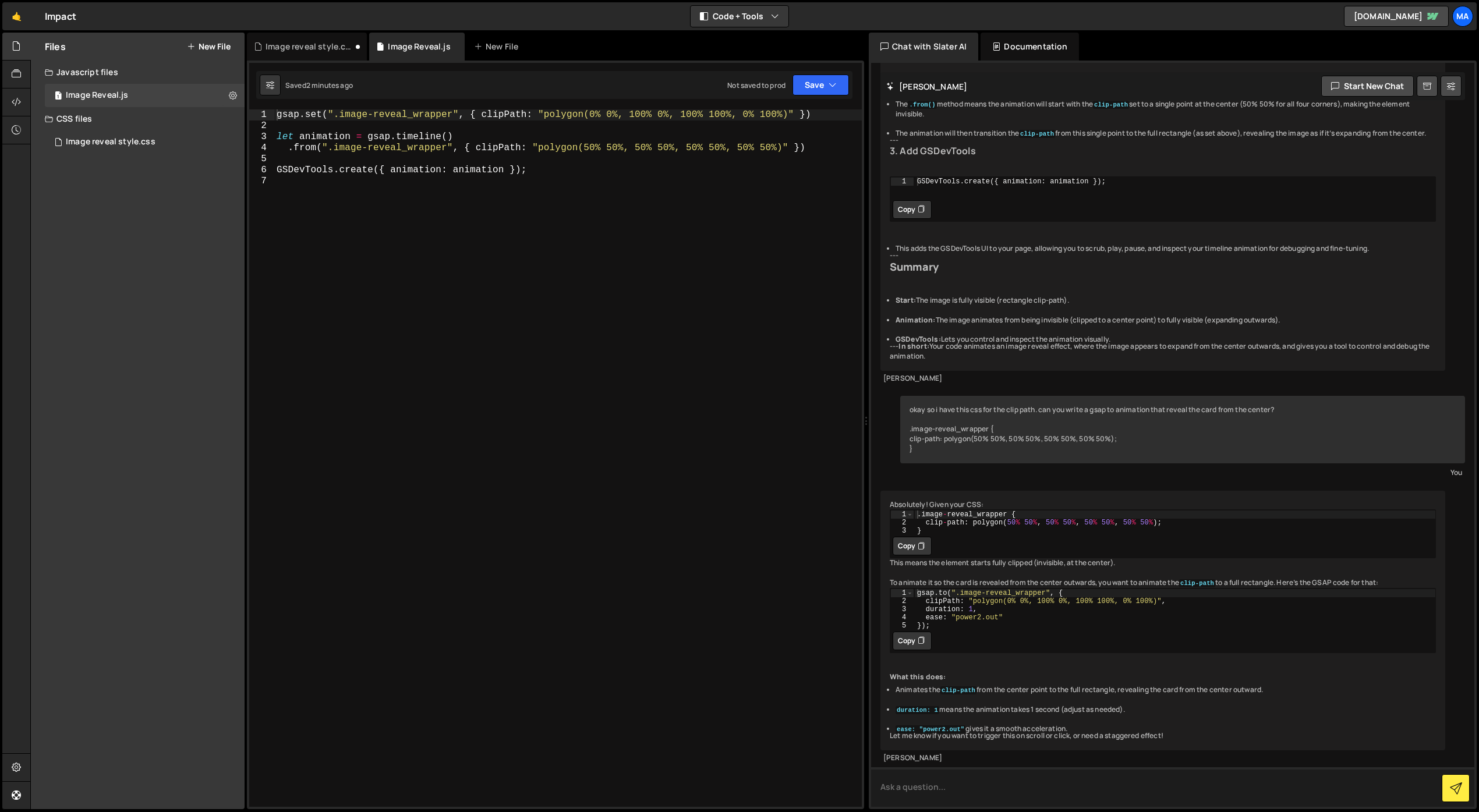
scroll to position [653, 0]
drag, startPoint x: 939, startPoint y: 628, endPoint x: 924, endPoint y: 606, distance: 26.6
click at [924, 606] on div "gsap . to ( ".image-reveal_wrapper" , { clipPath : "polygon(0% 0%, 100% 0%, 100…" at bounding box center [1175, 617] width 521 height 57
click at [1006, 629] on div "gsap . to ( ".image-reveal_wrapper" , { clipPath : "polygon(0% 0%, 100% 0%, 100…" at bounding box center [1175, 609] width 521 height 41
drag, startPoint x: 1012, startPoint y: 622, endPoint x: 924, endPoint y: 604, distance: 89.8
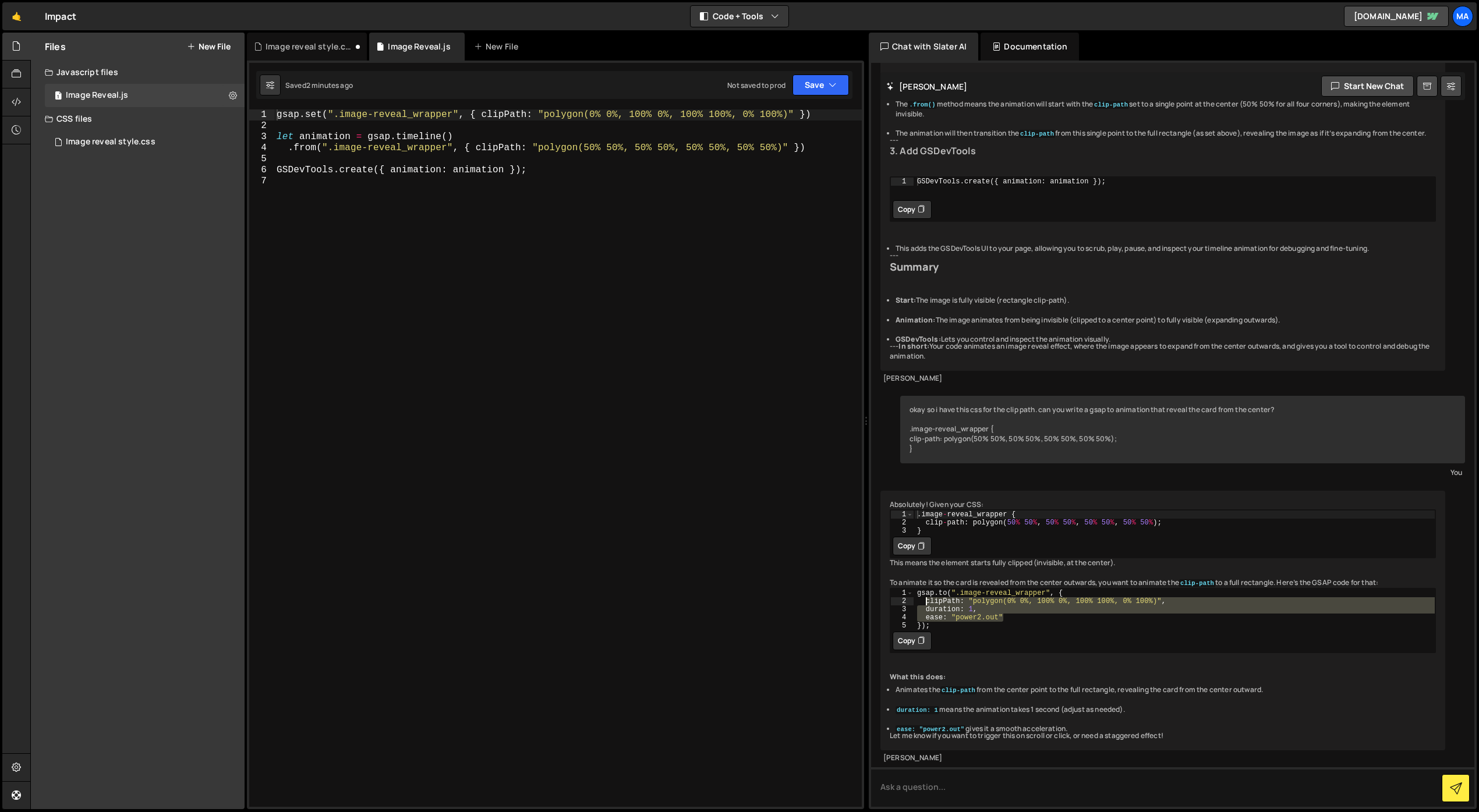
click at [924, 604] on div "gsap . to ( ".image-reveal_wrapper" , { clipPath : "polygon(0% 0%, 100% 0%, 100…" at bounding box center [1175, 617] width 521 height 57
type textarea "clipPath: "polygon(0% 0%, 100% 0%, 100% 100%, 0% 100%)", duration: 1,"
click at [477, 148] on div "gsap . set ( ".image-reveal_wrapper" , { clipPath : "polygon(0% 0%, 100% 0%, 10…" at bounding box center [568, 469] width 587 height 720
type textarea "clipPath: "polygon(50% 50%, 50% 50%, 50% 50%, 50% 50%)" })"
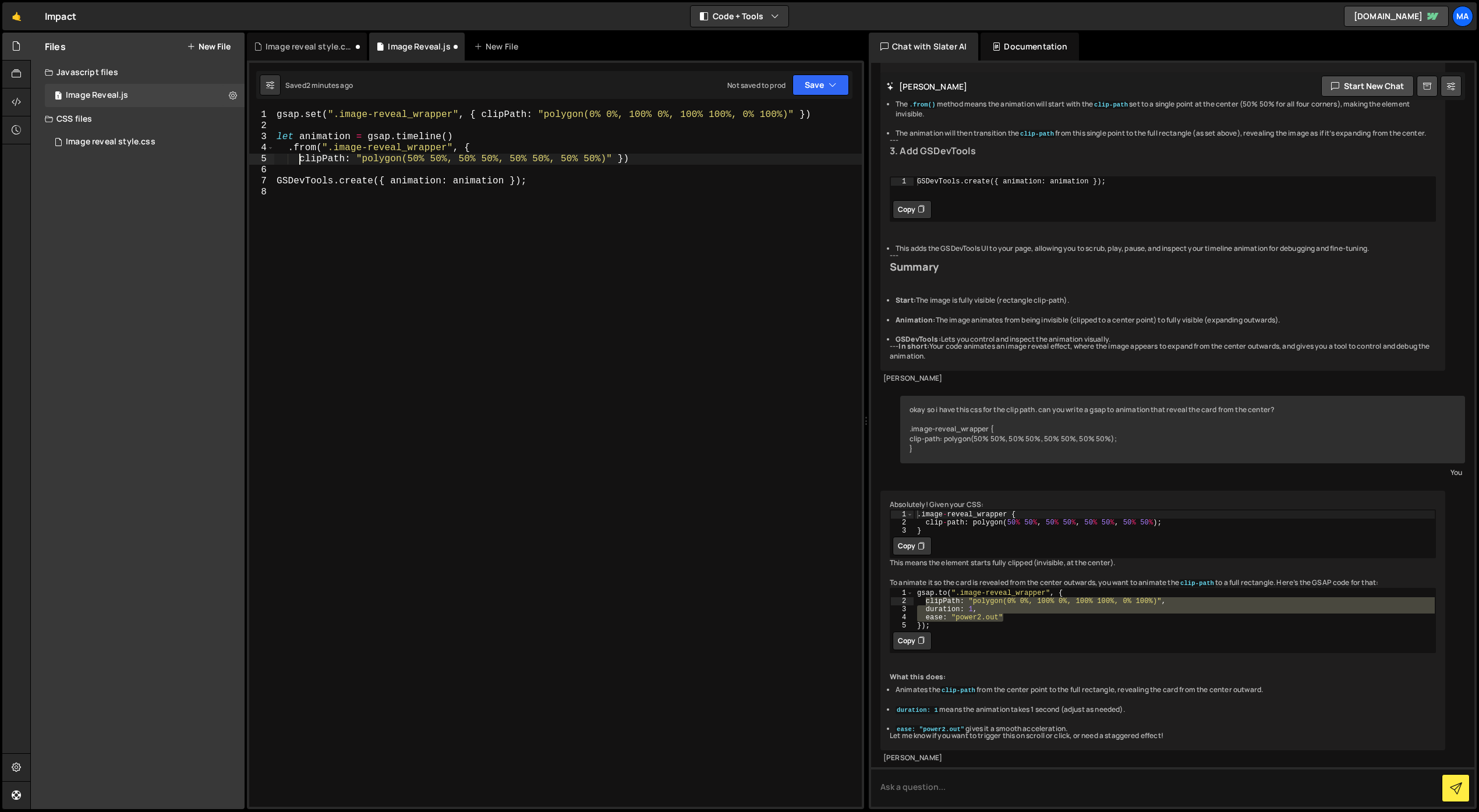
click at [618, 160] on div "gsap . set ( ".image-reveal_wrapper" , { clipPath : "polygon(0% 0%, 100% 0%, 10…" at bounding box center [568, 469] width 587 height 720
click at [317, 183] on div "gsap . set ( ".image-reveal_wrapper" , { clipPath : "polygon(0% 0%, 100% 0%, 10…" at bounding box center [571, 469] width 582 height 720
drag, startPoint x: 596, startPoint y: 158, endPoint x: 305, endPoint y: 163, distance: 291.0
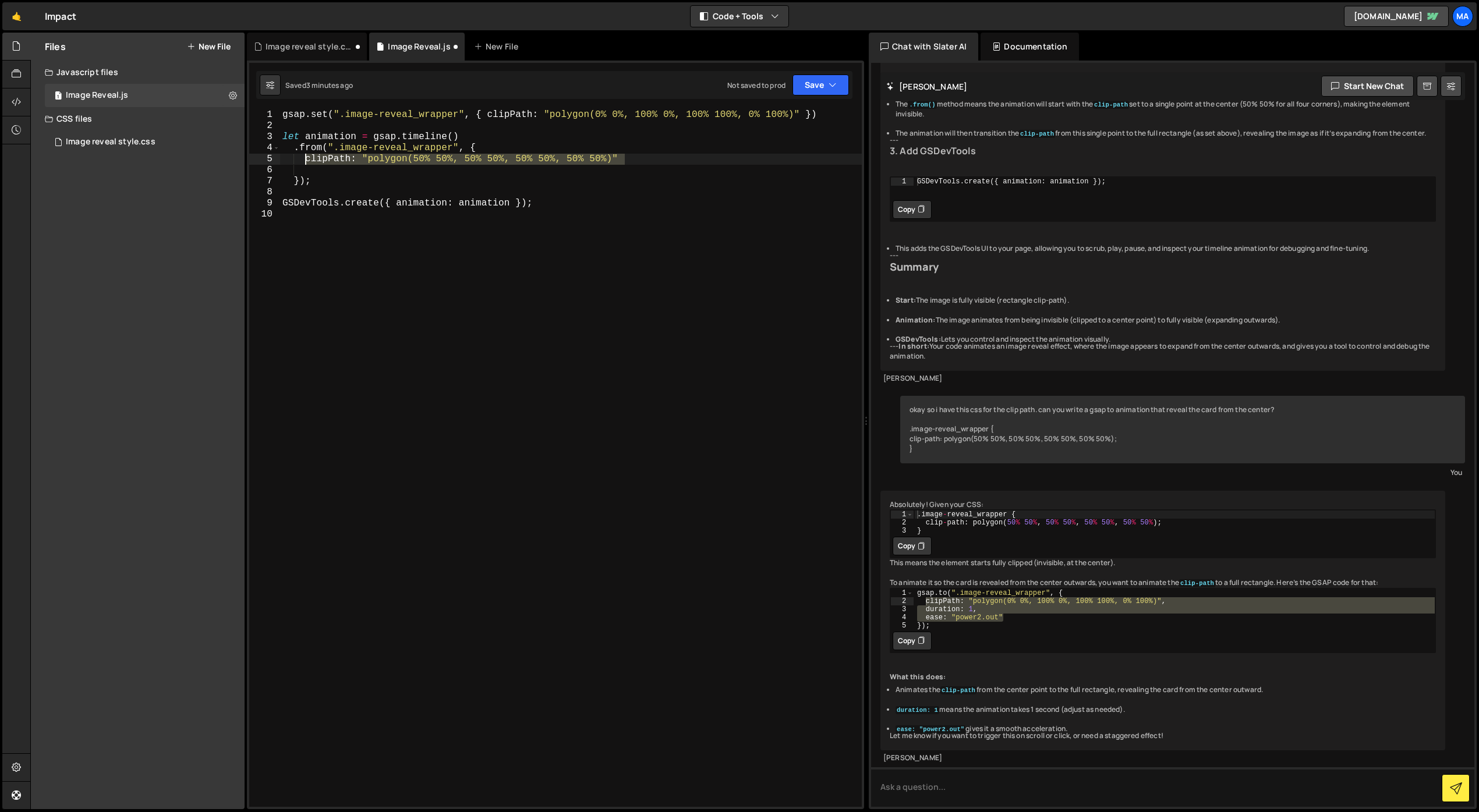
click at [305, 163] on div "gsap . set ( ".image-reveal_wrapper" , { clipPath : "polygon(0% 0%, 100% 0%, 10…" at bounding box center [571, 469] width 582 height 720
paste textarea "ease: "power2.out""
click at [292, 171] on div "gsap . set ( ".image-reveal_wrapper" , { clipPath : "polygon(0% 0%, 100% 0%, 10…" at bounding box center [571, 469] width 582 height 720
click at [294, 180] on div "gsap . set ( ".image-reveal_wrapper" , { clipPath : "polygon(0% 0%, 100% 0%, 10…" at bounding box center [571, 469] width 582 height 720
click at [387, 200] on div "gsap . set ( ".image-reveal_wrapper" , { clipPath : "polygon(0% 0%, 100% 0%, 10…" at bounding box center [571, 469] width 582 height 720
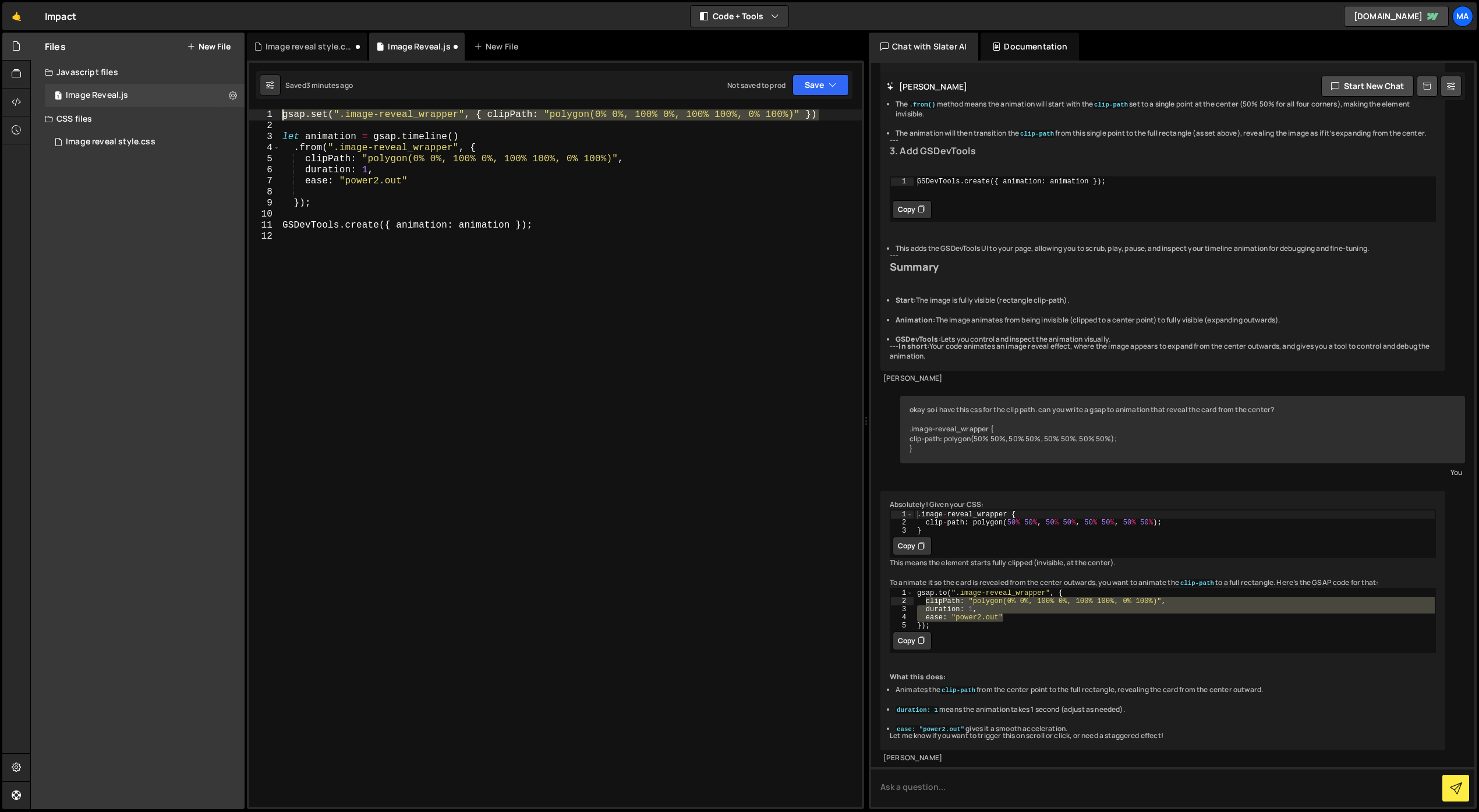
drag, startPoint x: 821, startPoint y: 114, endPoint x: 276, endPoint y: 117, distance: 545.0
click at [276, 117] on div "}); 1 2 3 4 5 6 7 8 9 10 11 12 gsap . set ( ".image-reveal_wrapper" , { clipPat…" at bounding box center [555, 458] width 612 height 697
type textarea "gsap.set(".image-reveal_wrapper", { clipPath: "polygon(0% 0%, 100% 0%, 100% 100…"
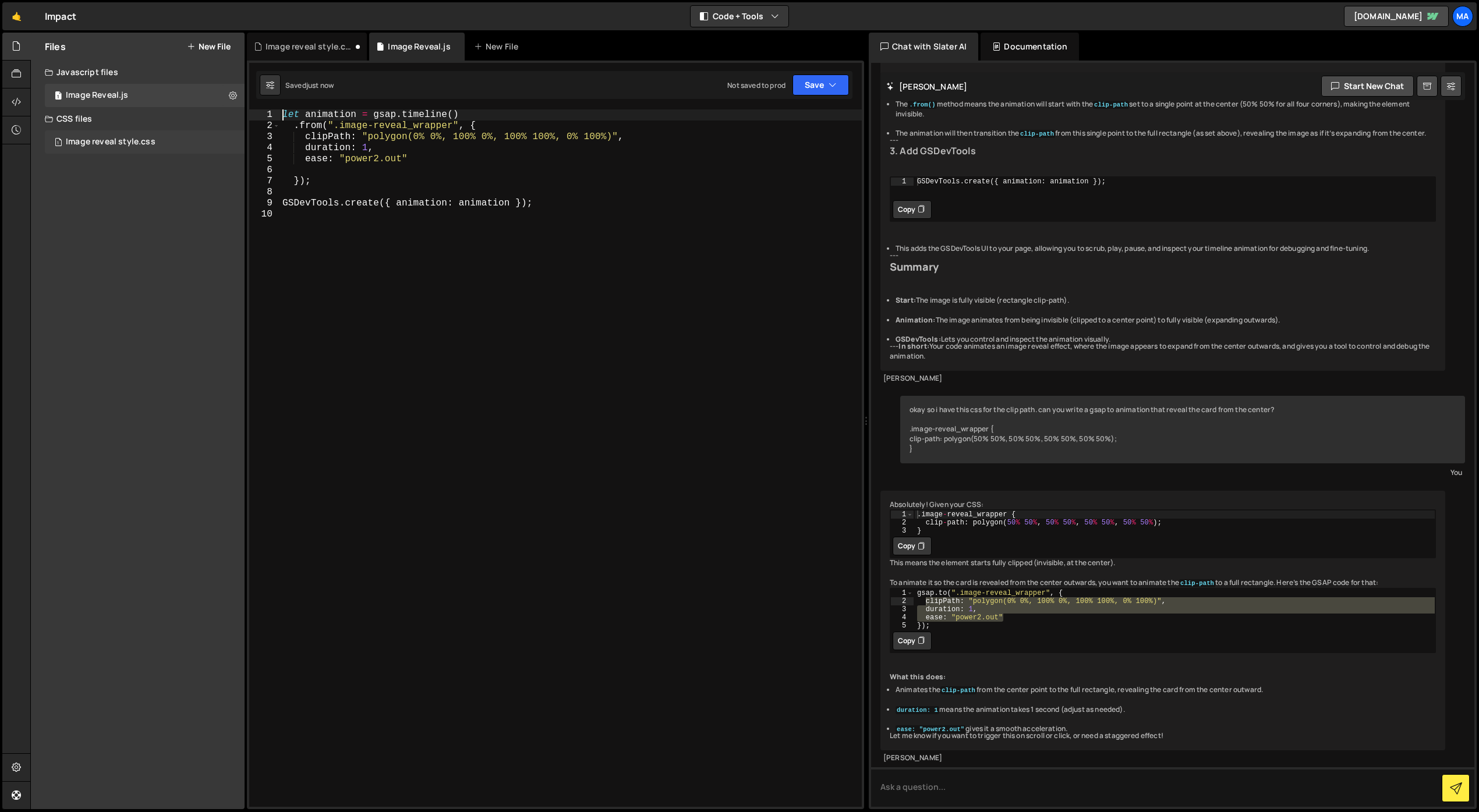
type textarea "let animation = gsap.timeline()"
click at [141, 142] on div "Image reveal style.css" at bounding box center [110, 142] width 90 height 11
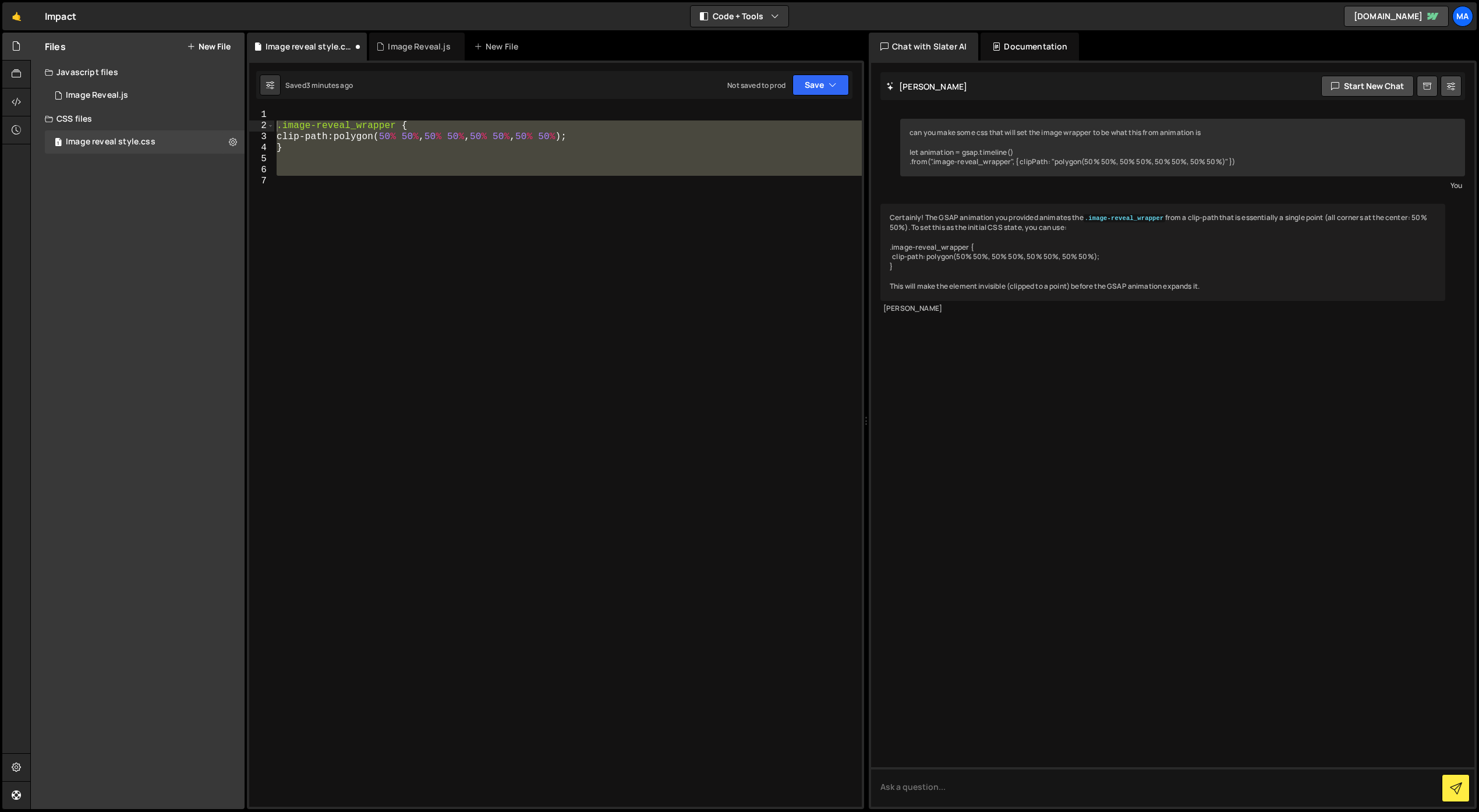
click at [435, 241] on div ".image-reveal_wrapper { clip-path : polygon( 50 % 50 % , 50 % 50 % , 50 % 50 % …" at bounding box center [568, 458] width 587 height 697
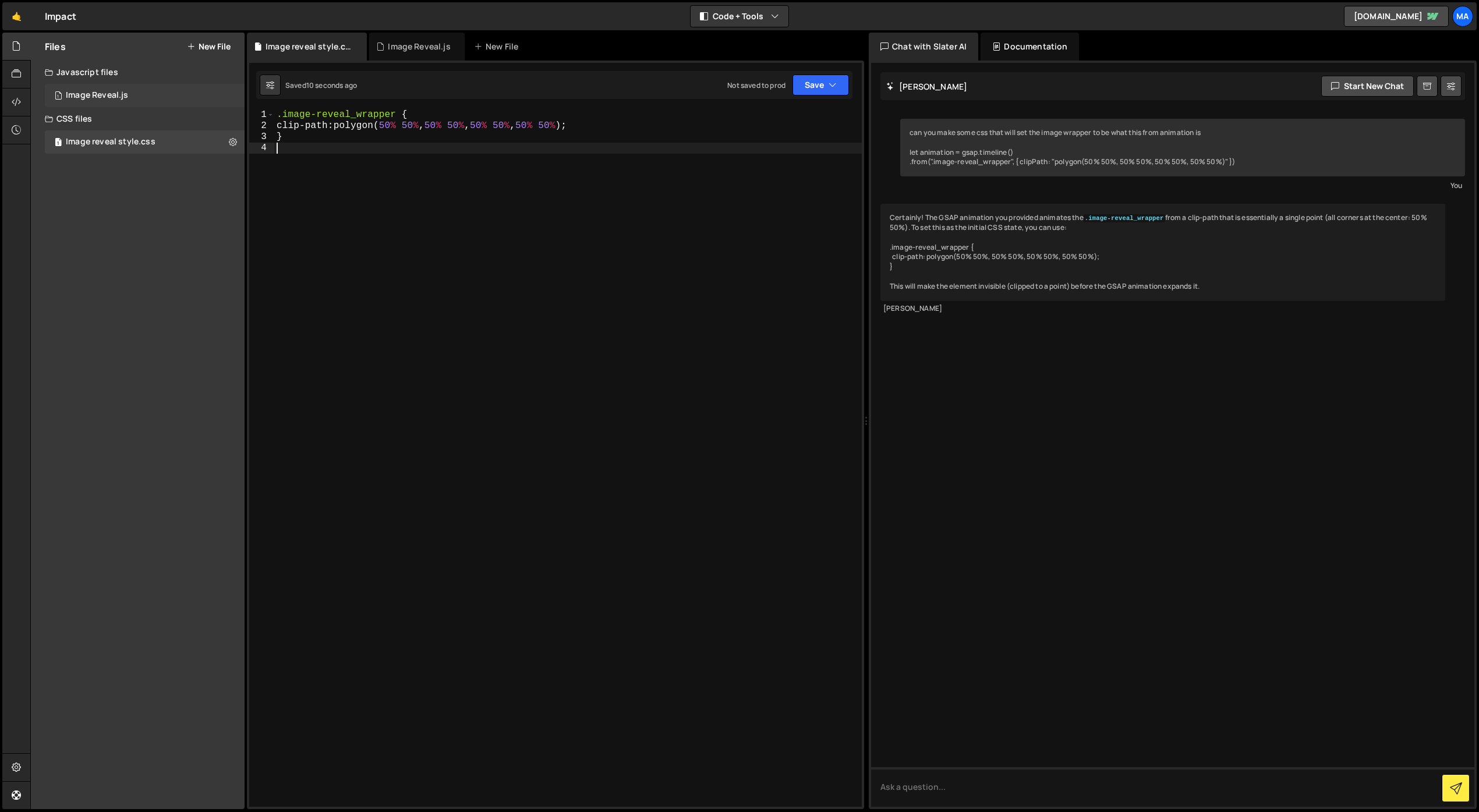
click at [129, 92] on div "1 Image Reveal.js 0" at bounding box center [145, 95] width 200 height 24
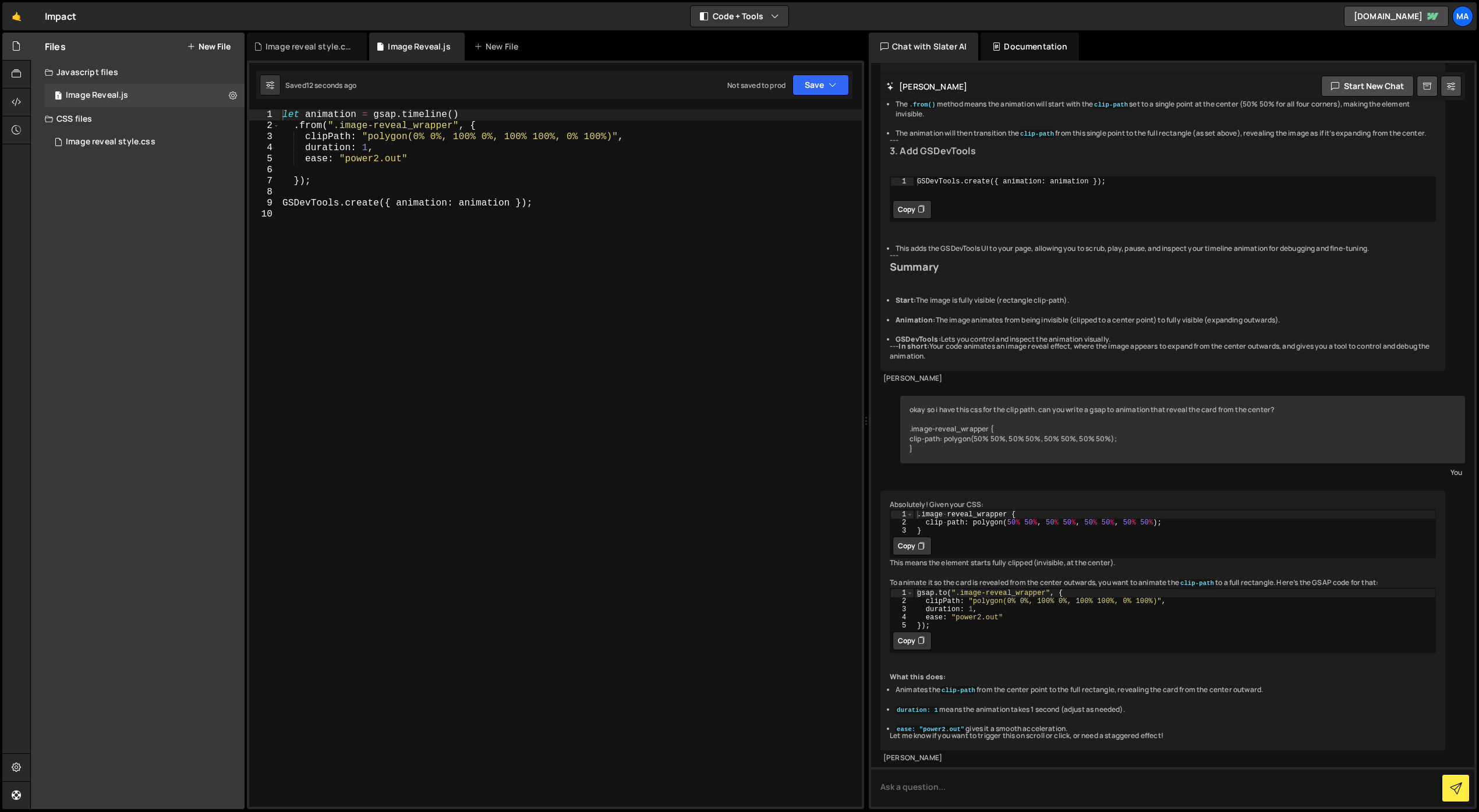
scroll to position [677, 0]
type textarea "clip-path: polygon(50% 50%, 50% 50%, 50% 50%, 50% 50%);"
drag, startPoint x: 1163, startPoint y: 473, endPoint x: 927, endPoint y: 475, distance: 236.0
click at [927, 510] on div ". image - reveal_wrapper { clip - path : polygon ( 50 % 50 % , 50 % 50 % , 50 %…" at bounding box center [1175, 530] width 521 height 41
drag, startPoint x: 1115, startPoint y: 490, endPoint x: 1132, endPoint y: 480, distance: 19.7
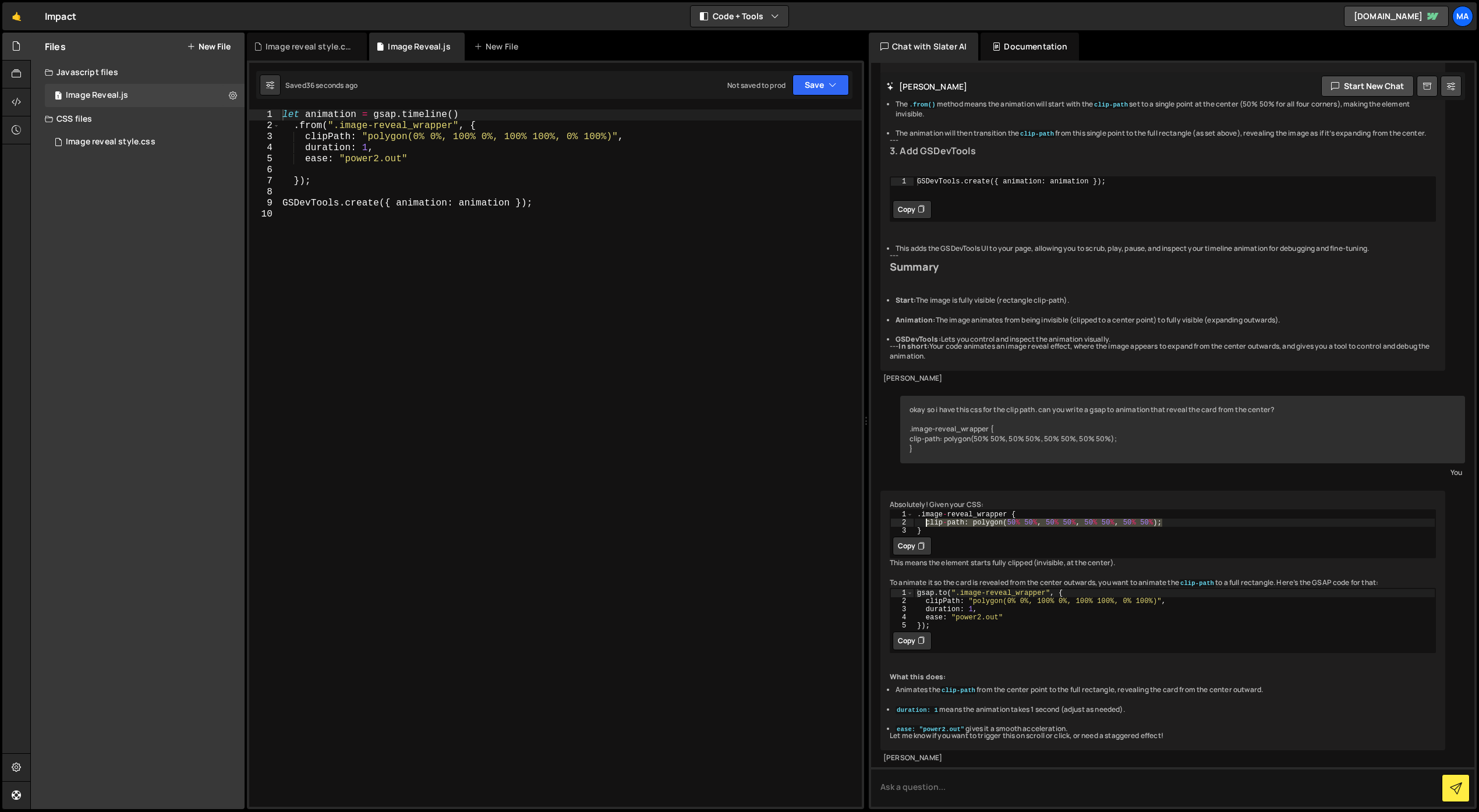
click at [1115, 509] on div "clip-path: polygon(50% 50%, 50% 50%, 50% 50%, 50% 50%); 1 2 3 . image - reveal_…" at bounding box center [1162, 533] width 546 height 49
click at [1155, 510] on div ". image - reveal_wrapper { clip - path : polygon ( 50 % 50 % , 50 % 50 % , 50 %…" at bounding box center [1175, 522] width 521 height 24
drag, startPoint x: 1155, startPoint y: 473, endPoint x: 1008, endPoint y: 472, distance: 147.0
click at [1008, 510] on div ". image - reveal_wrapper { clip - path : polygon ( 50 % 50 % , 50 % 50 % , 50 %…" at bounding box center [1175, 530] width 521 height 41
type textarea "clipPath: "polygon(0% 0%, 100% 0%, 100% 100%, 0% 100%)","
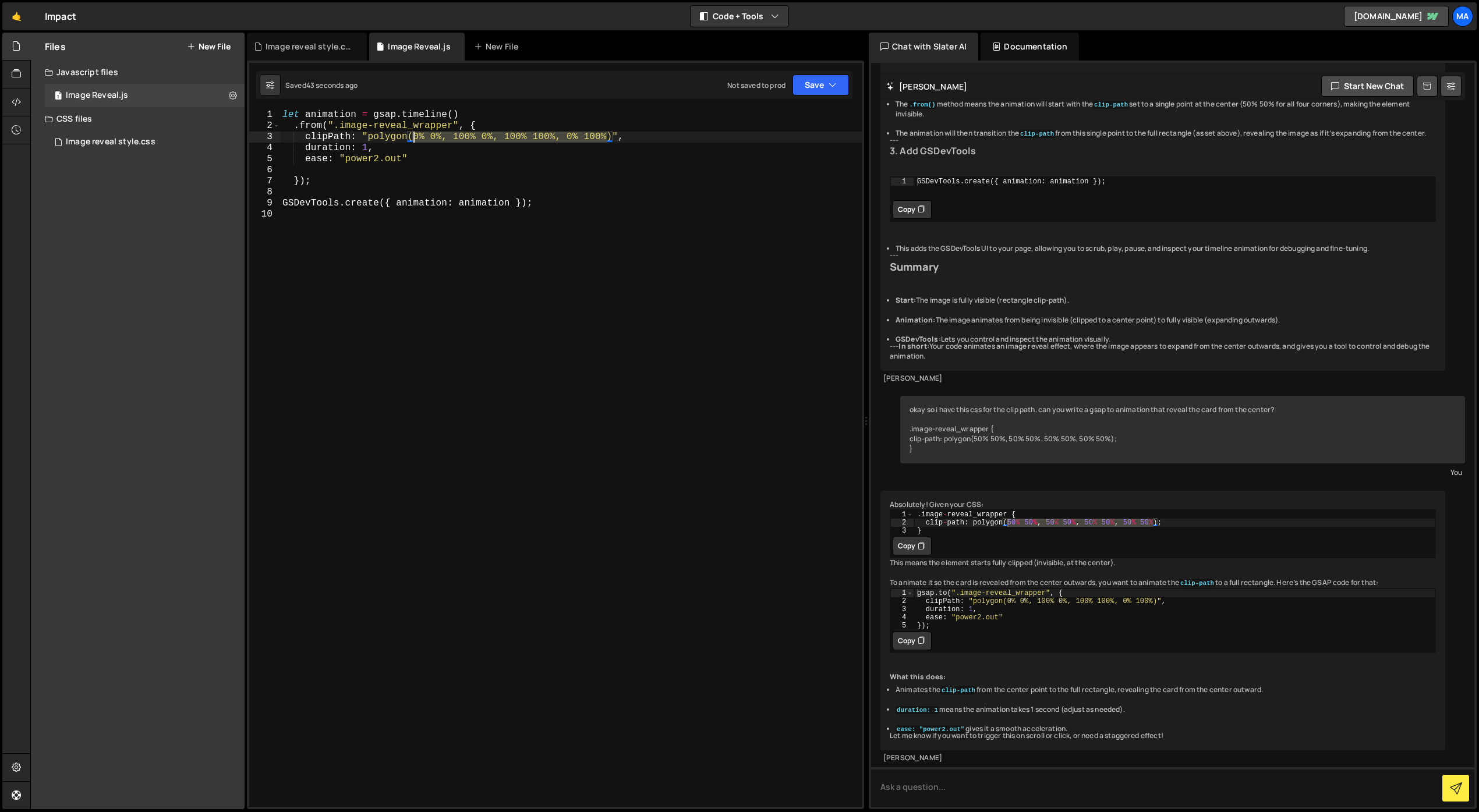
drag, startPoint x: 609, startPoint y: 135, endPoint x: 415, endPoint y: 137, distance: 194.0
click at [415, 137] on div "let animation = gsap . timeline ( ) . from ( ".image-reveal_wrapper" , { clipPa…" at bounding box center [571, 469] width 582 height 720
click at [989, 783] on textarea at bounding box center [1172, 787] width 603 height 39
click at [497, 247] on div "let animation = gsap . timeline ( ) . from ( ".image-reveal_wrapper" , { clipPa…" at bounding box center [571, 469] width 582 height 720
click at [933, 781] on textarea at bounding box center [1172, 787] width 603 height 39
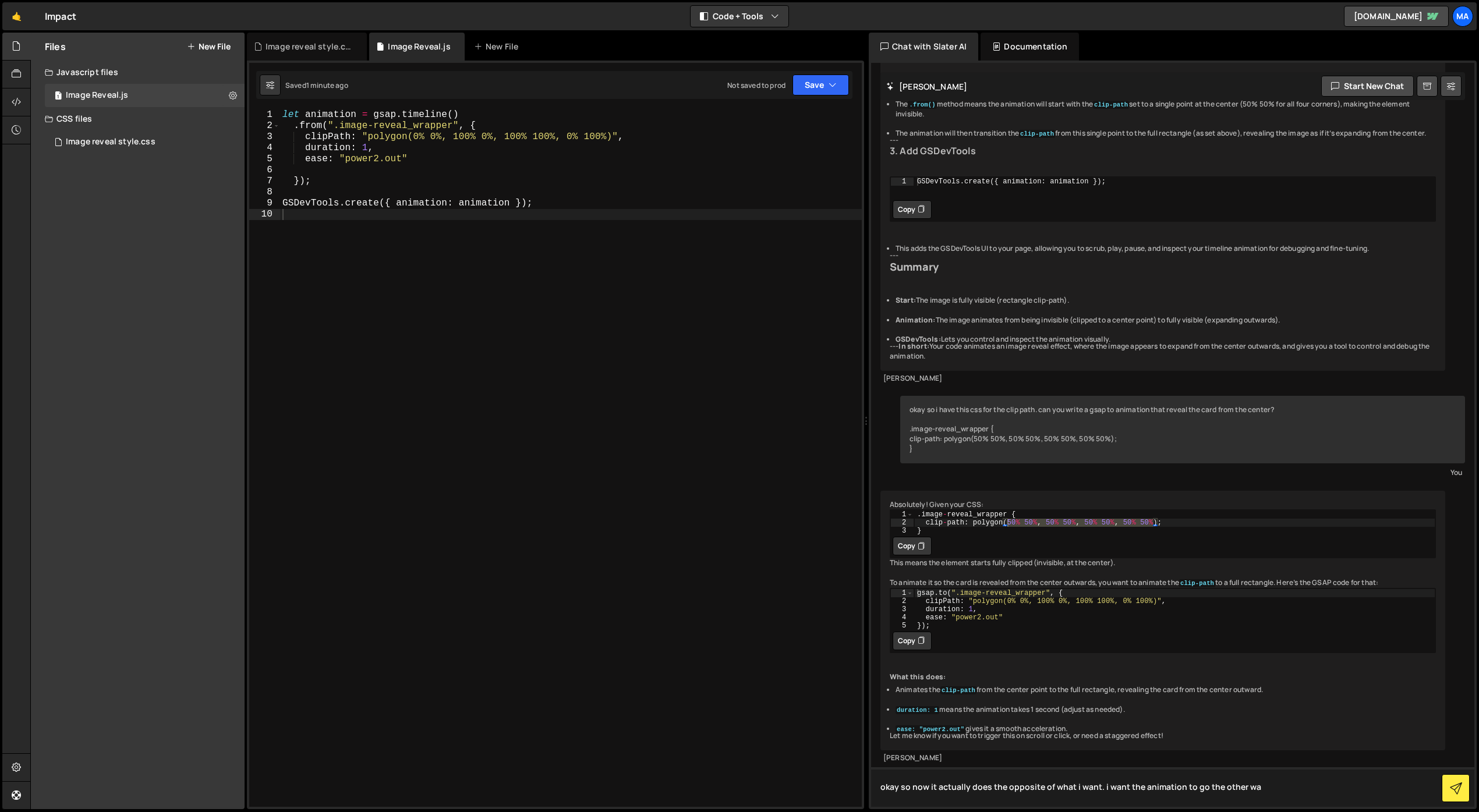
type textarea "okay so now it actually does the opposite of what i want. i want the animation …"
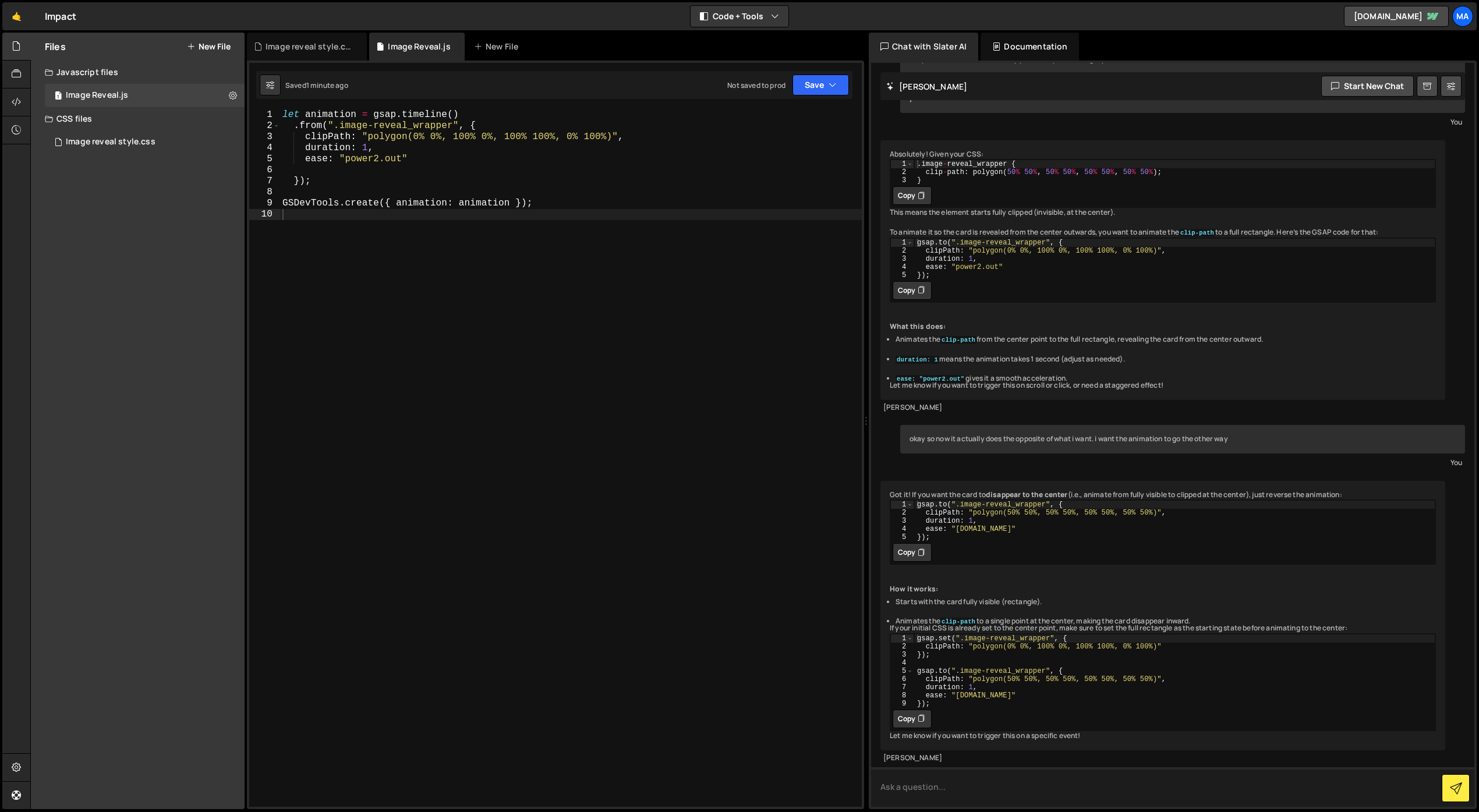
scroll to position [1086, 0]
click at [942, 793] on textarea at bounding box center [1172, 787] width 603 height 39
type textarea "s"
click at [133, 144] on div "Image reveal style.css" at bounding box center [110, 142] width 90 height 11
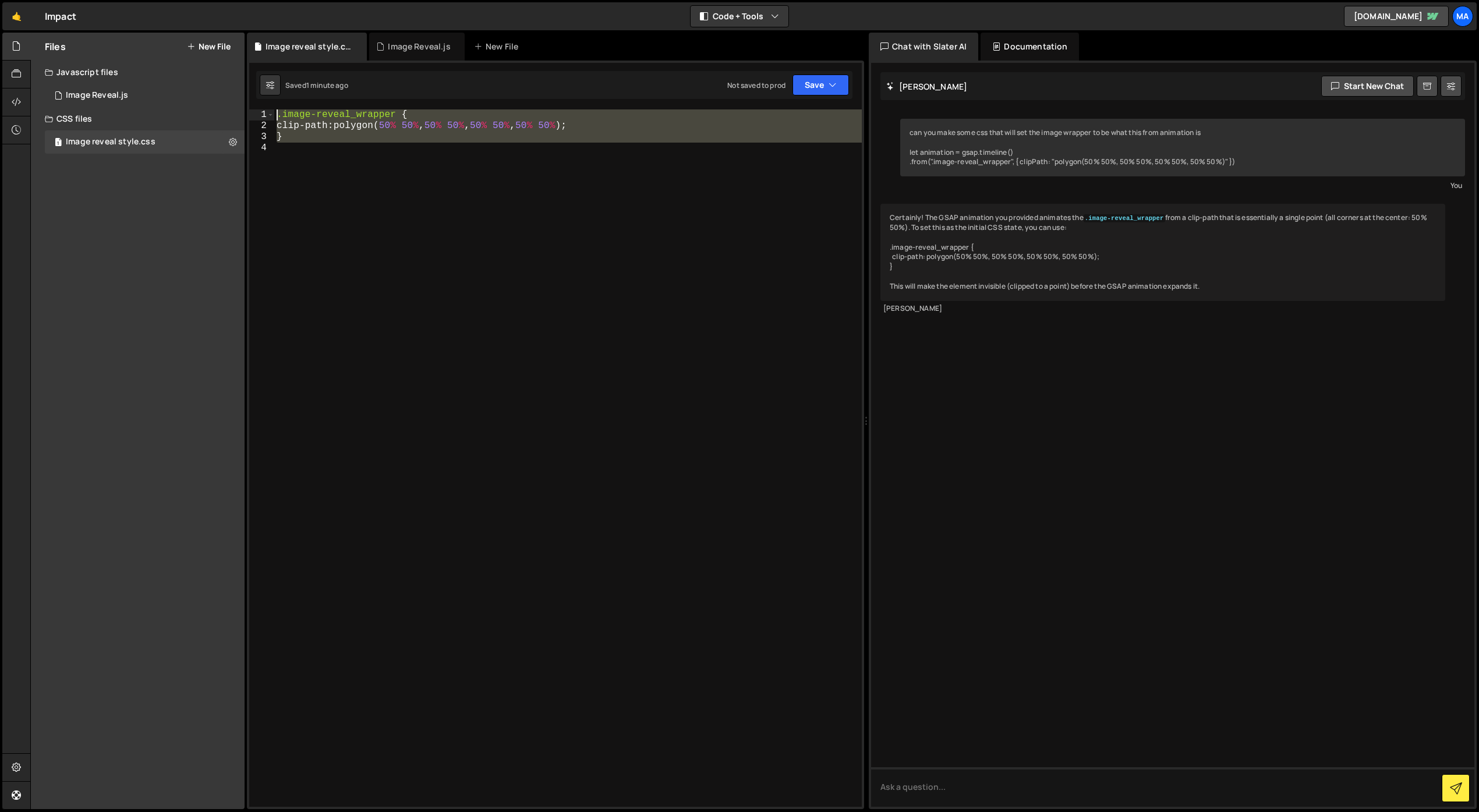
drag, startPoint x: 413, startPoint y: 186, endPoint x: 256, endPoint y: 108, distance: 175.3
click at [256, 108] on div "1 Type cmd + s to save your Javascript file. הההההההההההההההההההההההההההההההההה…" at bounding box center [556, 435] width 617 height 749
type textarea ".image-reveal_wrapper { clip-path: polygon(50% 50%, 50% 50%, 50% 50%, 50% 50%);"
click at [109, 95] on div "Image Reveal.js" at bounding box center [97, 95] width 62 height 11
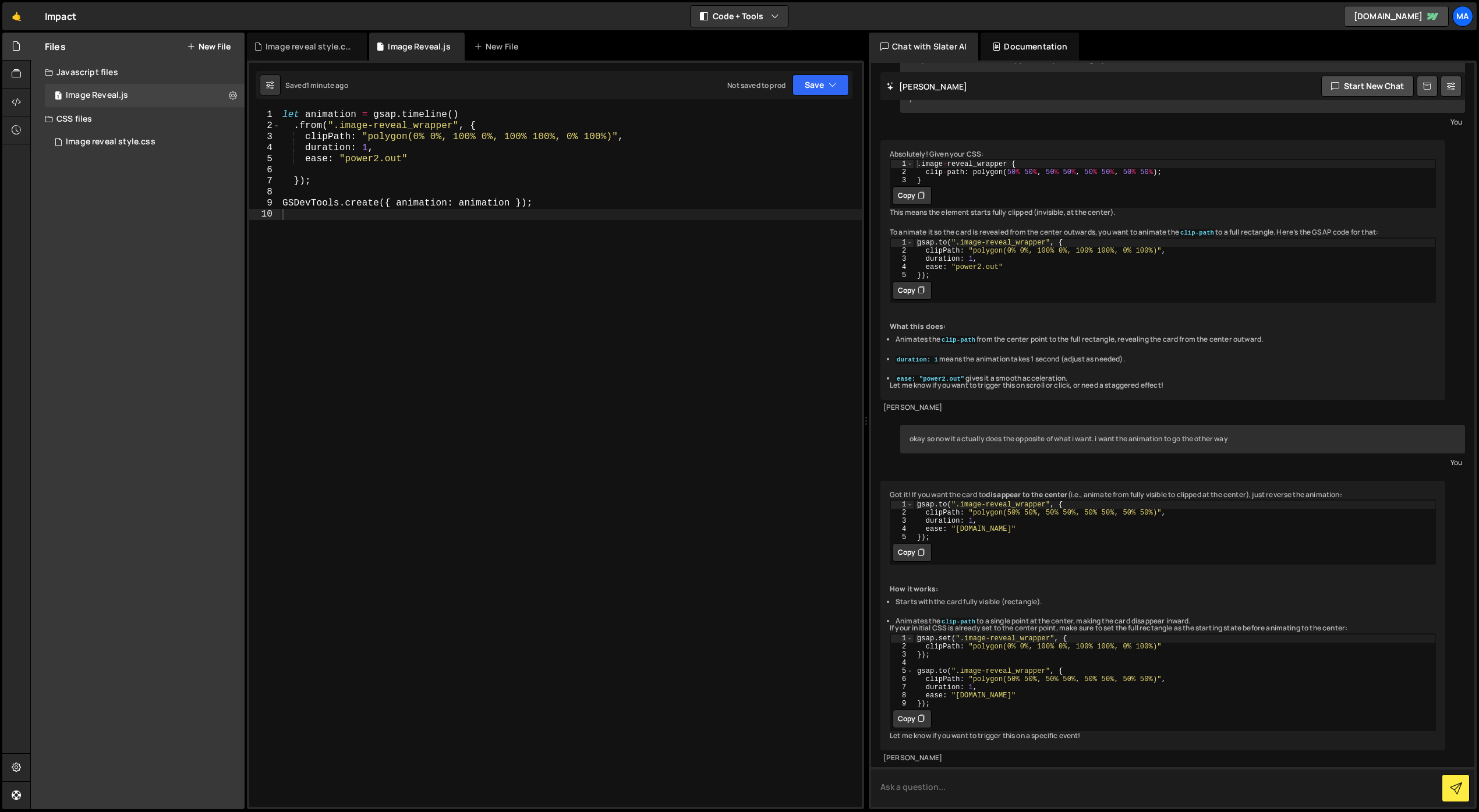
scroll to position [1086, 0]
click at [988, 793] on textarea at bounding box center [1172, 787] width 603 height 39
click at [1353, 87] on button "Start new chat" at bounding box center [1367, 86] width 92 height 21
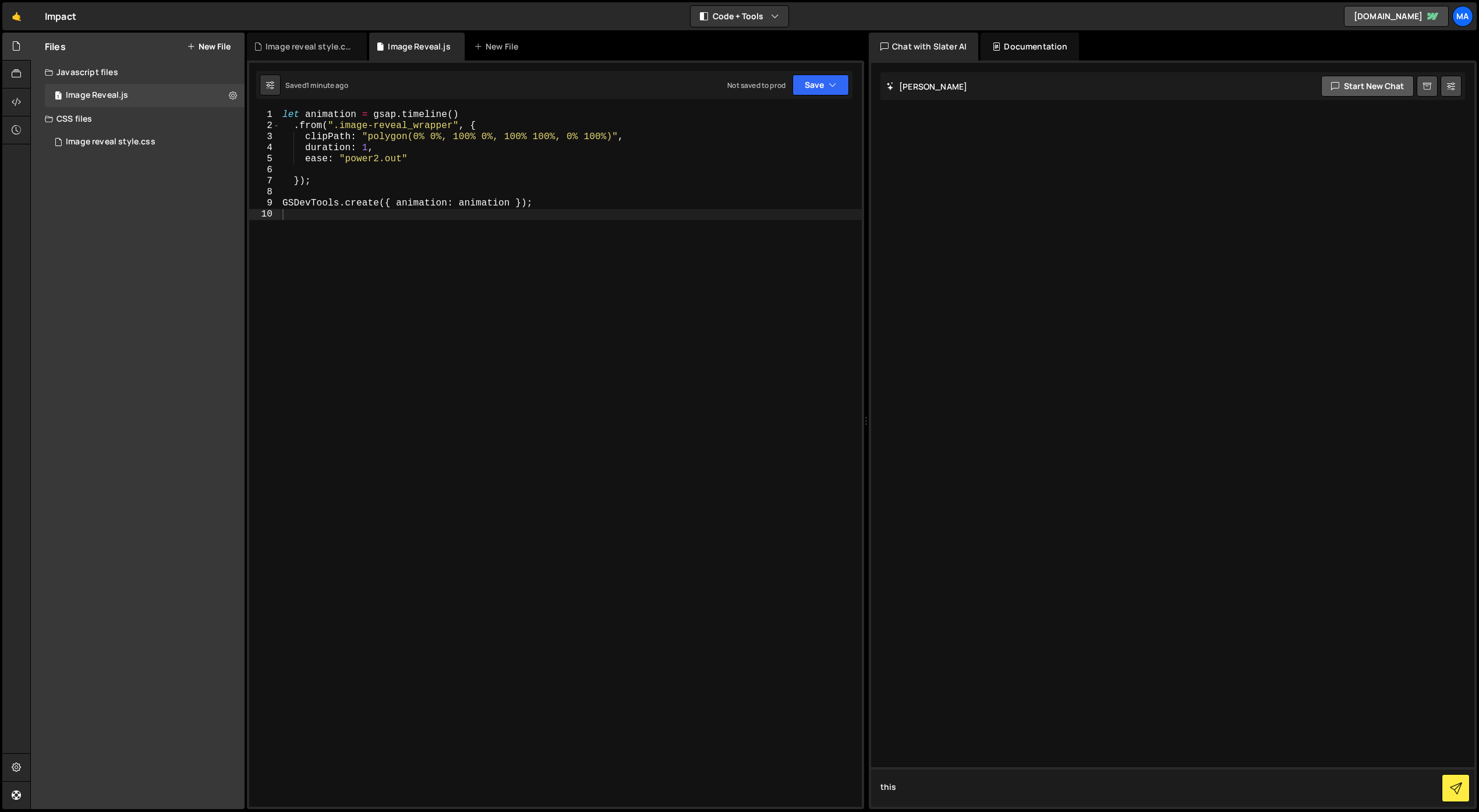
scroll to position [0, 0]
paste textarea ".image-reveal_wrapper { clip-path: polygon(50% 50%, 50% 50%, 50% 50%, 50% 50%);…"
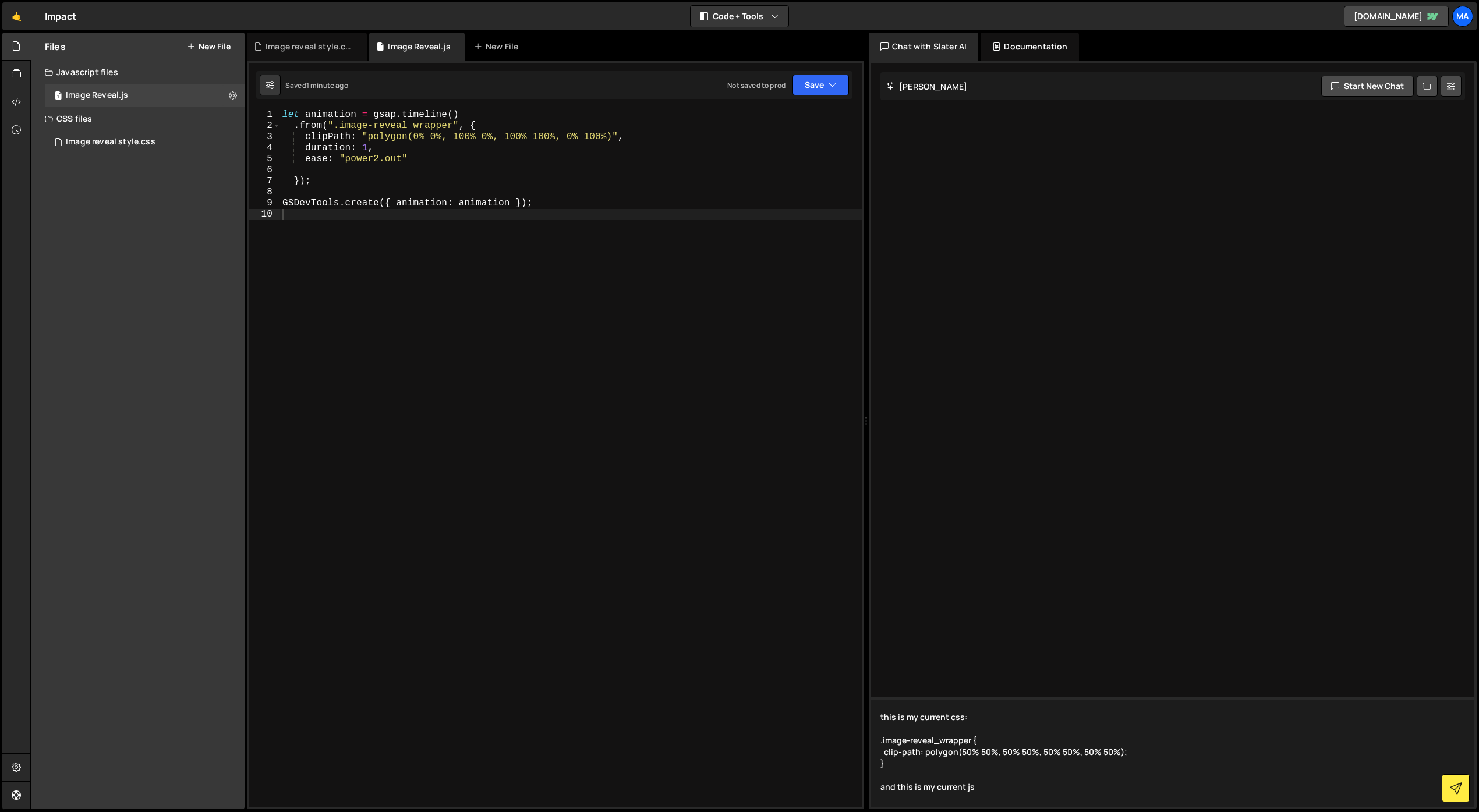
type textarea "this is my current css: .image-reveal_wrapper { clip-path: polygon(50% 50%, 50%…"
click at [592, 358] on div "let animation = gsap . timeline ( ) . from ( ".image-reveal_wrapper" , { clipPa…" at bounding box center [571, 469] width 582 height 720
type textarea "GSDevTools.create({ animation: animation });"
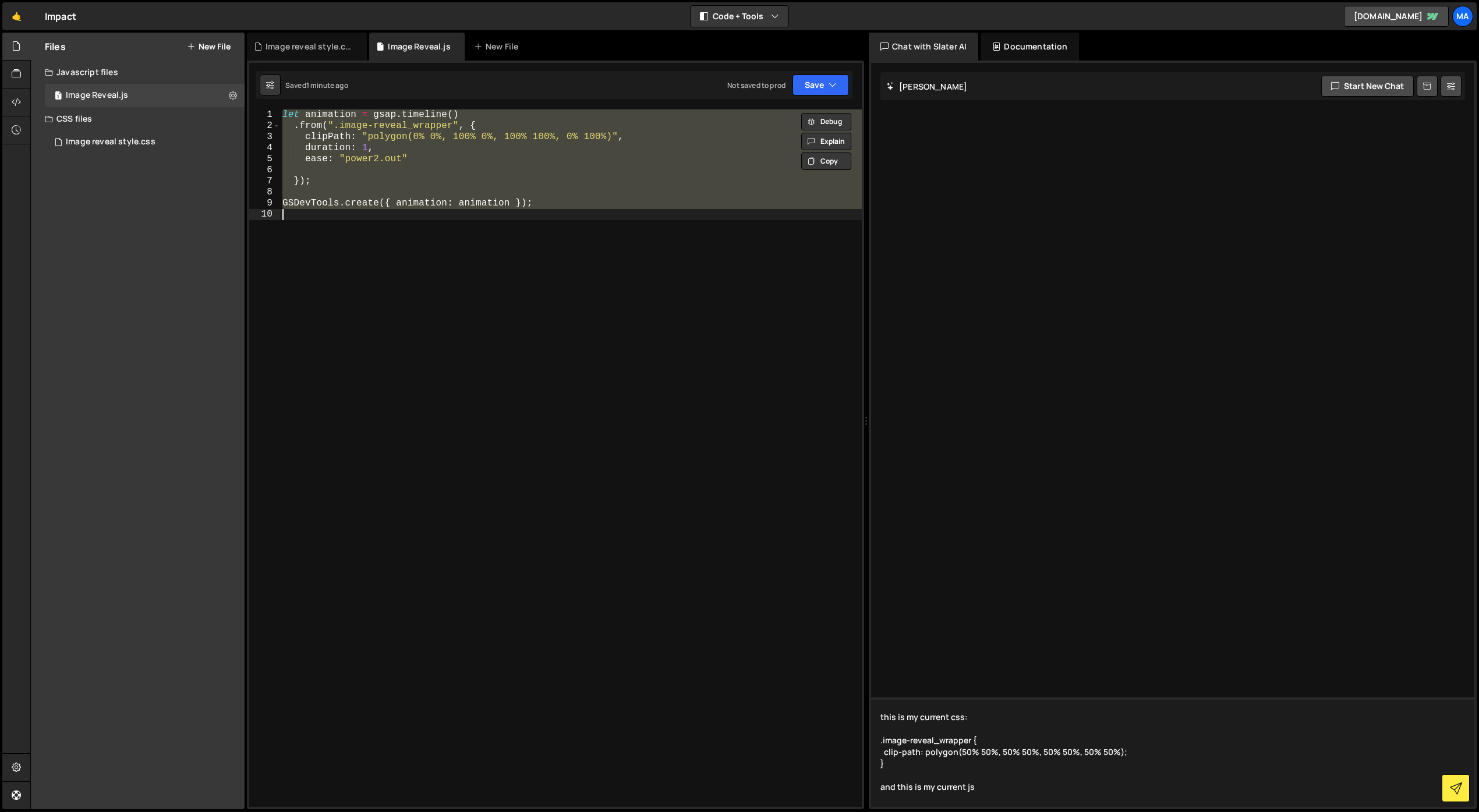
click at [1034, 794] on textarea "this is my current css: .image-reveal_wrapper { clip-path: polygon(50% 50%, 50%…" at bounding box center [1172, 752] width 603 height 110
click at [1035, 789] on textarea "this is my current css: .image-reveal_wrapper { clip-path: polygon(50% 50%, 50%…" at bounding box center [1172, 752] width 603 height 110
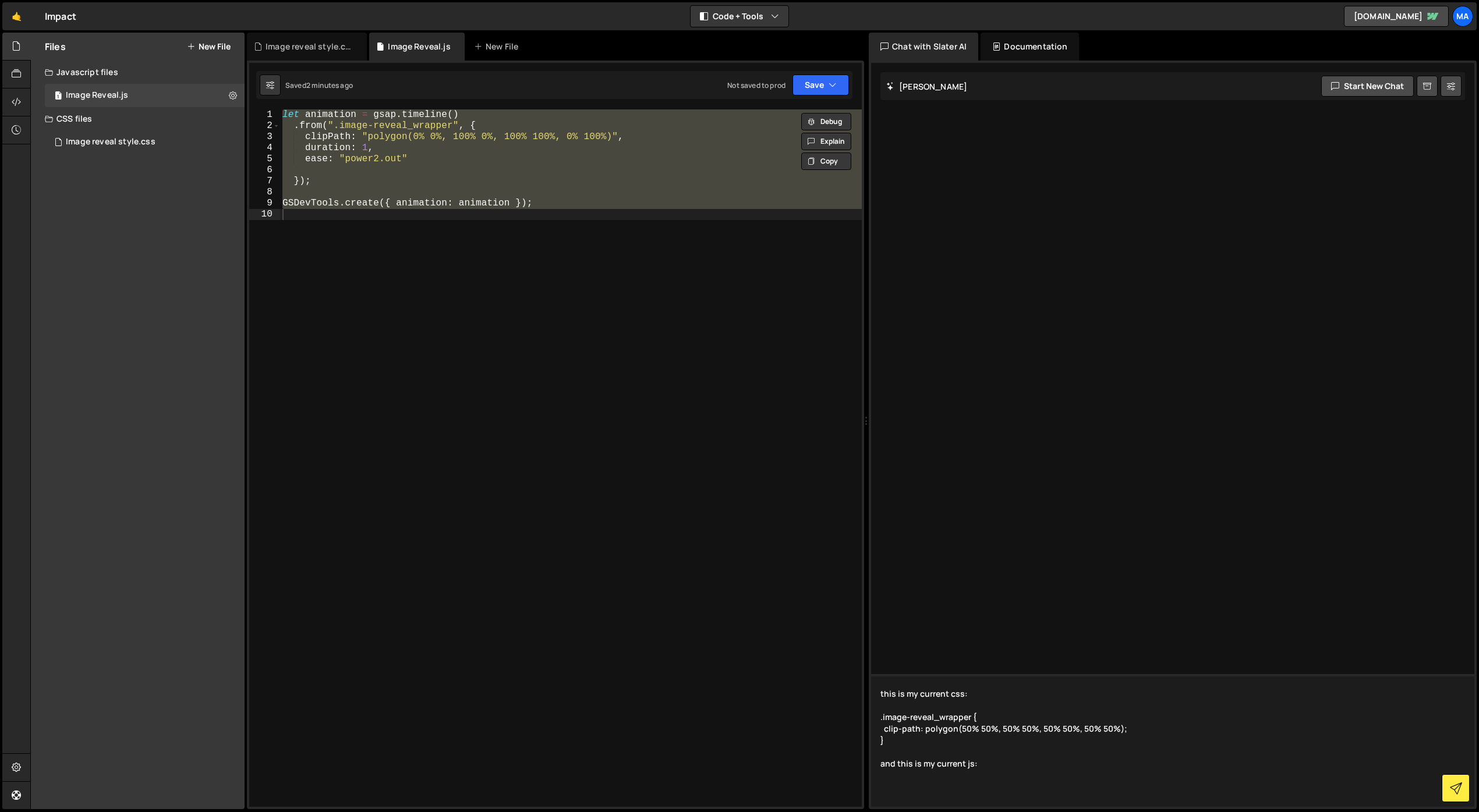
paste textarea "let animation = gsap.timeline() .from(".image-reveal_wrapper", { clipPath: "pol…"
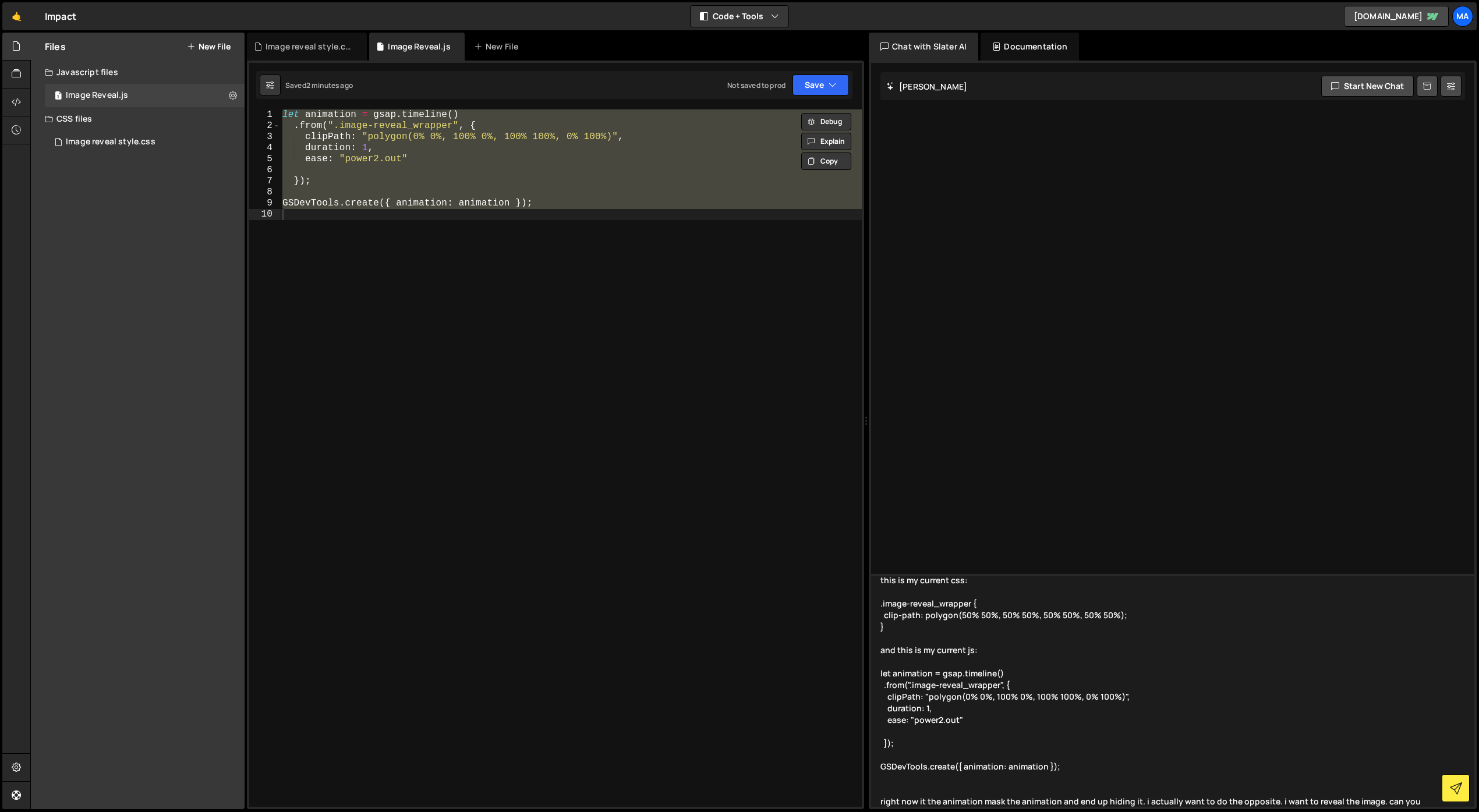
scroll to position [25, 0]
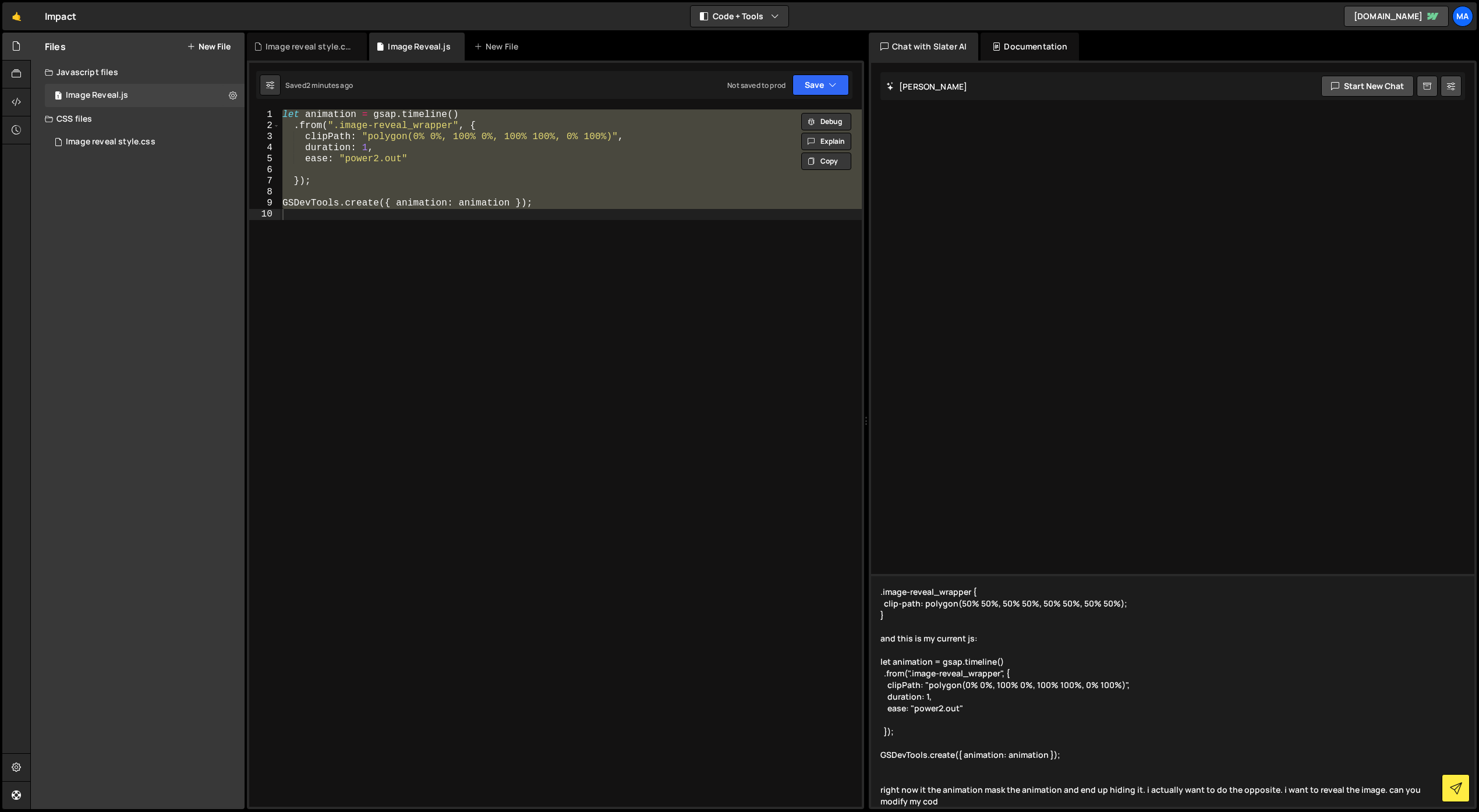
type textarea "this is my current css: .image-reveal_wrapper { clip-path: polygon(50% 50%, 50%…"
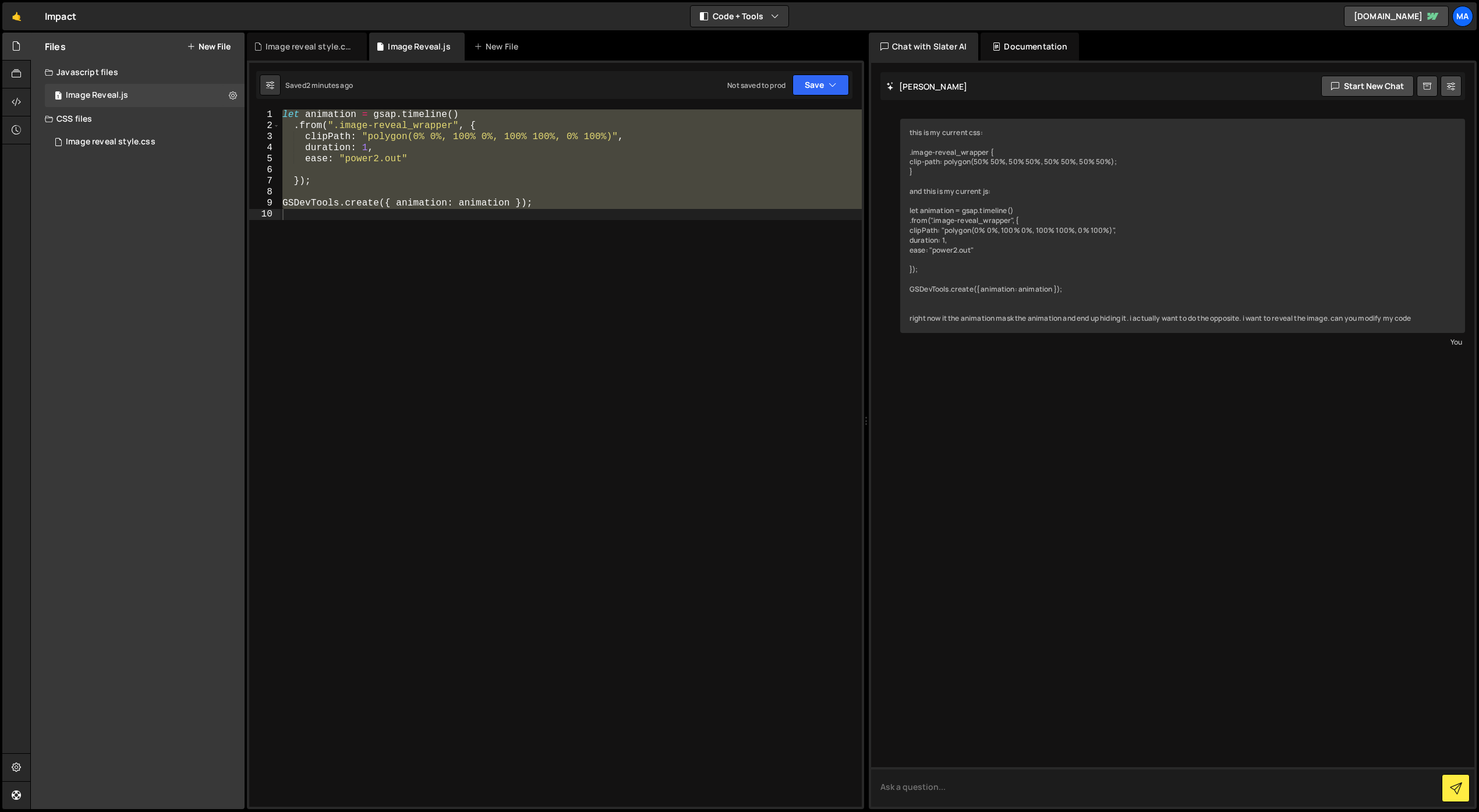
scroll to position [0, 0]
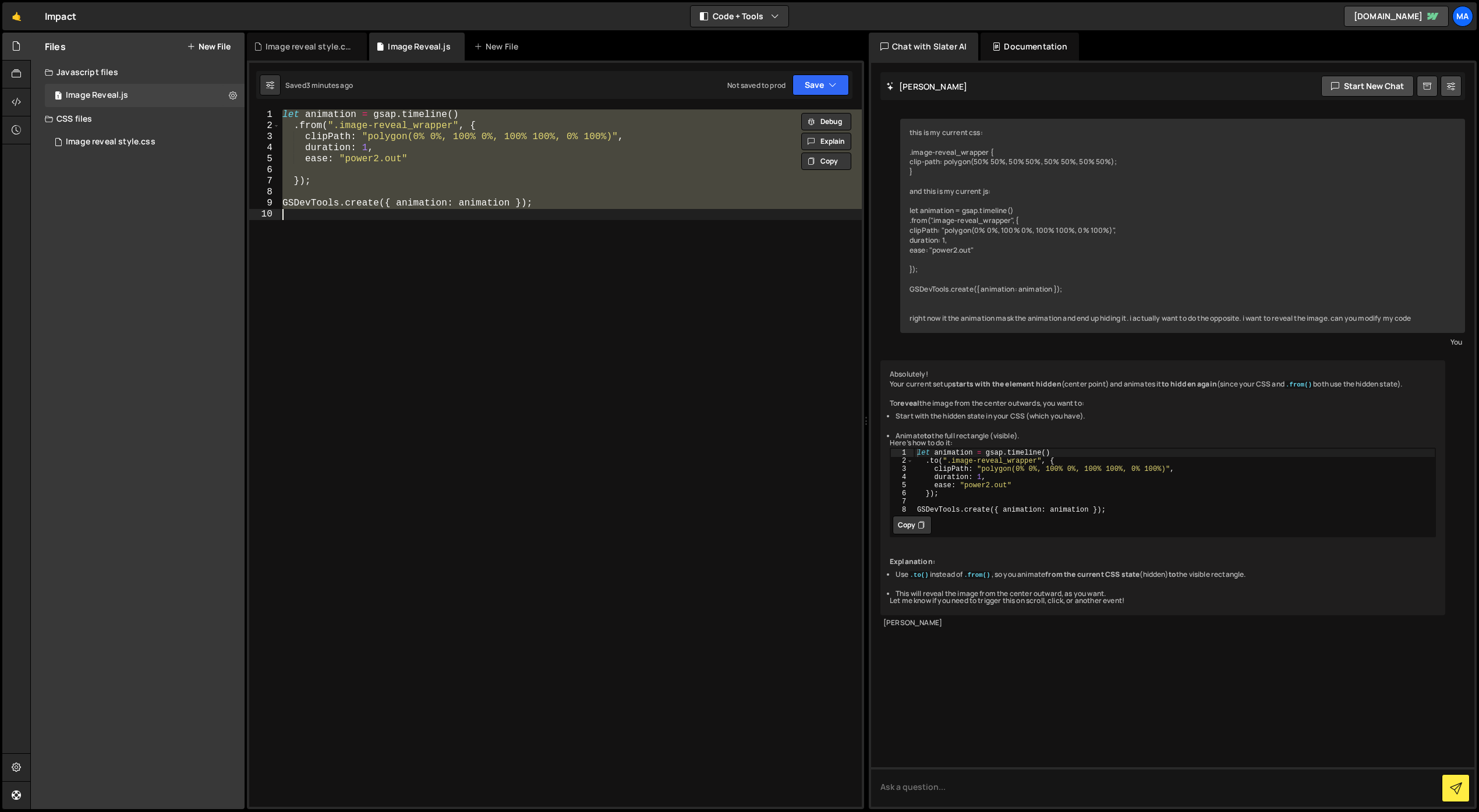
click at [322, 124] on div "let animation = gsap . timeline ( ) . from ( ".image-reveal_wrapper" , { clipPa…" at bounding box center [571, 458] width 582 height 697
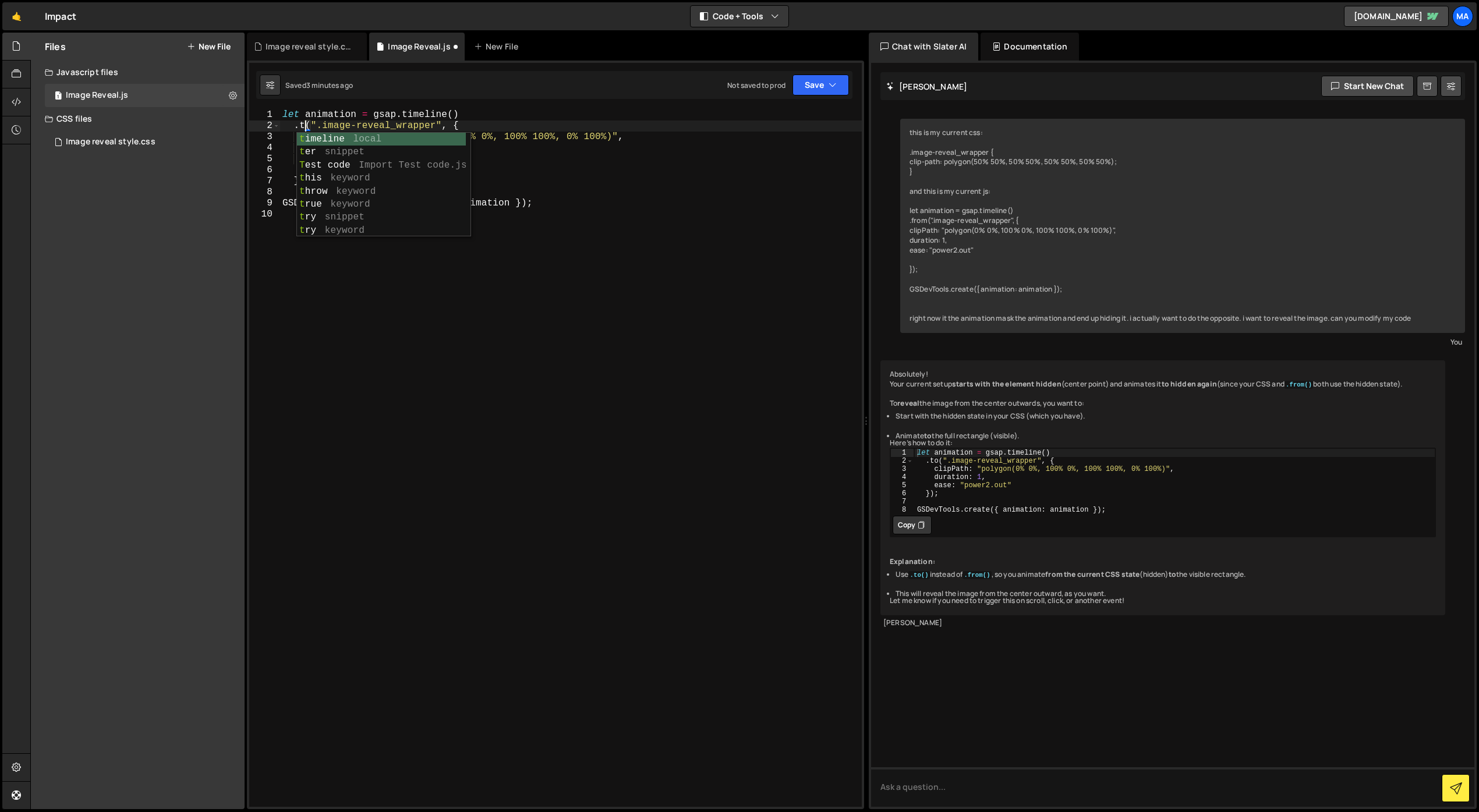
type textarea ".to(".image-reveal_wrapper", {"
click at [512, 317] on div "let animation = gsap . timeline ( ) . to ( ".image-reveal_wrapper" , { clipPath…" at bounding box center [571, 469] width 582 height 720
click at [1378, 90] on button "Start new chat" at bounding box center [1367, 86] width 92 height 21
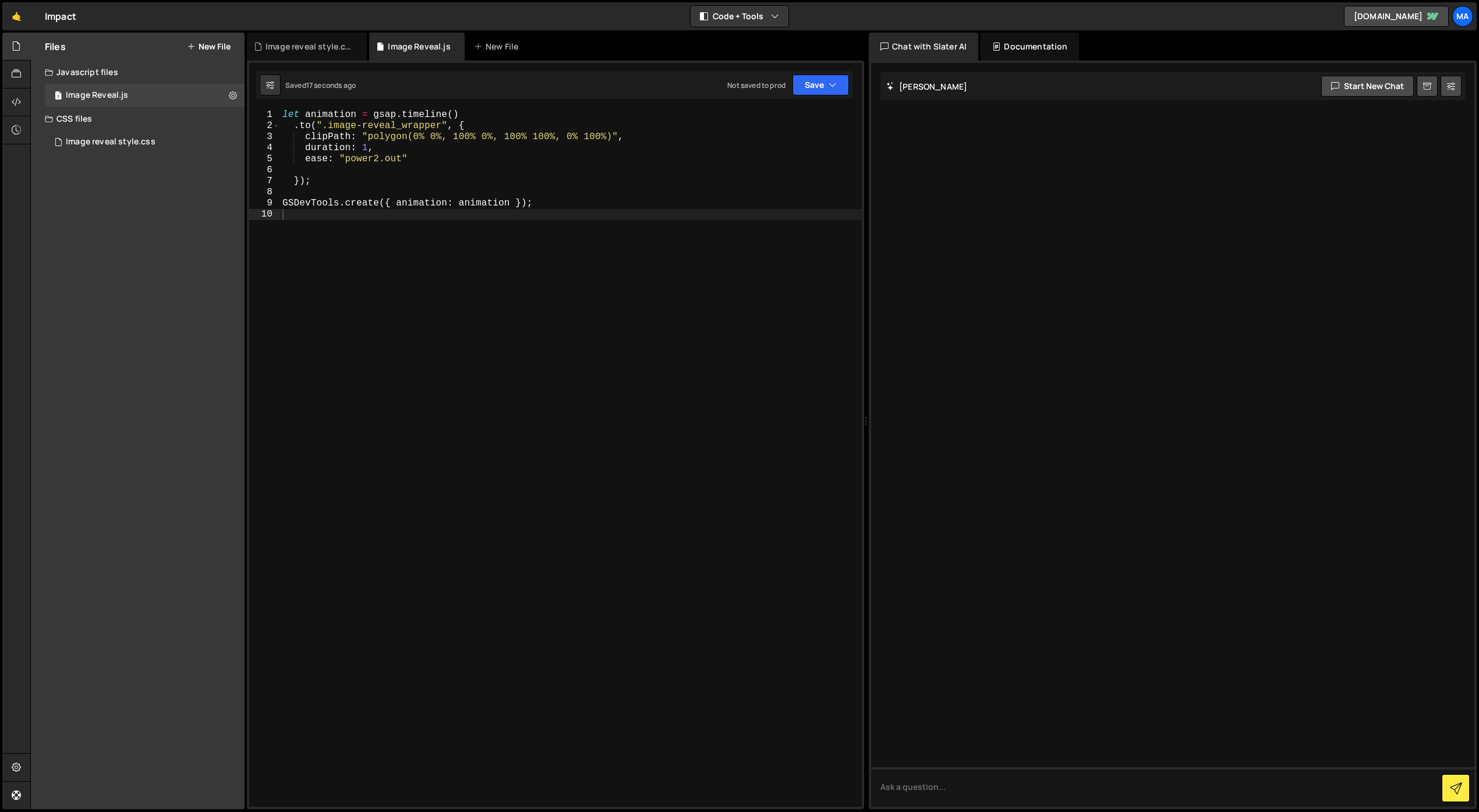
click at [662, 460] on div "let animation = gsap . timeline ( ) . to ( ".image-reveal_wrapper" , { clipPath…" at bounding box center [571, 469] width 582 height 720
type textarea "GSDevTools.create({ animation: animation });"
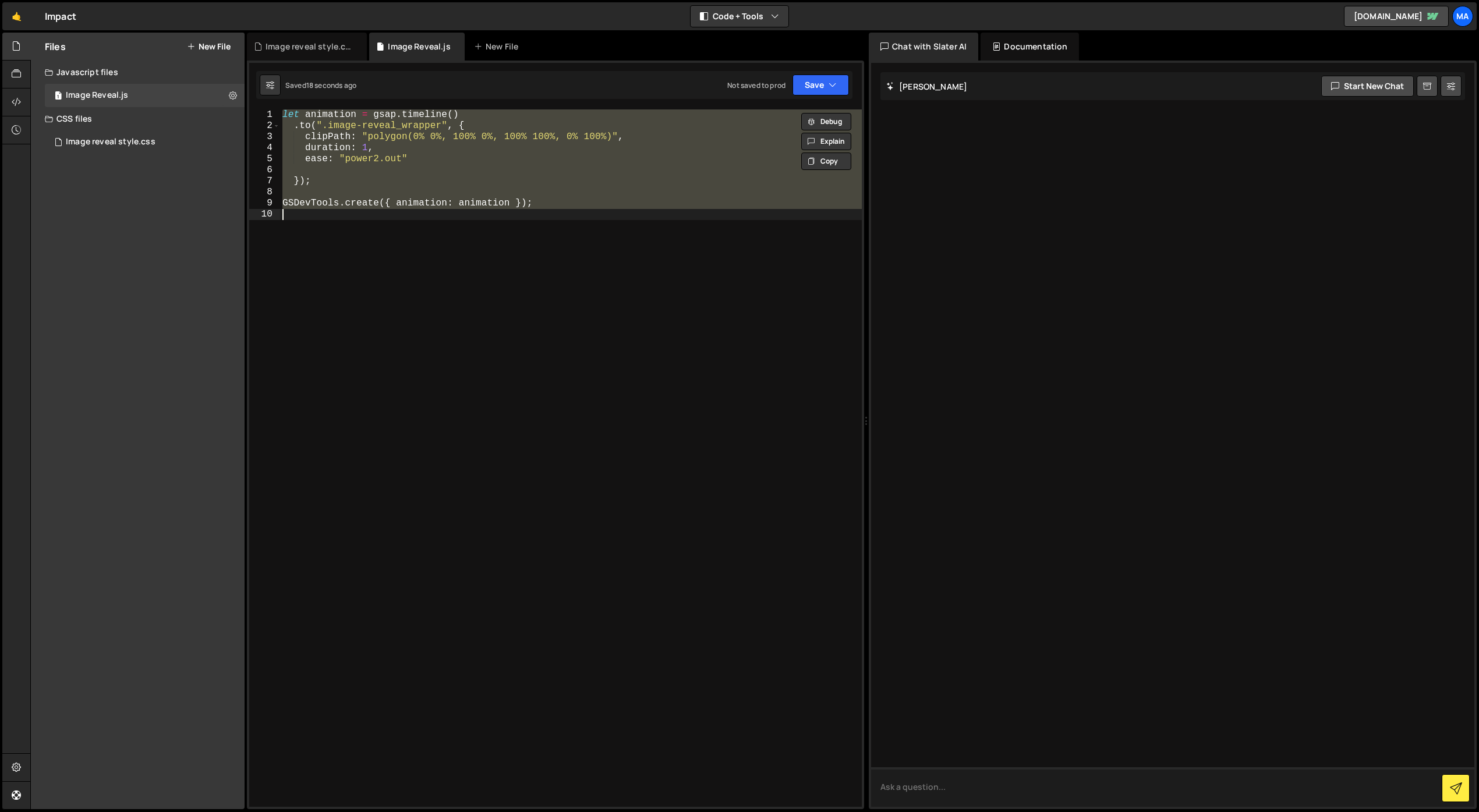
click at [991, 786] on textarea at bounding box center [1172, 787] width 603 height 39
type textarea "can you trigger this animation when the element enters view?"
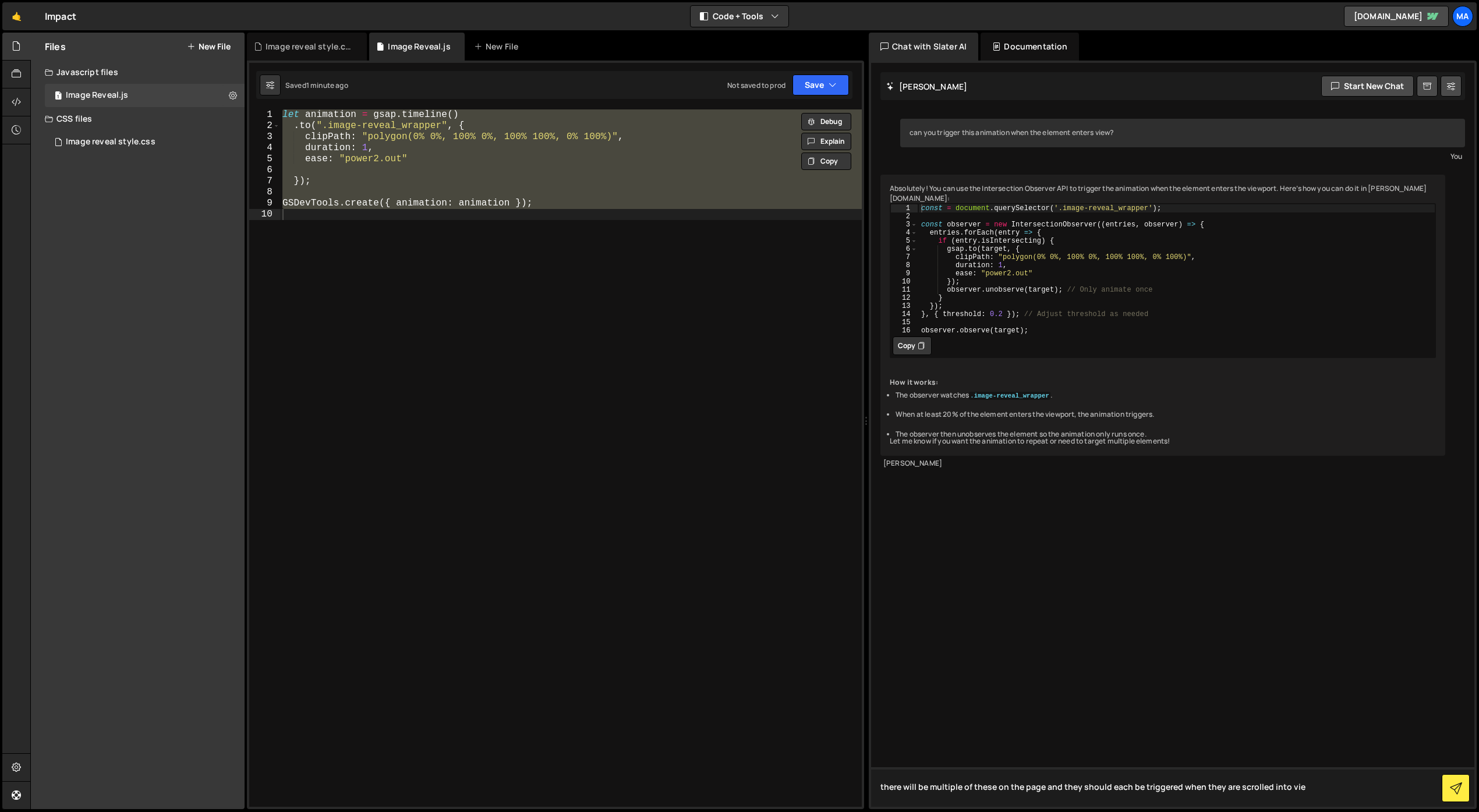
type textarea "there will be multiple of these on the page and they should each be triggered w…"
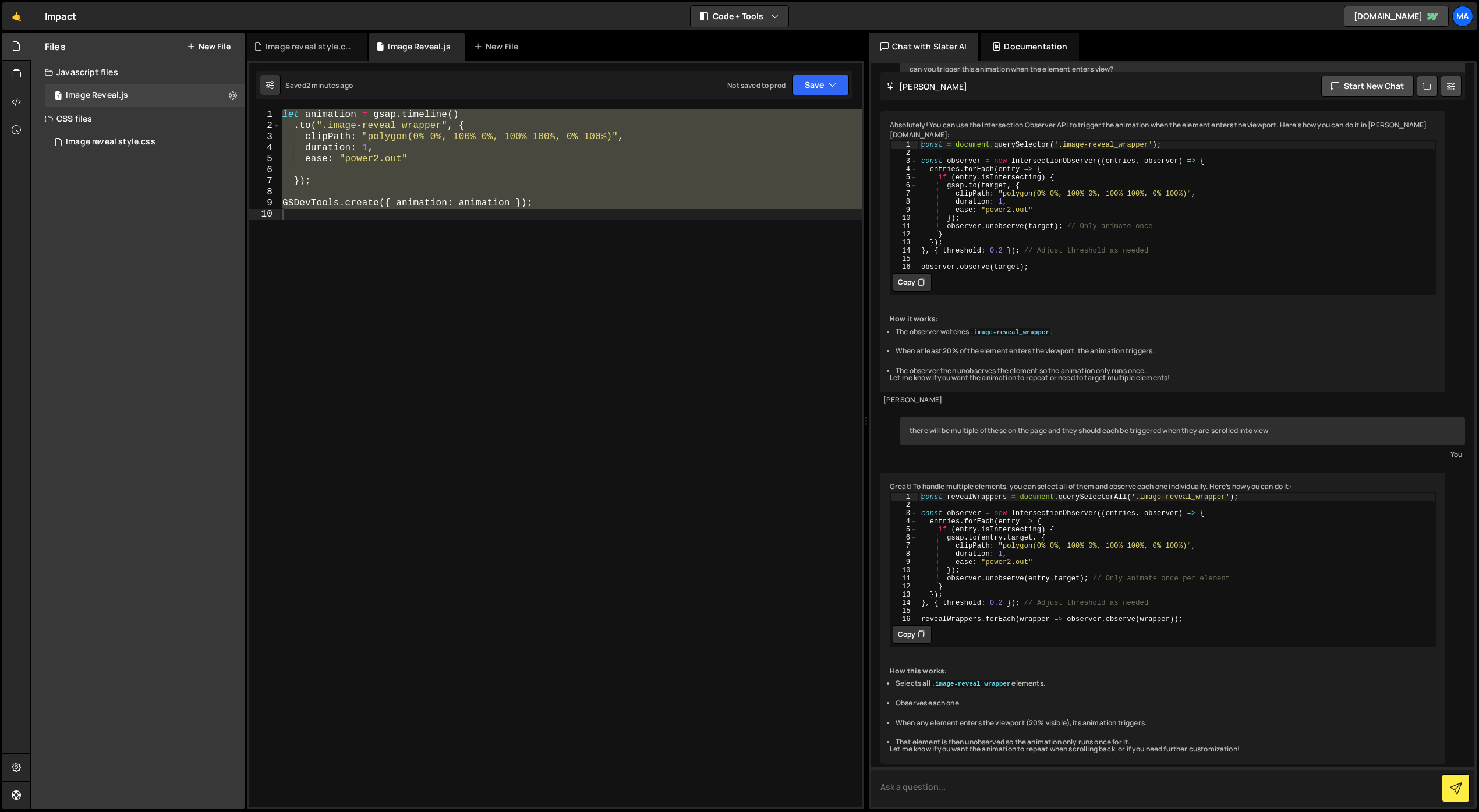
scroll to position [64, 0]
click at [1013, 780] on textarea at bounding box center [1172, 787] width 603 height 39
type textarea "great but can you use scroll trigger"
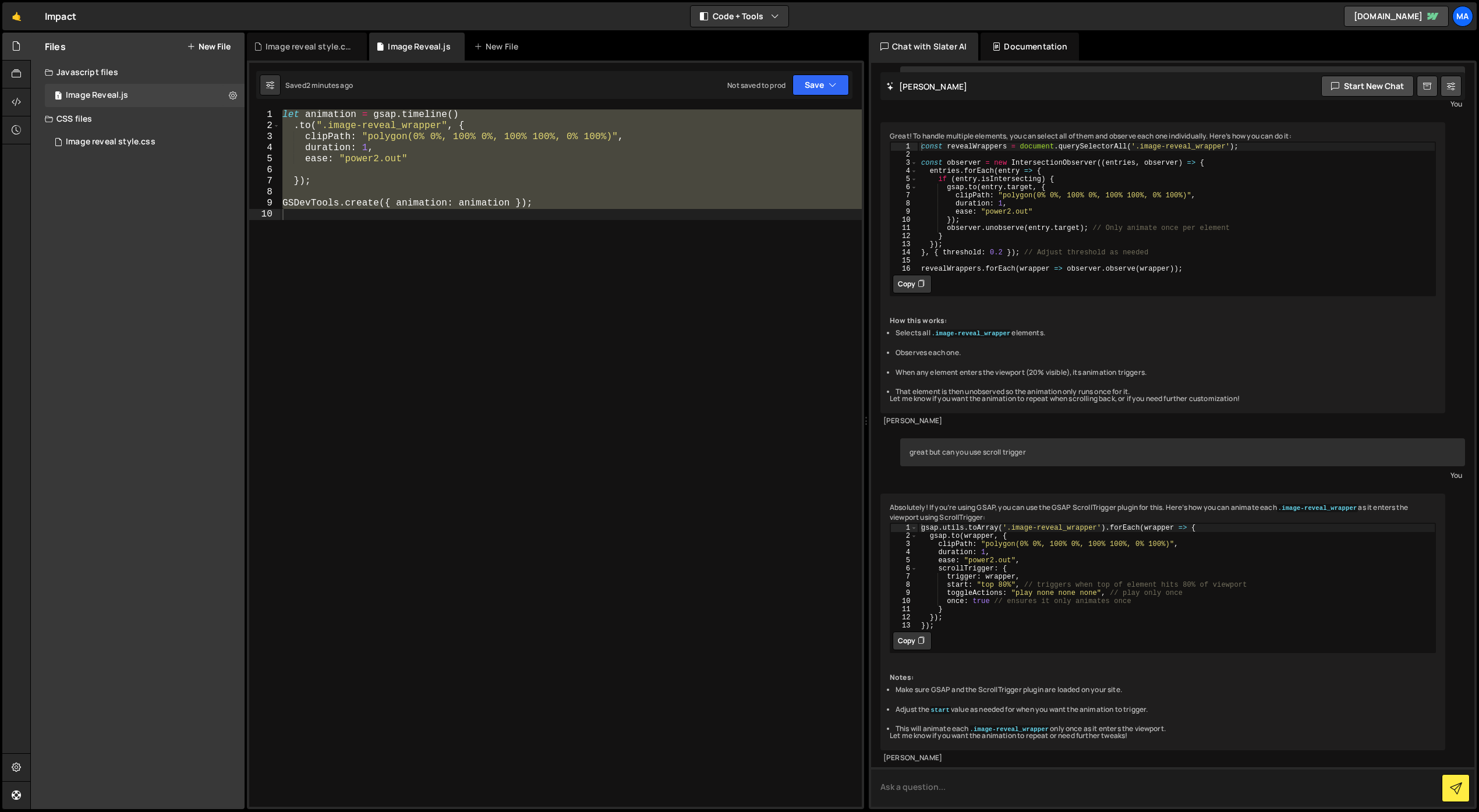
scroll to position [428, 0]
click at [908, 650] on button "Copy" at bounding box center [912, 641] width 39 height 19
click at [403, 186] on div "let animation = gsap . timeline ( ) . to ( ".image-reveal_wrapper" , { clipPath…" at bounding box center [571, 458] width 582 height 697
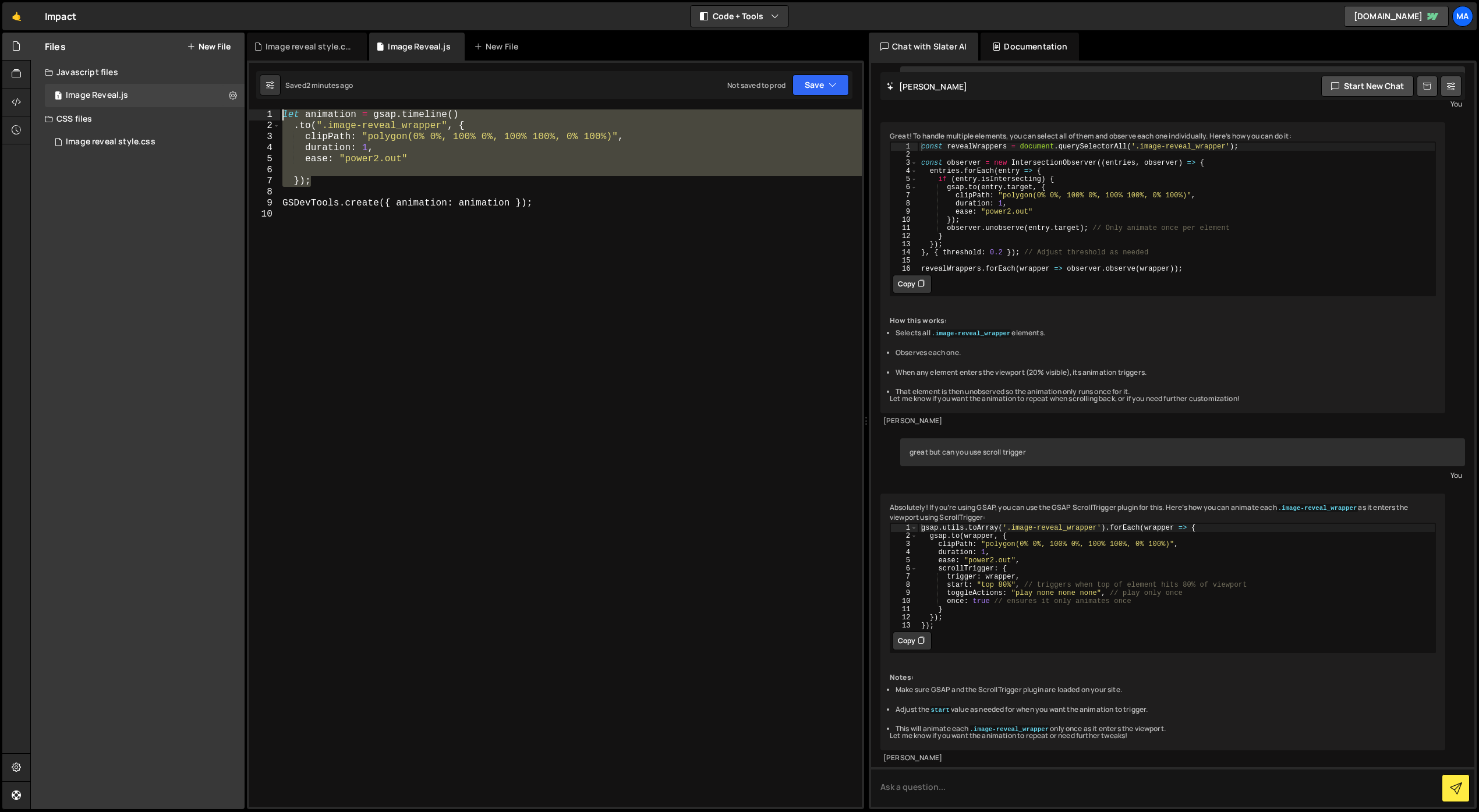
drag, startPoint x: 338, startPoint y: 181, endPoint x: 273, endPoint y: 114, distance: 93.3
click at [273, 114] on div "}); 1 2 3 4 5 6 7 8 9 10 let animation = gsap . timeline ( ) . to ( ".image-rev…" at bounding box center [555, 458] width 612 height 697
paste textarea "});"
type textarea "});"
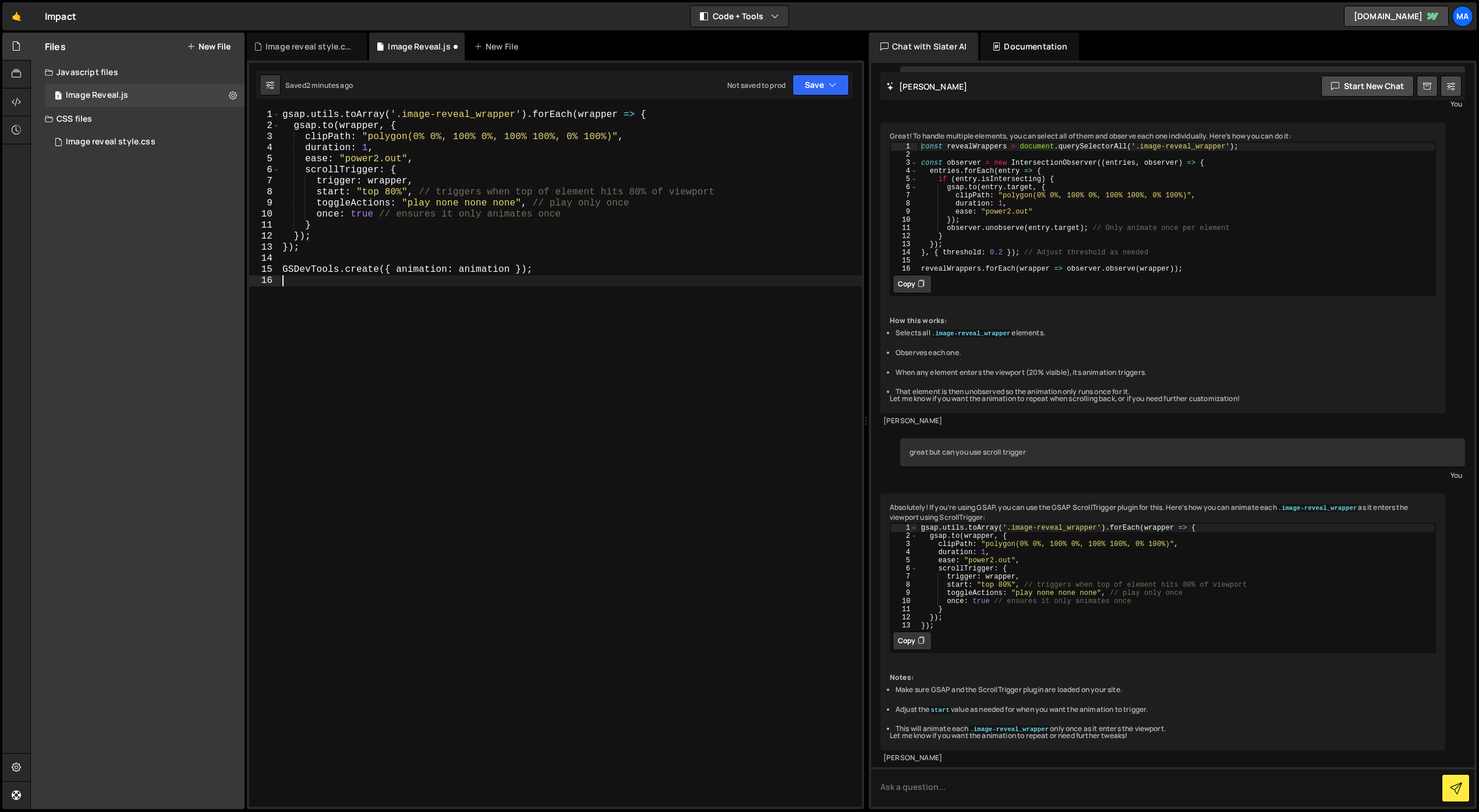
click at [440, 353] on div "gsap . utils . toArray ( '.image-reveal_wrapper' ) . forEach ( wrapper => { gsa…" at bounding box center [571, 469] width 582 height 720
drag, startPoint x: 515, startPoint y: 204, endPoint x: 495, endPoint y: 203, distance: 20.0
click at [495, 203] on div "gsap . utils . toArray ( '.image-reveal_wrapper' ) . forEach ( wrapper => { gsa…" at bounding box center [571, 469] width 582 height 720
type textarea "toggleActions: "play none none reset", // play only once"
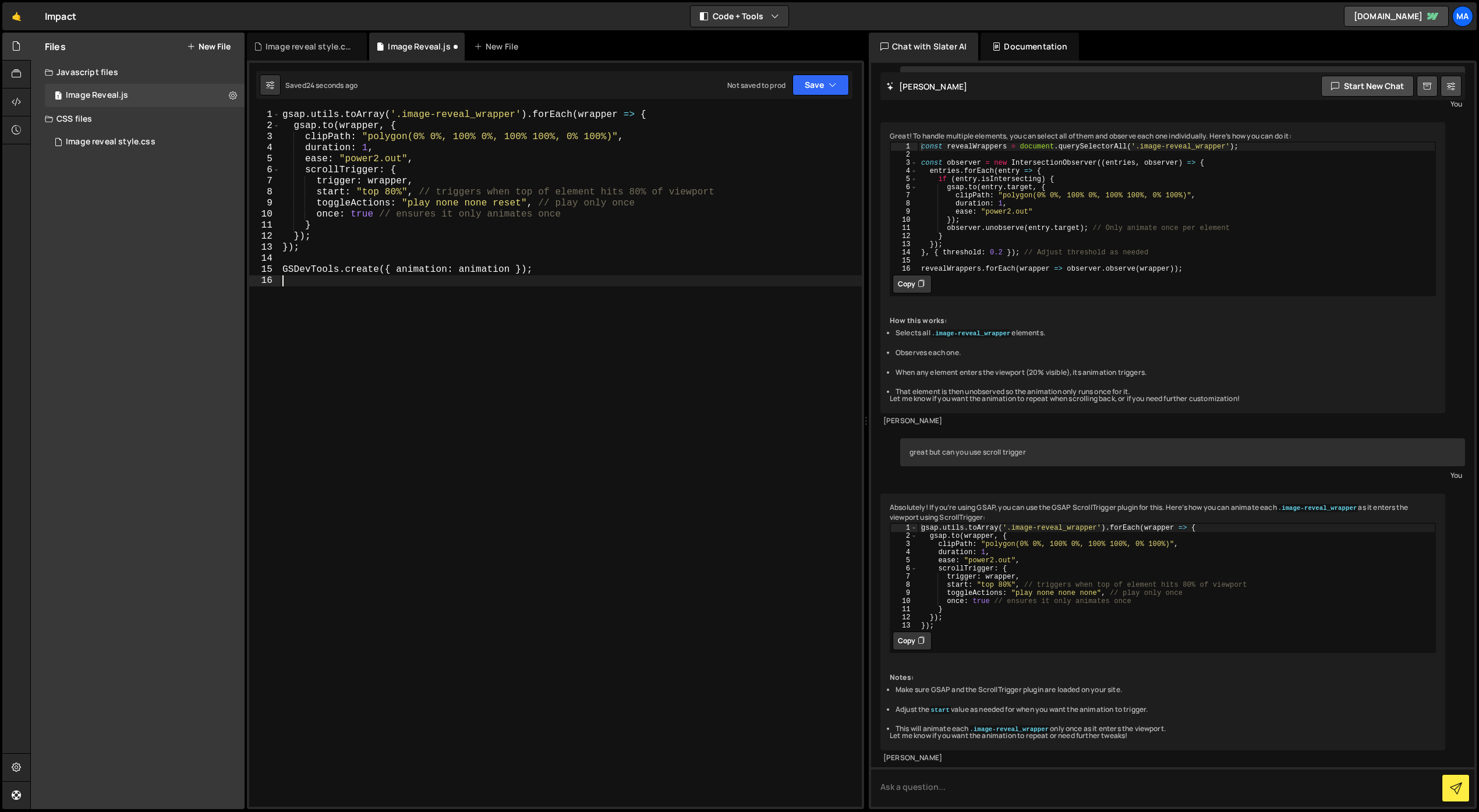
click at [602, 392] on div "gsap . utils . toArray ( '.image-reveal_wrapper' ) . forEach ( wrapper => { gsa…" at bounding box center [571, 469] width 582 height 720
drag, startPoint x: 520, startPoint y: 205, endPoint x: 506, endPoint y: 205, distance: 14.0
click at [506, 205] on div "gsap . utils . toArray ( '.image-reveal_wrapper' ) . forEach ( wrapper => { gsa…" at bounding box center [571, 469] width 582 height 720
type textarea "toggleActions: "play none none reverse", // play only once"
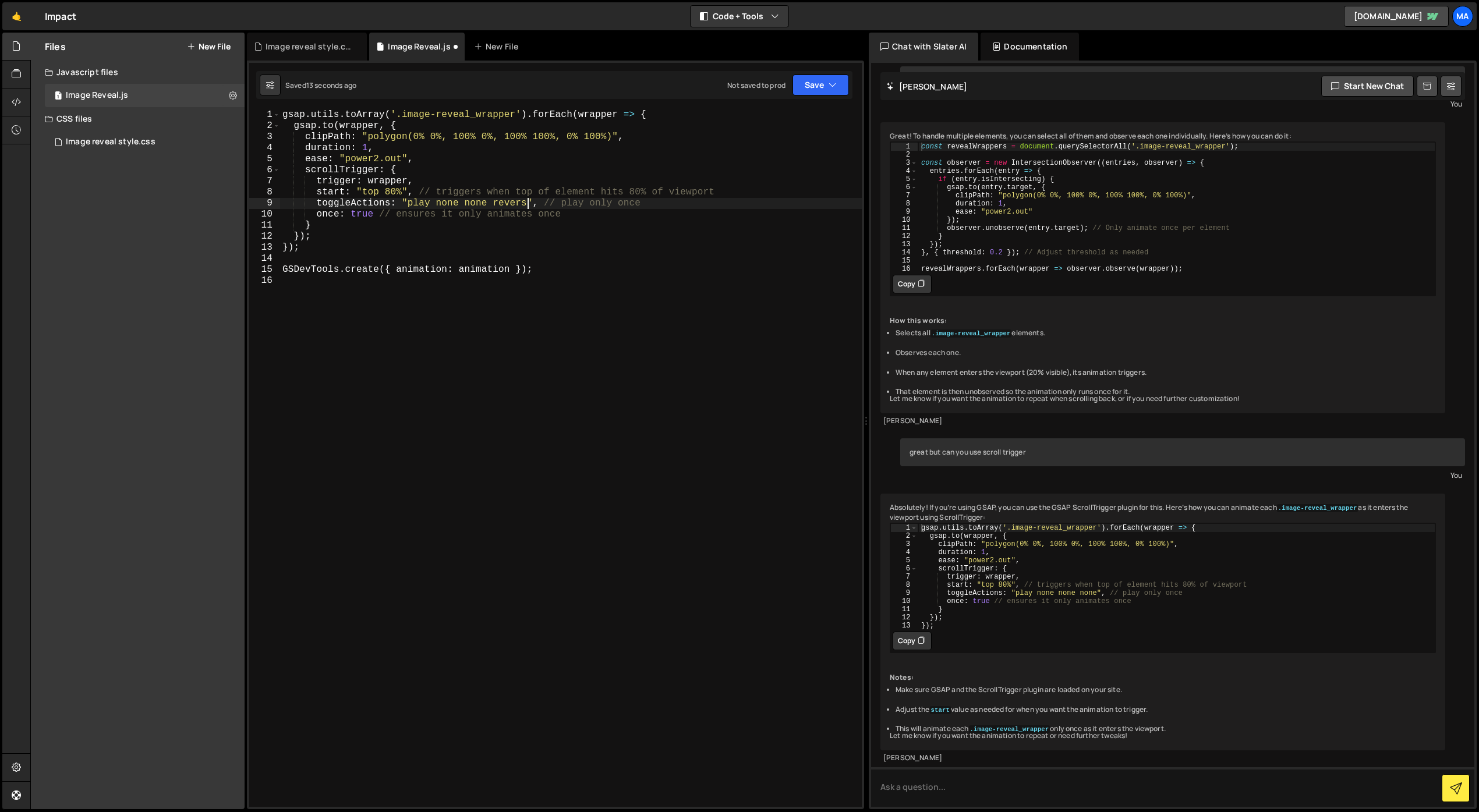
scroll to position [0, 15]
click at [633, 342] on div "gsap . utils . toArray ( '.image-reveal_wrapper' ) . forEach ( wrapper => { gsa…" at bounding box center [571, 469] width 582 height 720
click at [367, 150] on div "gsap . utils . toArray ( '.image-reveal_wrapper' ) . forEach ( wrapper => { gsa…" at bounding box center [571, 469] width 582 height 720
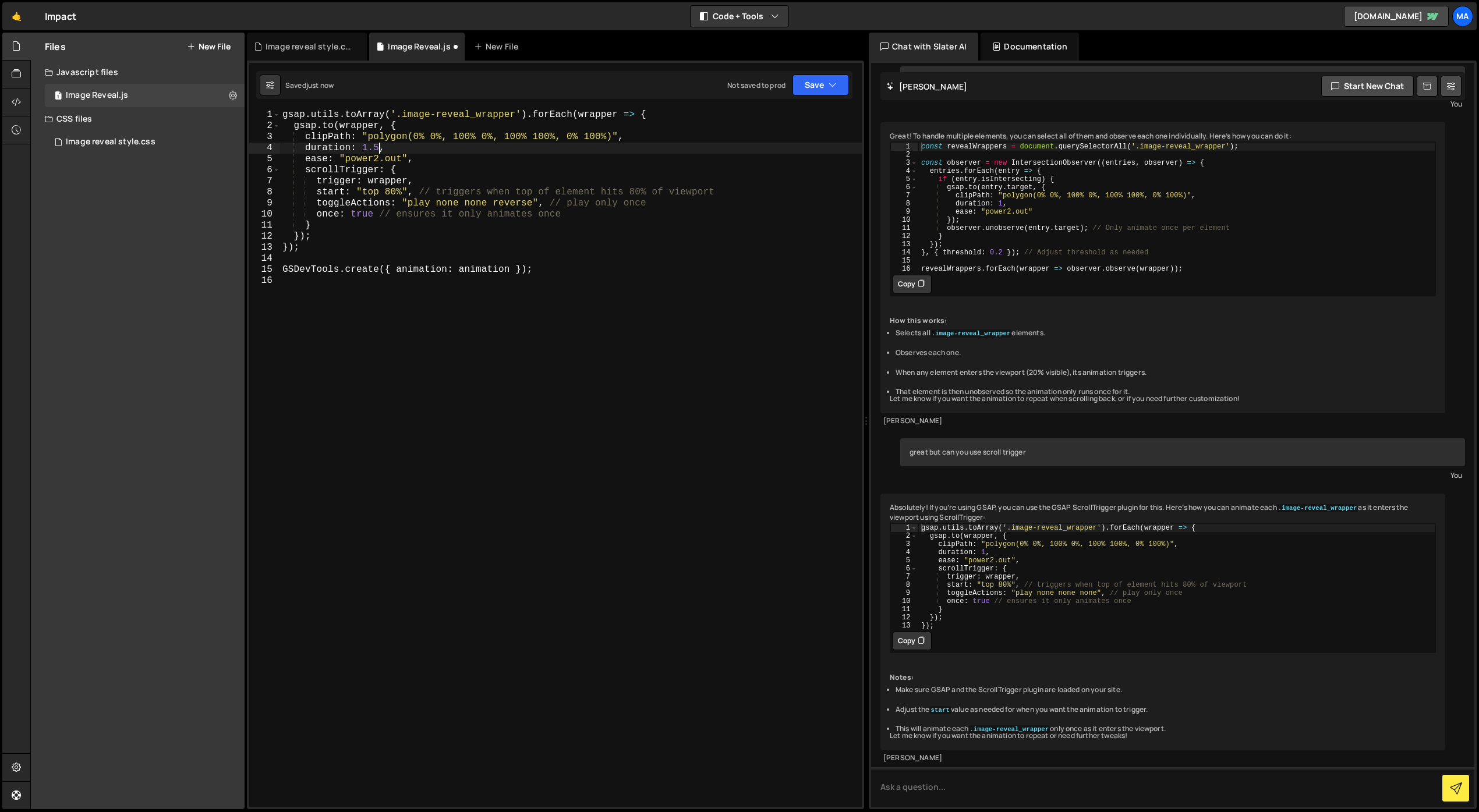
click at [377, 158] on div "gsap . utils . toArray ( '.image-reveal_wrapper' ) . forEach ( wrapper => { gsa…" at bounding box center [571, 469] width 582 height 720
type textarea "ease: "power3.out","
click at [574, 365] on div "gsap . utils . toArray ( '.image-reveal_wrapper' ) . forEach ( wrapper => { gsa…" at bounding box center [571, 469] width 582 height 720
drag, startPoint x: 534, startPoint y: 204, endPoint x: 525, endPoint y: 204, distance: 9.0
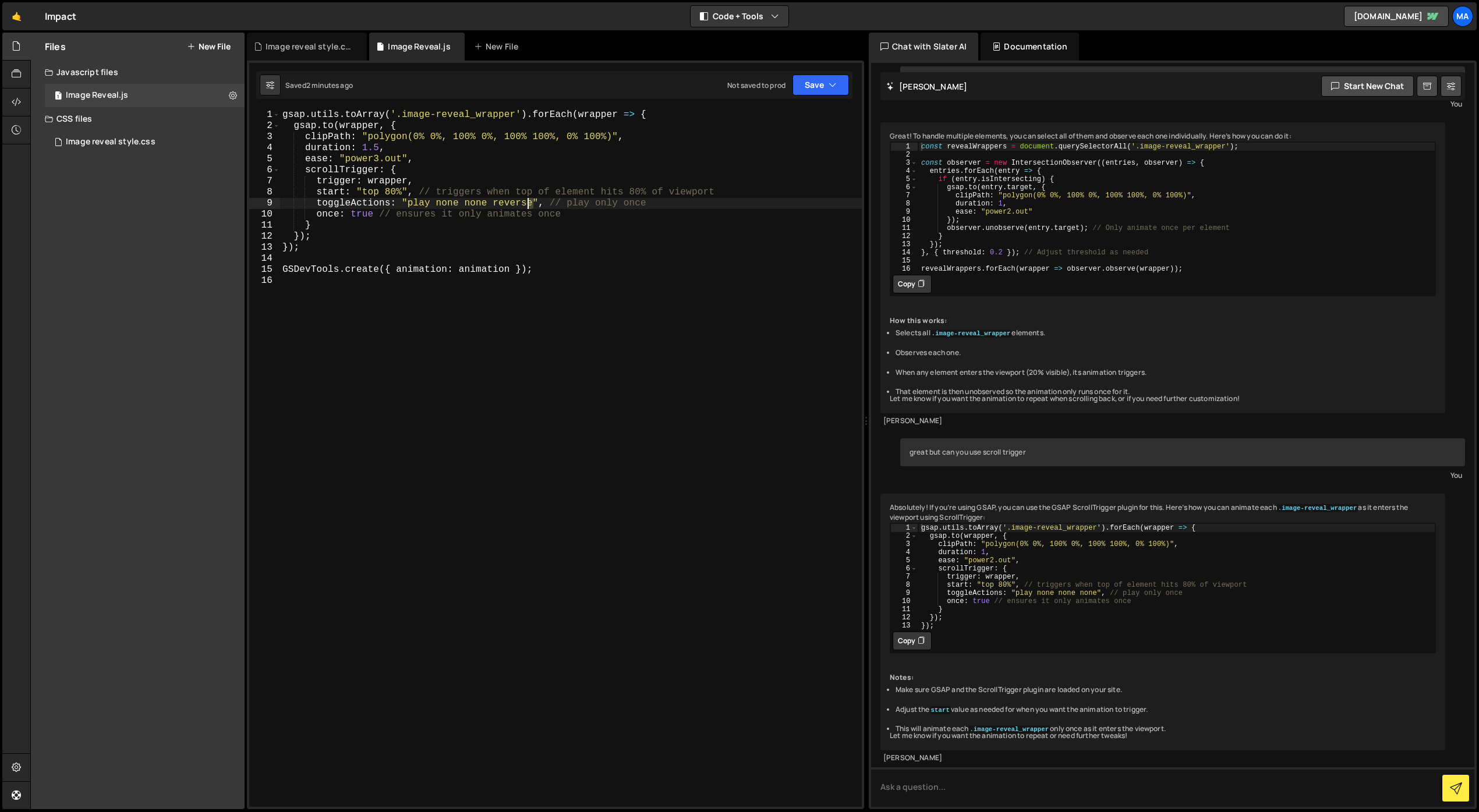
click at [525, 204] on div "gsap . utils . toArray ( '.image-reveal_wrapper' ) . forEach ( wrapper => { gsa…" at bounding box center [571, 469] width 582 height 720
click at [378, 158] on div "gsap . utils . toArray ( '.image-reveal_wrapper' ) . forEach ( wrapper => { gsa…" at bounding box center [571, 469] width 582 height 720
type textarea "ease: "power4.out","
click at [584, 357] on div "gsap . utils . toArray ( '.image-reveal_wrapper' ) . forEach ( wrapper => { gsa…" at bounding box center [571, 469] width 582 height 720
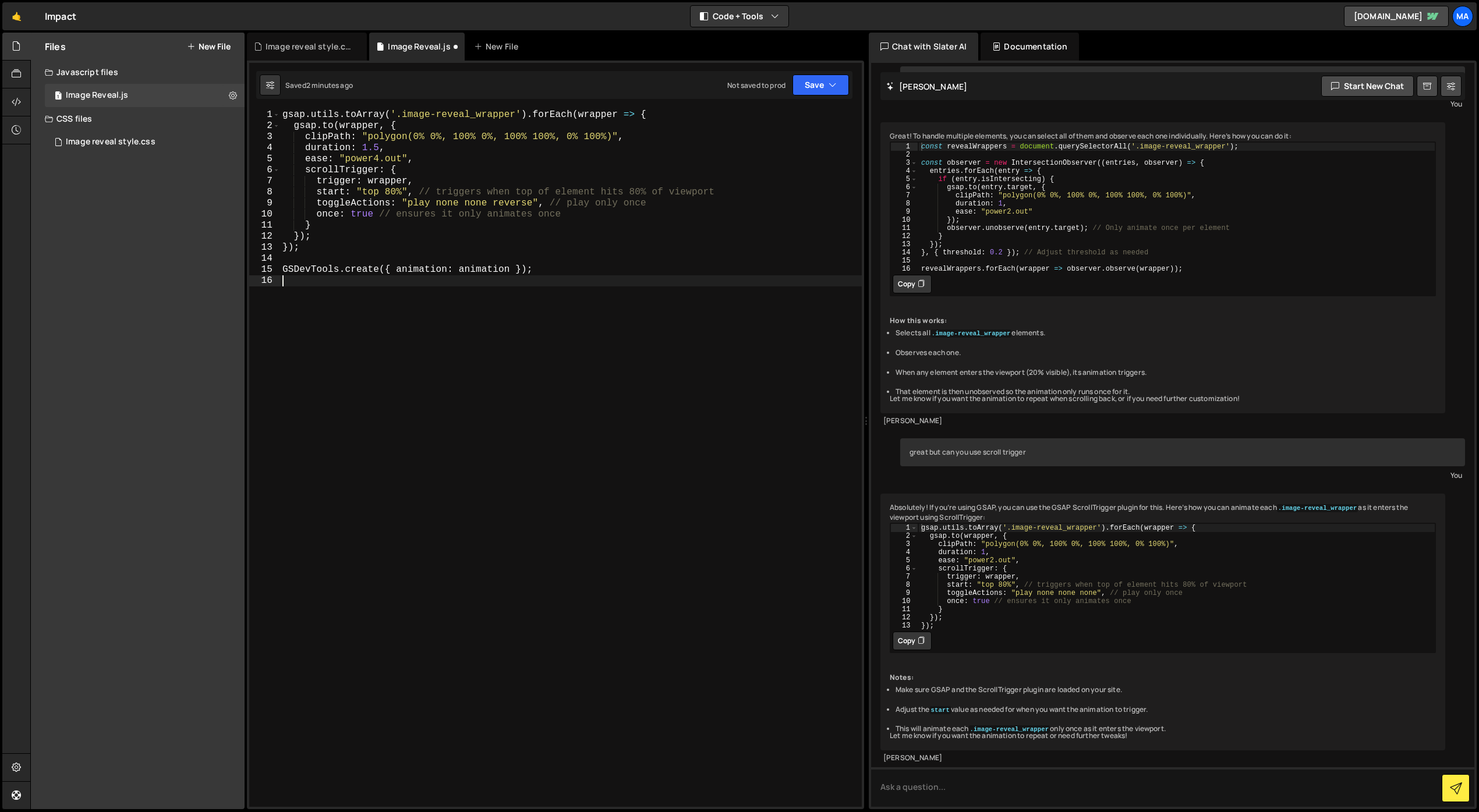
scroll to position [0, 0]
